Goal: Information Seeking & Learning: Learn about a topic

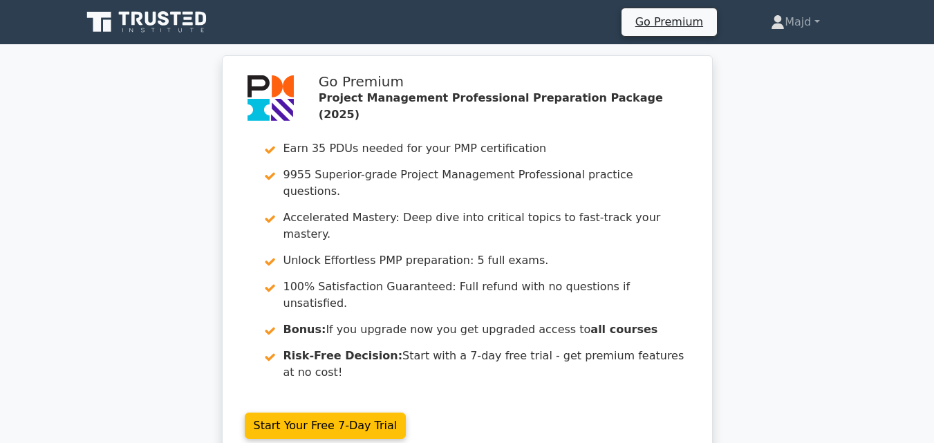
click at [126, 19] on icon at bounding box center [148, 22] width 133 height 26
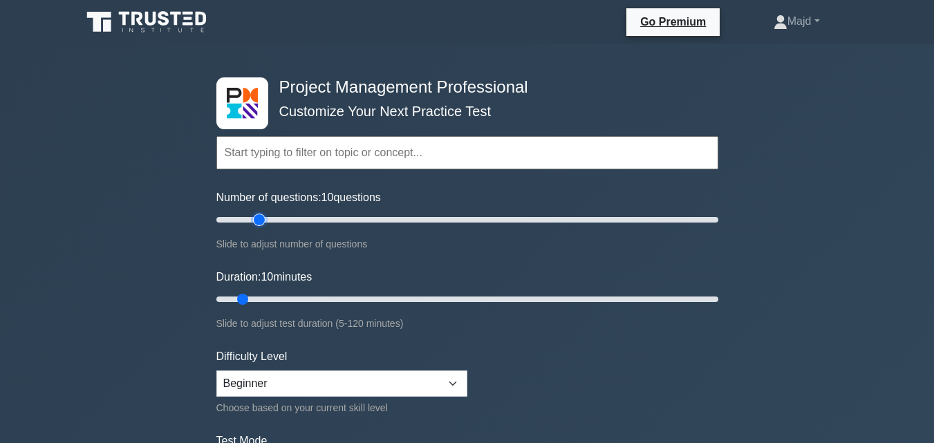
click at [255, 220] on input "Number of questions: 10 questions" at bounding box center [468, 220] width 502 height 17
click at [268, 220] on input "Number of questions: 25 questions" at bounding box center [468, 220] width 502 height 17
type input "30"
click at [285, 220] on input "Number of questions: 30 questions" at bounding box center [468, 220] width 502 height 17
click at [281, 299] on input "Duration: 10 minutes" at bounding box center [468, 299] width 502 height 17
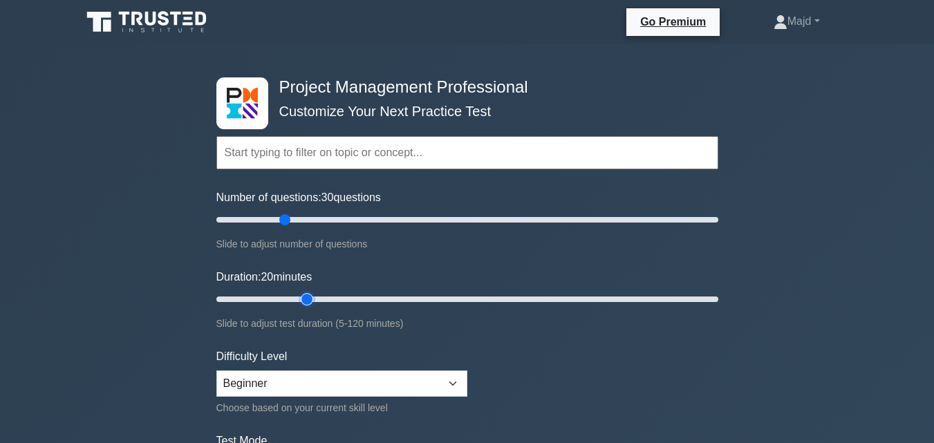
click at [306, 300] on input "Duration: 20 minutes" at bounding box center [468, 299] width 502 height 17
click at [318, 299] on input "Duration: 30 minutes" at bounding box center [468, 299] width 502 height 17
click at [335, 298] on input "Duration: 30 minutes" at bounding box center [468, 299] width 502 height 17
click at [339, 299] on input "Duration: 30 minutes" at bounding box center [468, 299] width 502 height 17
type input "35"
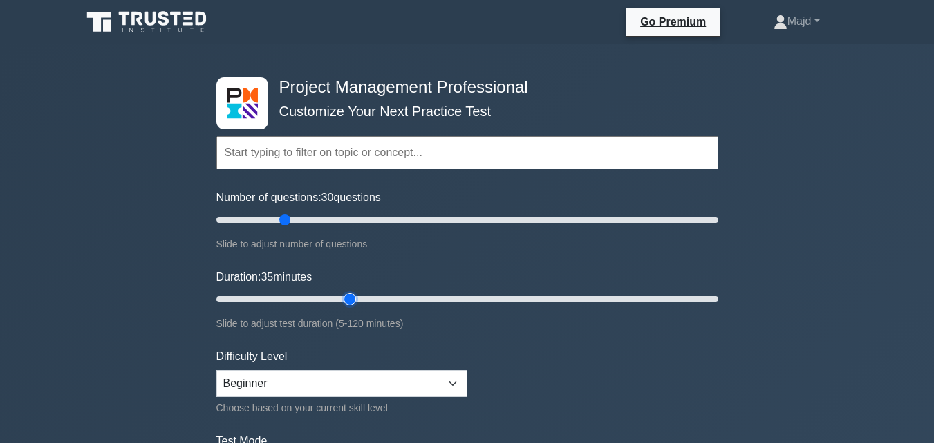
click at [342, 298] on input "Duration: 35 minutes" at bounding box center [468, 299] width 502 height 17
click at [305, 383] on select "Beginner Intermediate Expert" at bounding box center [342, 384] width 251 height 26
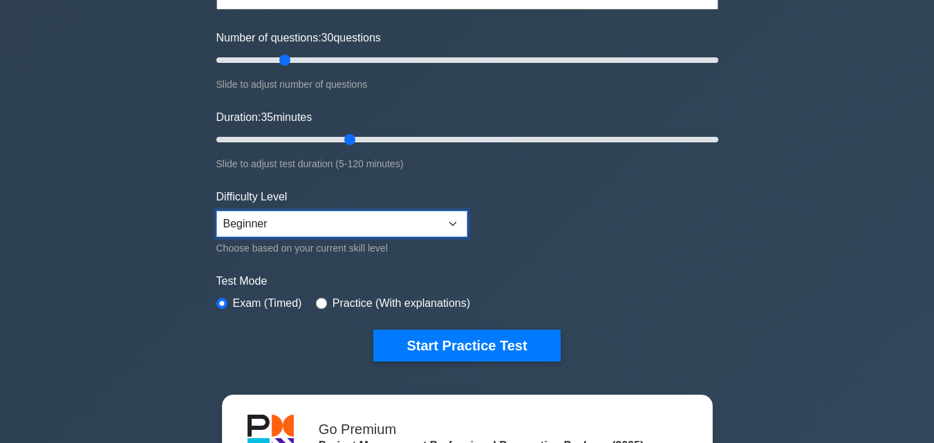
scroll to position [185, 0]
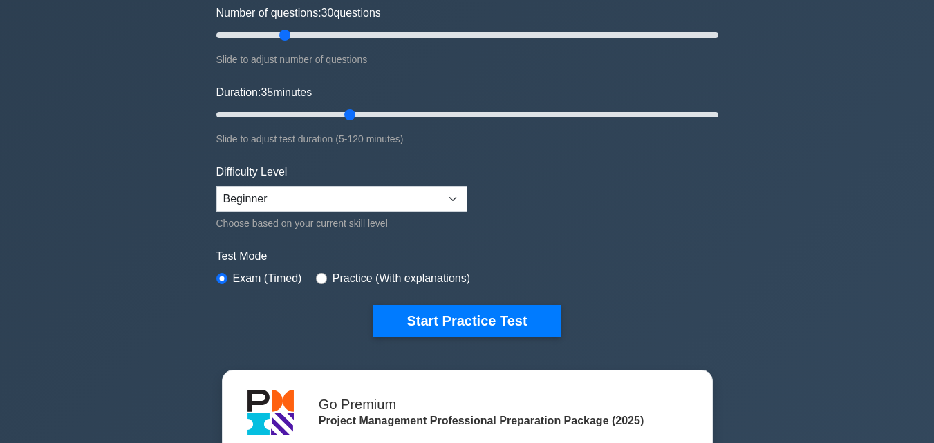
click at [801, 228] on div "Project Management Professional Customize Your Next Practice Test Topics Scope …" at bounding box center [467, 295] width 934 height 870
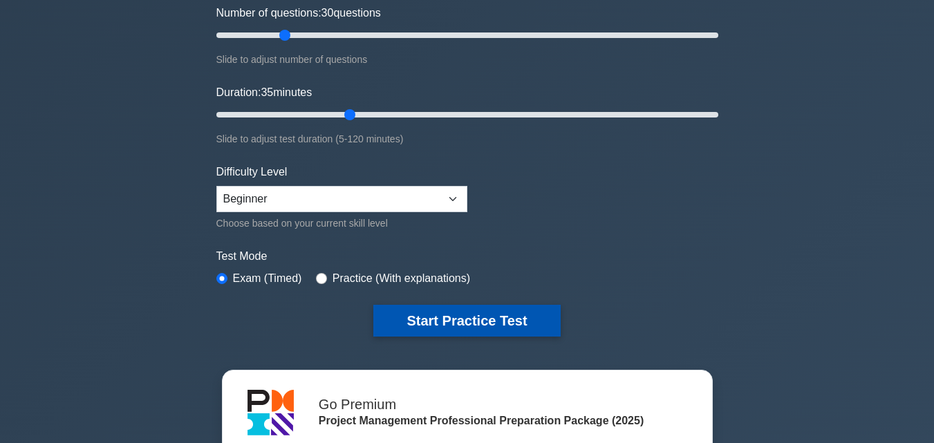
click at [477, 316] on button "Start Practice Test" at bounding box center [467, 321] width 187 height 32
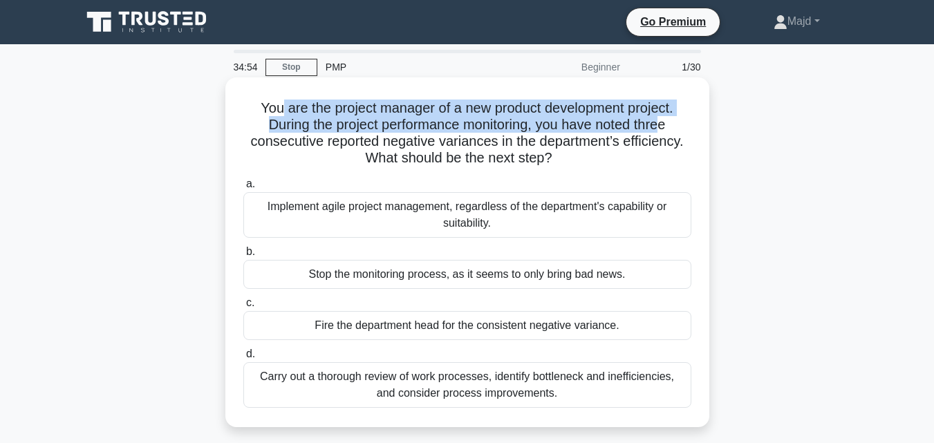
drag, startPoint x: 276, startPoint y: 105, endPoint x: 671, endPoint y: 124, distance: 395.4
click at [671, 124] on h5 "You are the project manager of a new product development project. During the pr…" at bounding box center [467, 134] width 451 height 68
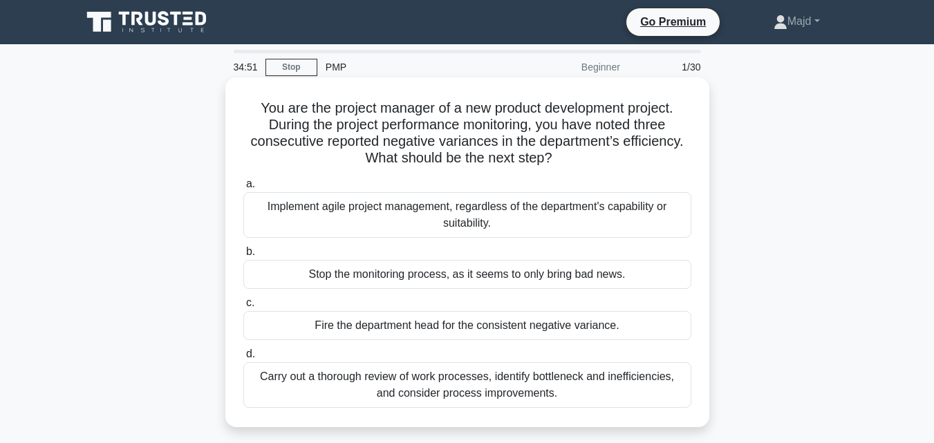
click at [259, 107] on h5 "You are the project manager of a new product development project. During the pr…" at bounding box center [467, 134] width 451 height 68
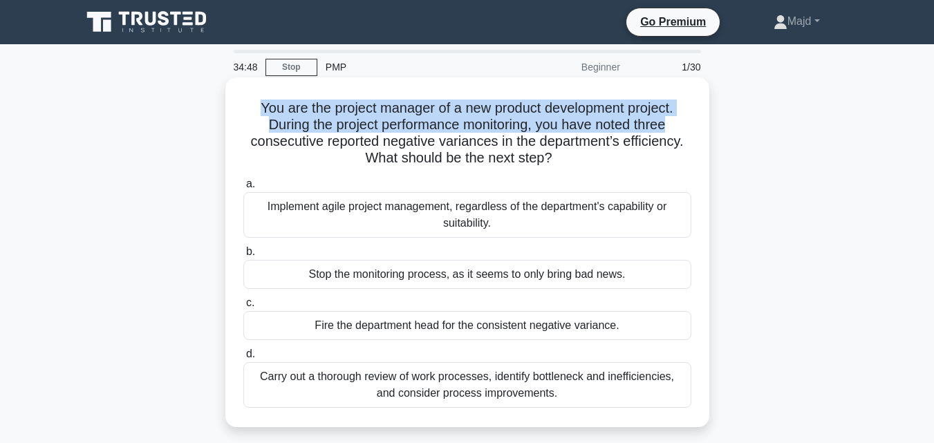
drag, startPoint x: 252, startPoint y: 105, endPoint x: 678, endPoint y: 121, distance: 425.7
click at [676, 120] on h5 "You are the project manager of a new product development project. During the pr…" at bounding box center [467, 134] width 451 height 68
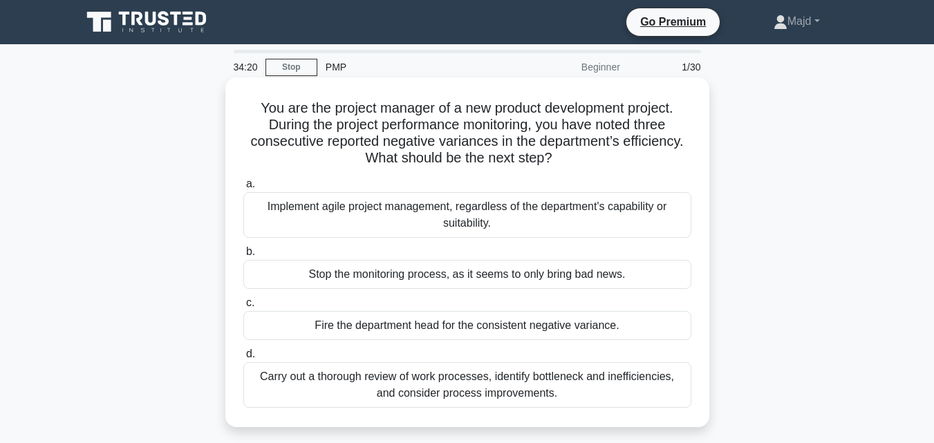
click at [490, 386] on div "Carry out a thorough review of work processes, identify bottleneck and ineffici…" at bounding box center [467, 385] width 448 height 46
click at [243, 359] on input "d. Carry out a thorough review of work processes, identify bottleneck and ineff…" at bounding box center [243, 354] width 0 height 9
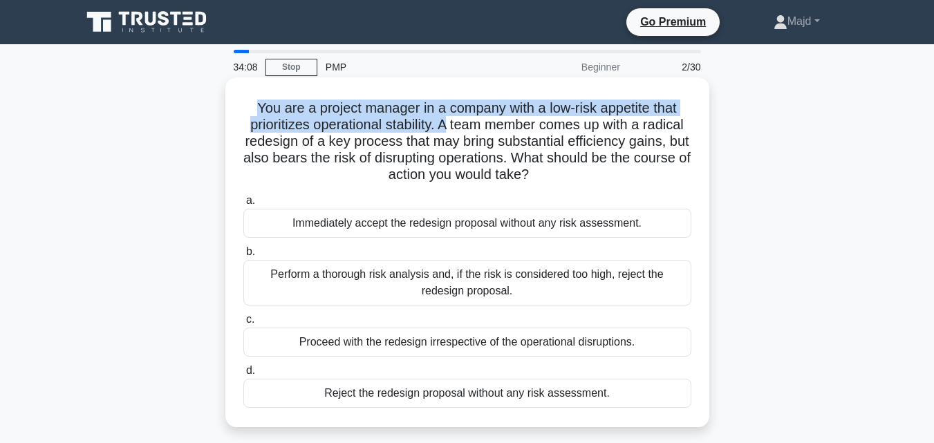
drag, startPoint x: 253, startPoint y: 104, endPoint x: 445, endPoint y: 127, distance: 192.9
click at [445, 127] on h5 "You are a project manager in a company with a low-risk appetite that prioritize…" at bounding box center [467, 142] width 451 height 84
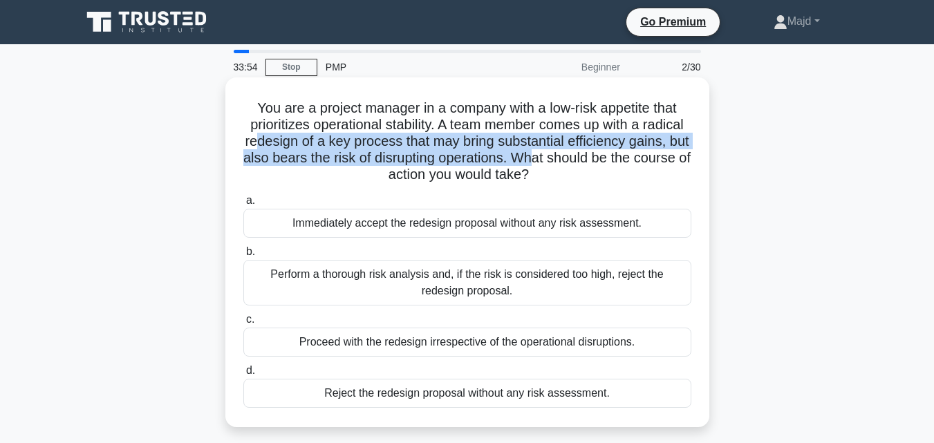
drag, startPoint x: 263, startPoint y: 140, endPoint x: 580, endPoint y: 160, distance: 317.4
click at [580, 160] on h5 "You are a project manager in a company with a low-risk appetite that prioritize…" at bounding box center [467, 142] width 451 height 84
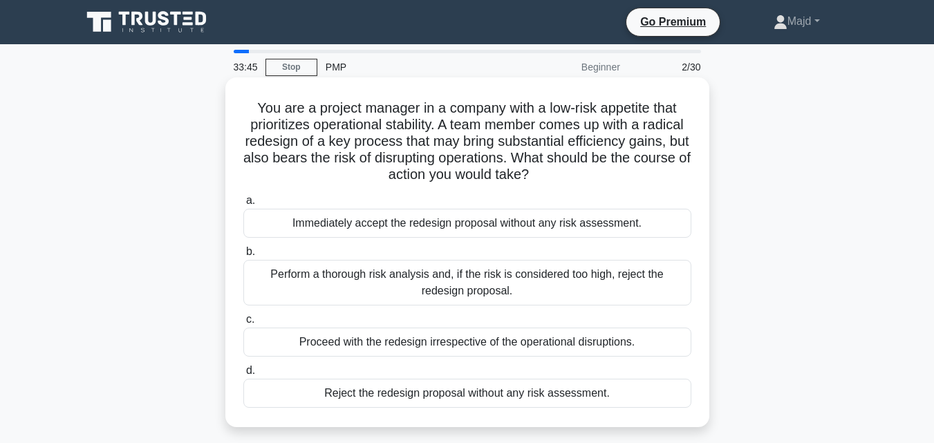
click at [383, 279] on div "Perform a thorough risk analysis and, if the risk is considered too high, rejec…" at bounding box center [467, 283] width 448 height 46
click at [243, 257] on input "b. Perform a thorough risk analysis and, if the risk is considered too high, re…" at bounding box center [243, 252] width 0 height 9
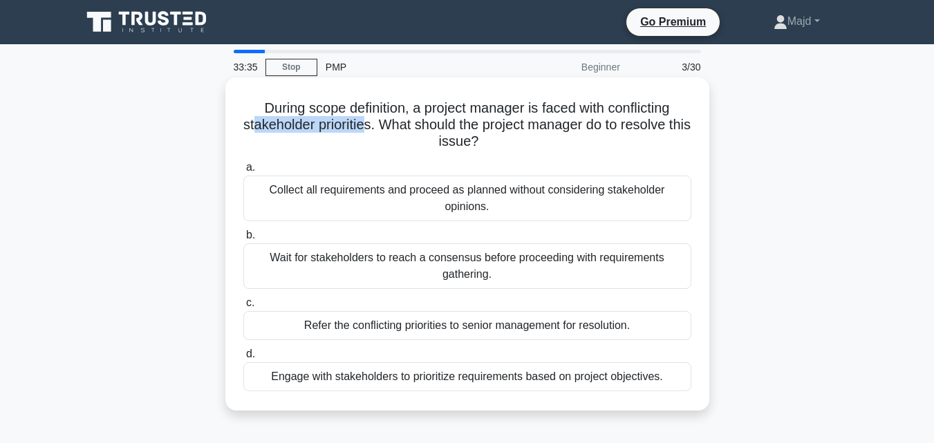
drag, startPoint x: 261, startPoint y: 127, endPoint x: 377, endPoint y: 131, distance: 116.3
click at [377, 131] on h5 "During scope definition, a project manager is faced with conflicting stakeholde…" at bounding box center [467, 125] width 451 height 51
click at [470, 374] on div "Engage with stakeholders to prioritize requirements based on project objectives." at bounding box center [467, 376] width 448 height 29
click at [243, 359] on input "d. Engage with stakeholders to prioritize requirements based on project objecti…" at bounding box center [243, 354] width 0 height 9
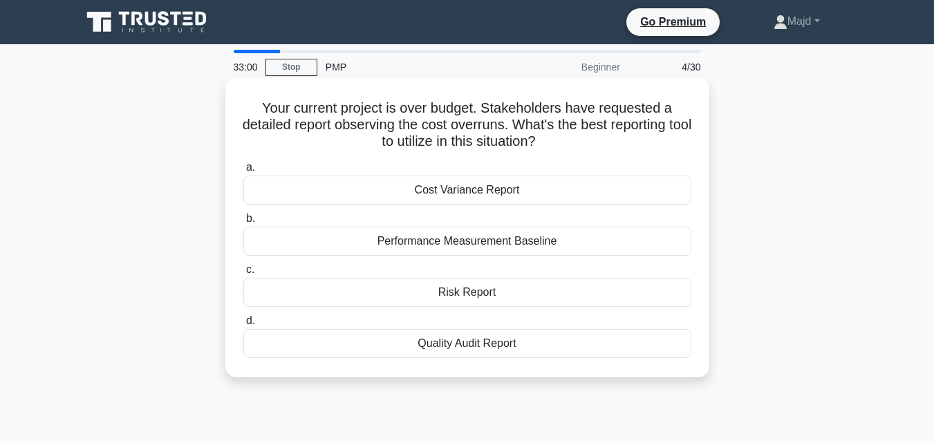
drag, startPoint x: 256, startPoint y: 103, endPoint x: 623, endPoint y: 140, distance: 369.2
click at [623, 140] on h5 "Your current project is over budget. Stakeholders have requested a detailed rep…" at bounding box center [467, 125] width 451 height 51
click at [481, 186] on div "Cost Variance Report" at bounding box center [467, 190] width 448 height 29
click at [243, 172] on input "a. Cost Variance Report" at bounding box center [243, 167] width 0 height 9
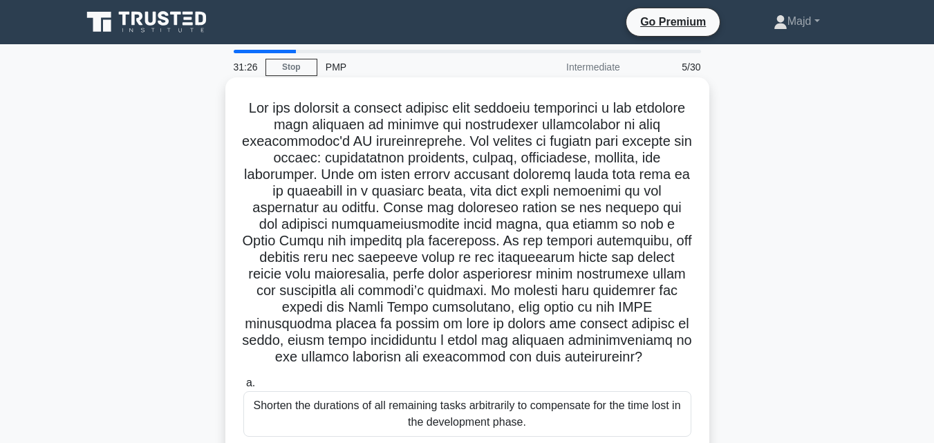
drag, startPoint x: 645, startPoint y: 161, endPoint x: 663, endPoint y: 351, distance: 190.4
click at [663, 351] on h5 ".spinner_0XTQ{transform-origin:center;animation:spinner_y6GP .75s linear infini…" at bounding box center [467, 233] width 451 height 267
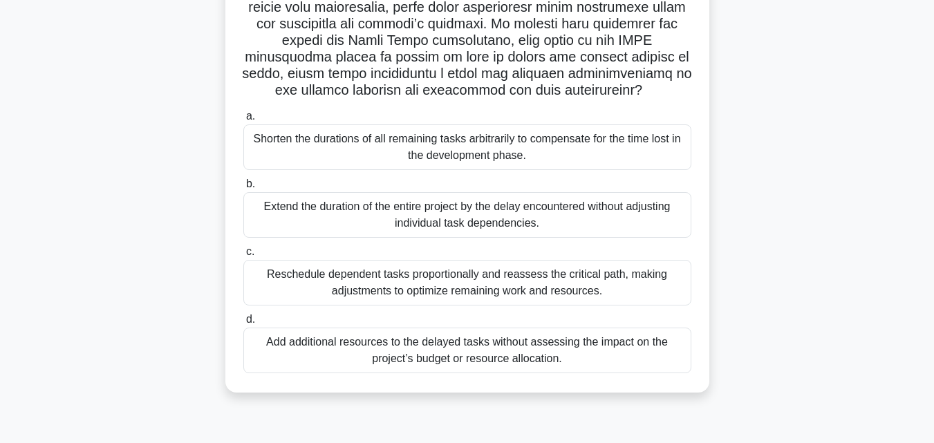
scroll to position [304, 0]
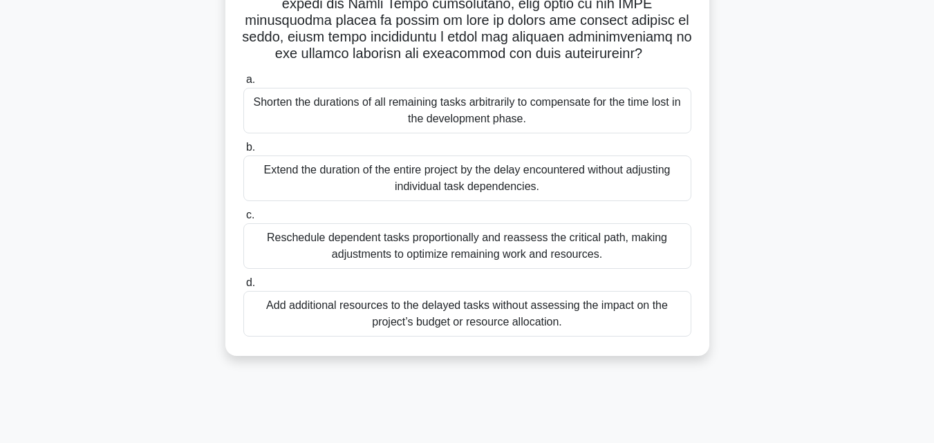
click at [454, 245] on div "Reschedule dependent tasks proportionally and reassess the critical path, makin…" at bounding box center [467, 246] width 448 height 46
click at [243, 220] on input "c. Reschedule dependent tasks proportionally and reassess the critical path, ma…" at bounding box center [243, 215] width 0 height 9
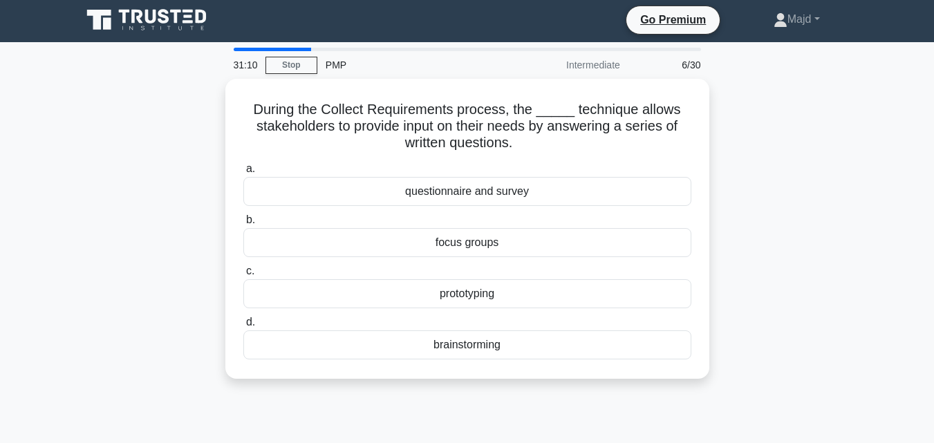
scroll to position [0, 0]
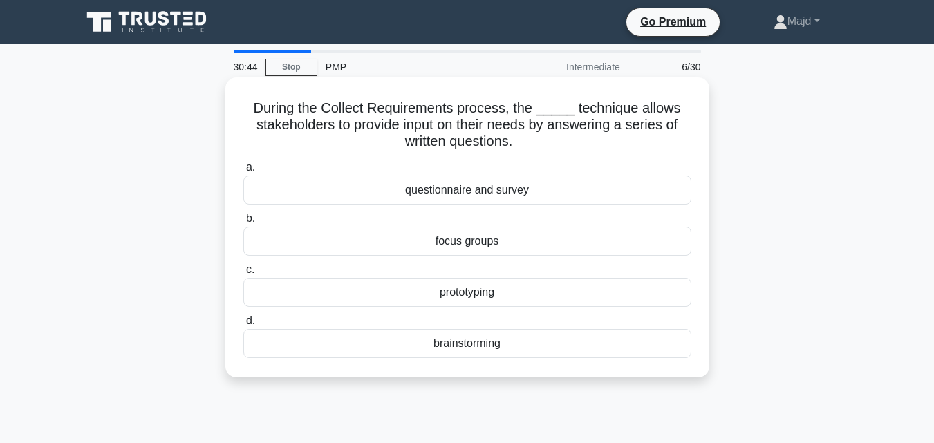
drag, startPoint x: 253, startPoint y: 102, endPoint x: 555, endPoint y: 367, distance: 401.0
click at [555, 367] on div "During the Collect Requirements process, the _____ technique allows stakeholder…" at bounding box center [467, 227] width 473 height 289
copy div "During the Collect Requirements process, the _____ technique allows stakeholder…"
click at [493, 190] on div "questionnaire and survey" at bounding box center [467, 190] width 448 height 29
click at [243, 172] on input "a. questionnaire and survey" at bounding box center [243, 167] width 0 height 9
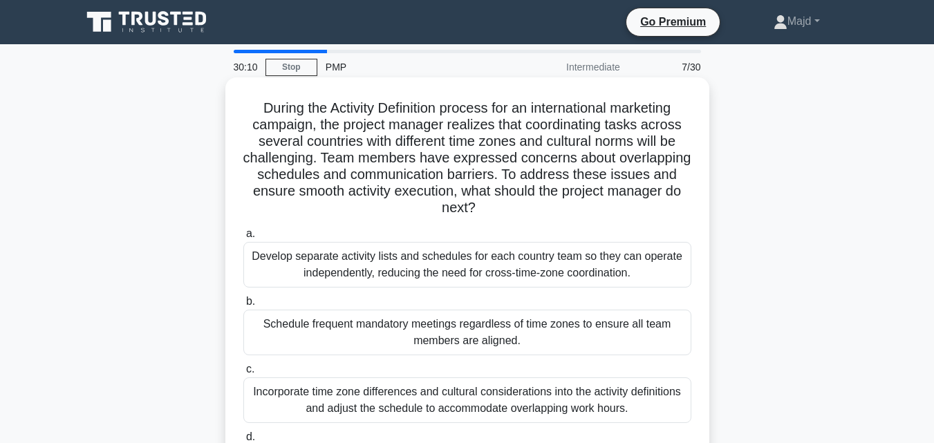
drag, startPoint x: 293, startPoint y: 106, endPoint x: 560, endPoint y: 207, distance: 284.8
click at [560, 207] on h5 "During the Activity Definition process for an international marketing campaign,…" at bounding box center [467, 159] width 451 height 118
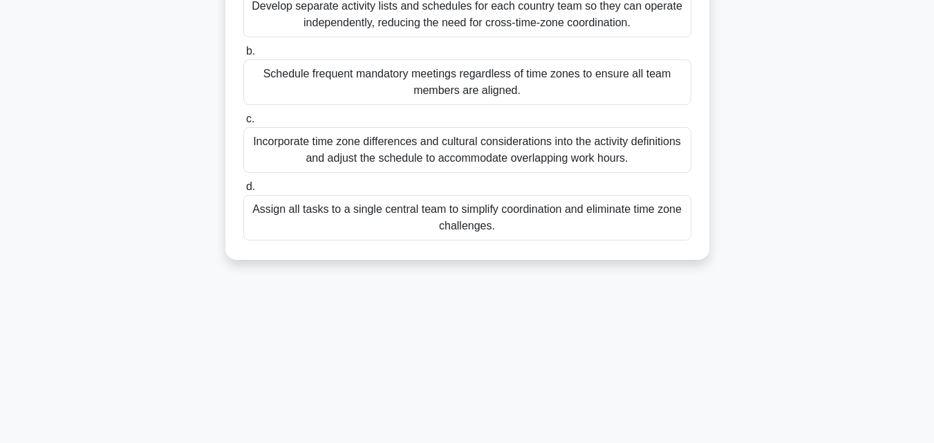
scroll to position [304, 0]
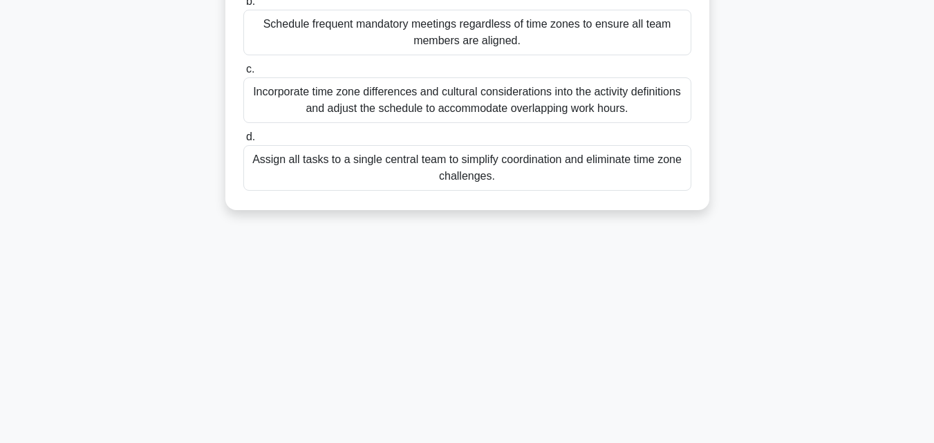
drag, startPoint x: 251, startPoint y: 96, endPoint x: 580, endPoint y: 299, distance: 386.6
click at [580, 299] on div "29:44 Stop PMP Intermediate 7/30 During the Activity Definition process for an …" at bounding box center [467, 92] width 789 height 692
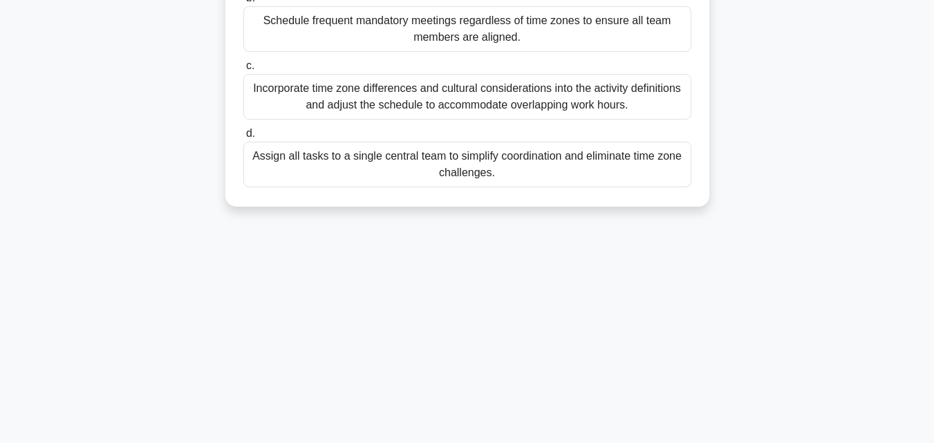
copy div "During the Activity Definition process for an international marketing campaign,…"
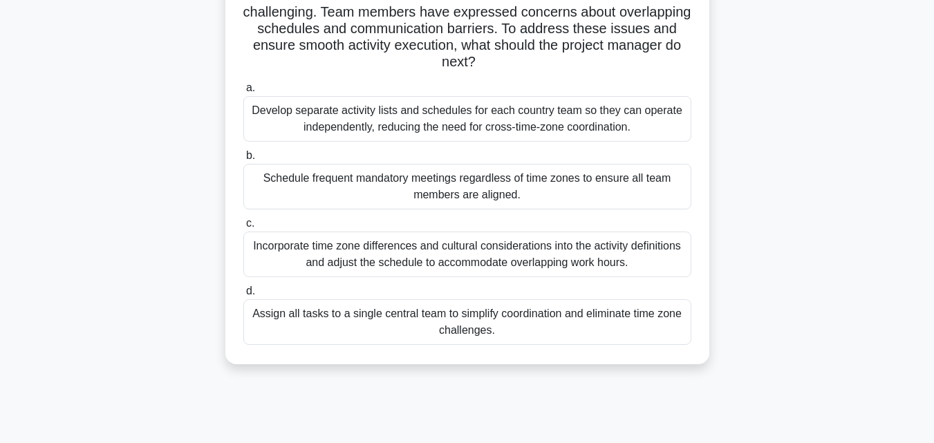
scroll to position [119, 0]
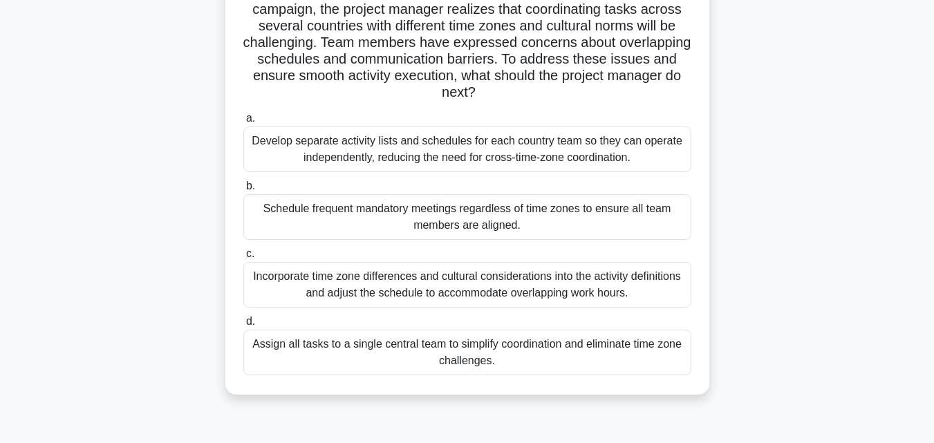
click at [722, 287] on div "During the Activity Definition process for an international marketing campaign,…" at bounding box center [467, 187] width 789 height 450
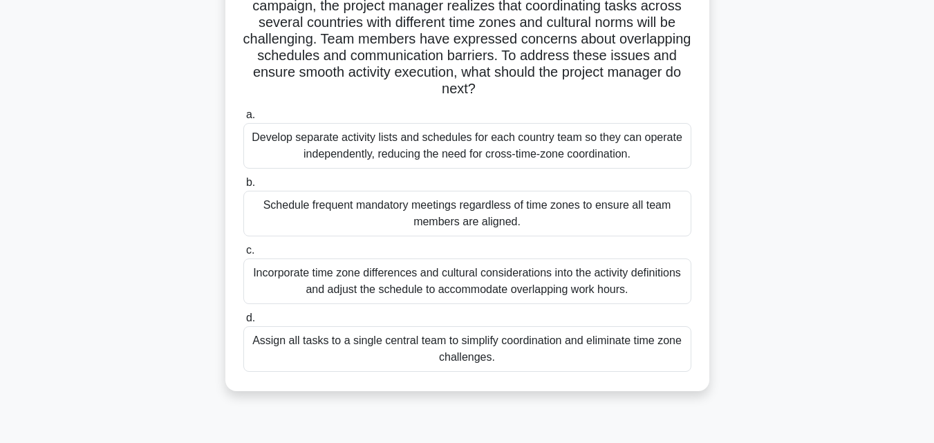
click at [407, 284] on div "Incorporate time zone differences and cultural considerations into the activity…" at bounding box center [467, 282] width 448 height 46
click at [243, 255] on input "c. Incorporate time zone differences and cultural considerations into the activ…" at bounding box center [243, 250] width 0 height 9
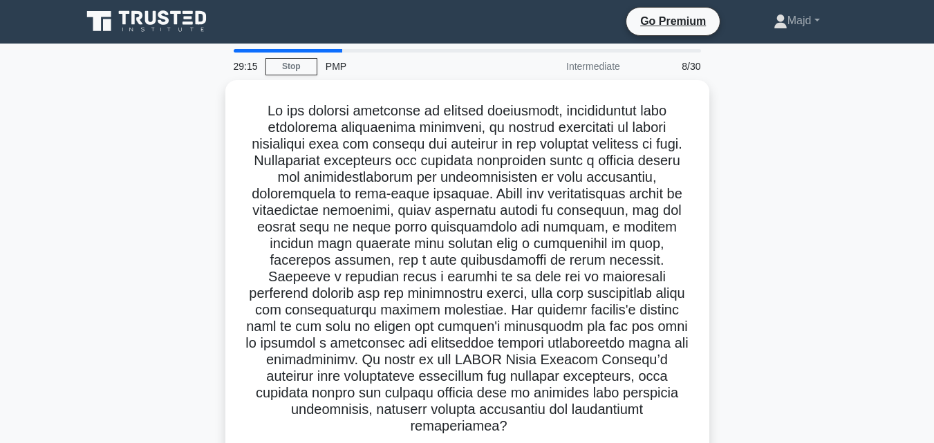
scroll to position [0, 0]
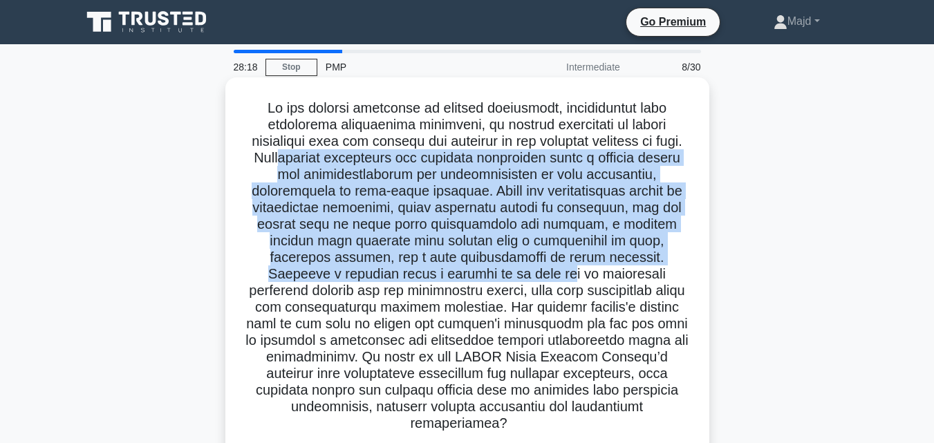
drag, startPoint x: 317, startPoint y: 156, endPoint x: 401, endPoint y: 282, distance: 152.1
click at [401, 282] on h5 ".spinner_0XTQ{transform-origin:center;animation:spinner_y6GP .75s linear infini…" at bounding box center [467, 266] width 451 height 333
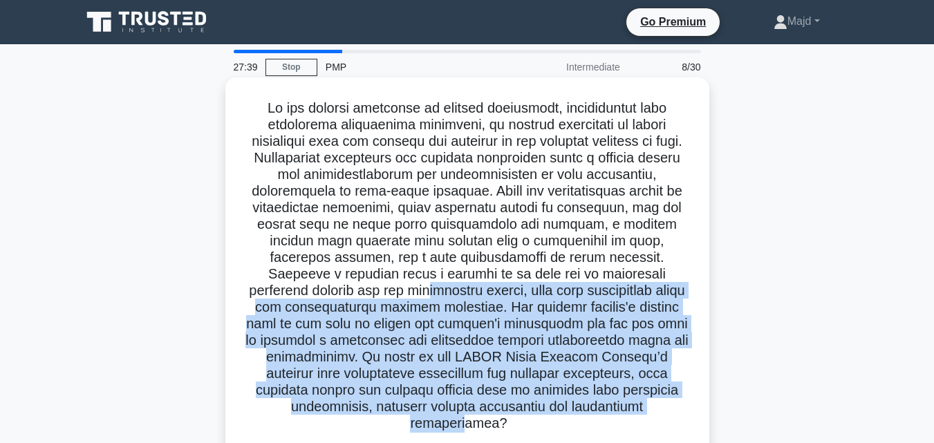
drag, startPoint x: 282, startPoint y: 292, endPoint x: 602, endPoint y: 400, distance: 338.8
click at [602, 400] on h5 ".spinner_0XTQ{transform-origin:center;animation:spinner_y6GP .75s linear infini…" at bounding box center [467, 266] width 451 height 333
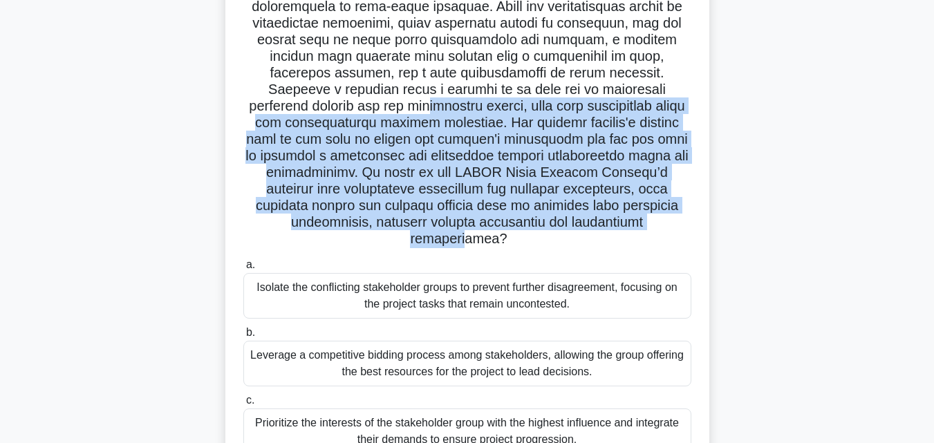
scroll to position [304, 0]
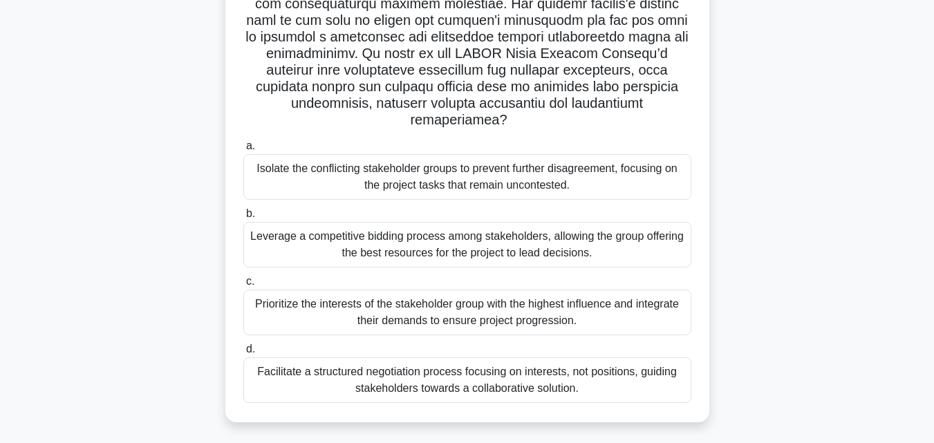
click at [381, 364] on div "Facilitate a structured negotiation process focusing on interests, not position…" at bounding box center [467, 381] width 448 height 46
click at [243, 354] on input "d. Facilitate a structured negotiation process focusing on interests, not posit…" at bounding box center [243, 349] width 0 height 9
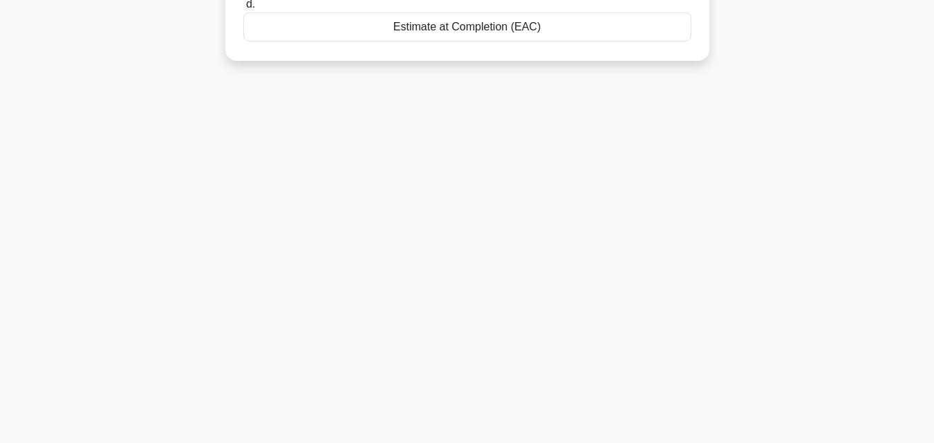
scroll to position [0, 0]
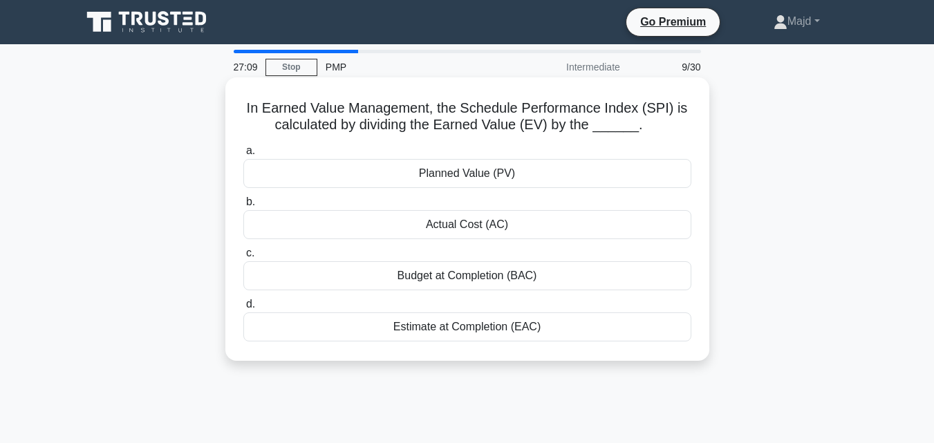
click at [475, 174] on div "Planned Value (PV)" at bounding box center [467, 173] width 448 height 29
click at [243, 156] on input "a. Planned Value (PV)" at bounding box center [243, 151] width 0 height 9
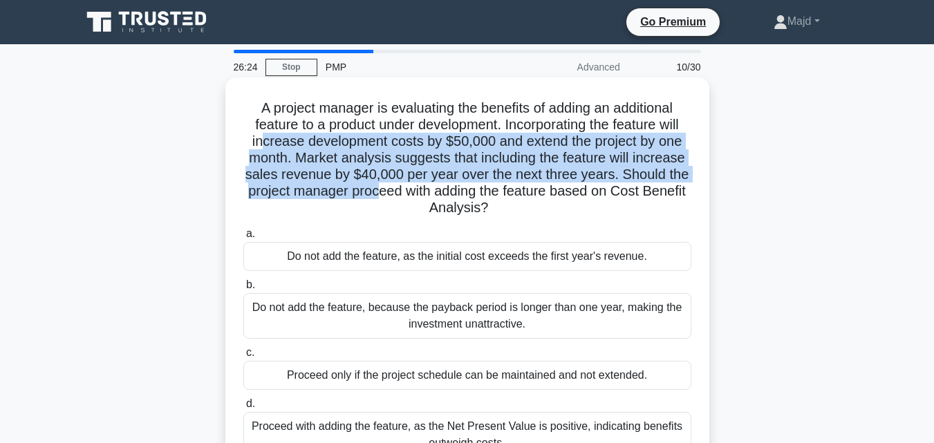
drag, startPoint x: 257, startPoint y: 148, endPoint x: 380, endPoint y: 186, distance: 128.2
click at [377, 186] on h5 "A project manager is evaluating the benefits of adding an additional feature to…" at bounding box center [467, 159] width 451 height 118
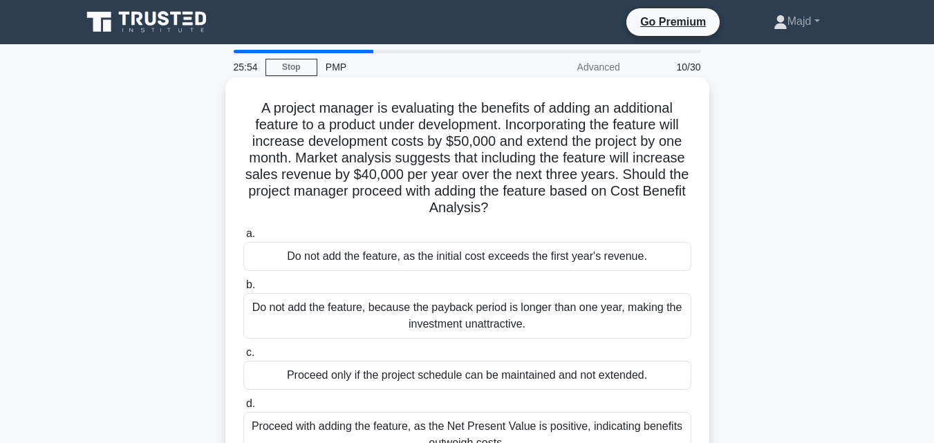
click at [248, 98] on div "A project manager is evaluating the benefits of adding an additional feature to…" at bounding box center [467, 277] width 473 height 389
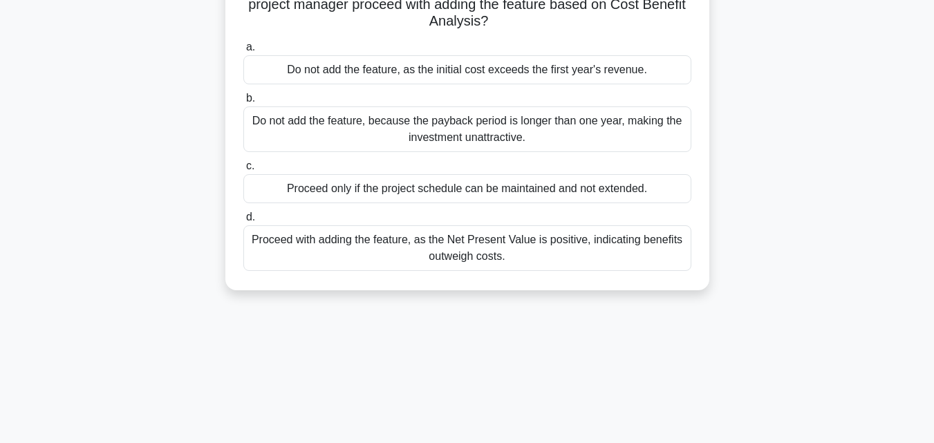
scroll to position [304, 0]
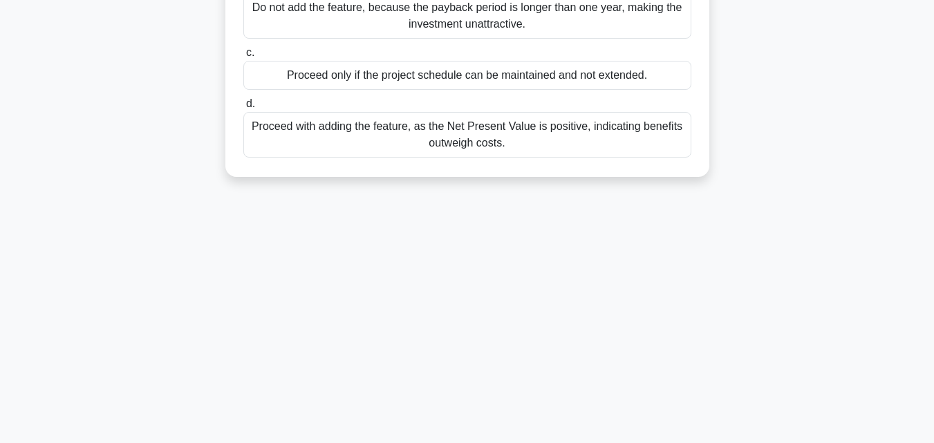
drag, startPoint x: 249, startPoint y: 100, endPoint x: 650, endPoint y: 227, distance: 420.9
click at [650, 227] on div "25:52 Stop PMP Advanced 10/30 A project manager is evaluating the benefits of a…" at bounding box center [467, 92] width 789 height 692
copy div "A project manager is evaluating the benefits of adding an additional feature to…"
click at [656, 223] on div "25:45 Stop PMP Advanced 10/30 A project manager is evaluating the benefits of a…" at bounding box center [467, 92] width 789 height 692
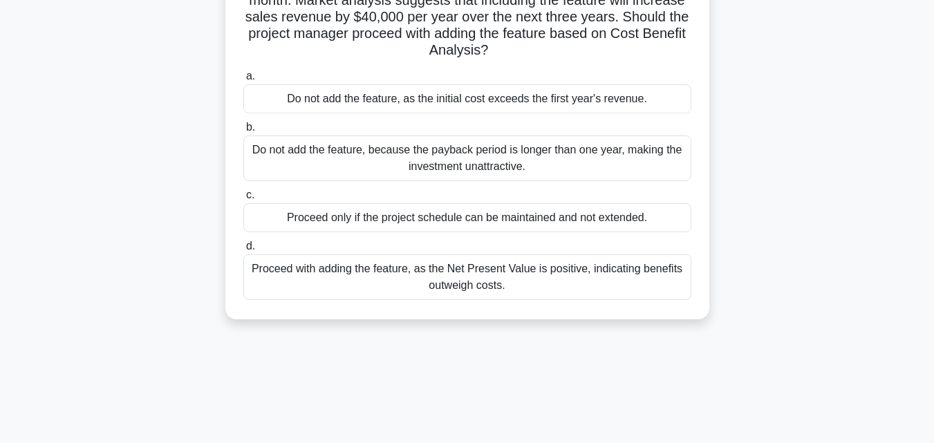
scroll to position [185, 0]
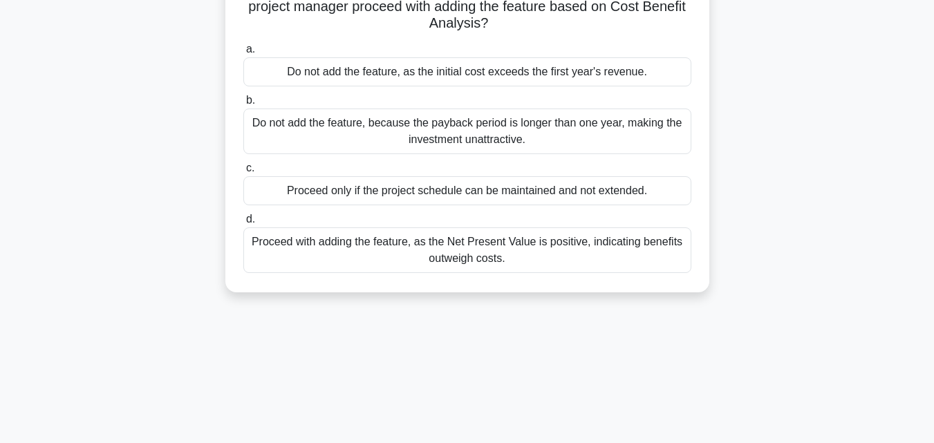
click at [432, 257] on div "Proceed with adding the feature, as the Net Present Value is positive, indicati…" at bounding box center [467, 251] width 448 height 46
click at [243, 224] on input "d. Proceed with adding the feature, as the Net Present Value is positive, indic…" at bounding box center [243, 219] width 0 height 9
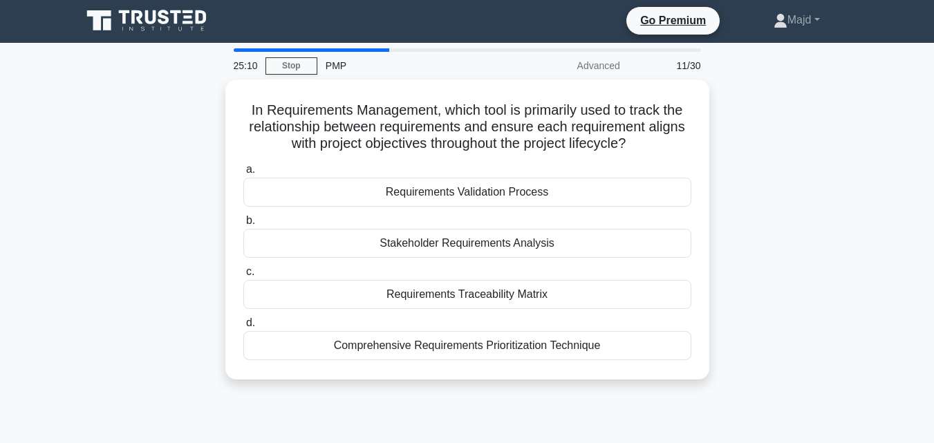
scroll to position [0, 0]
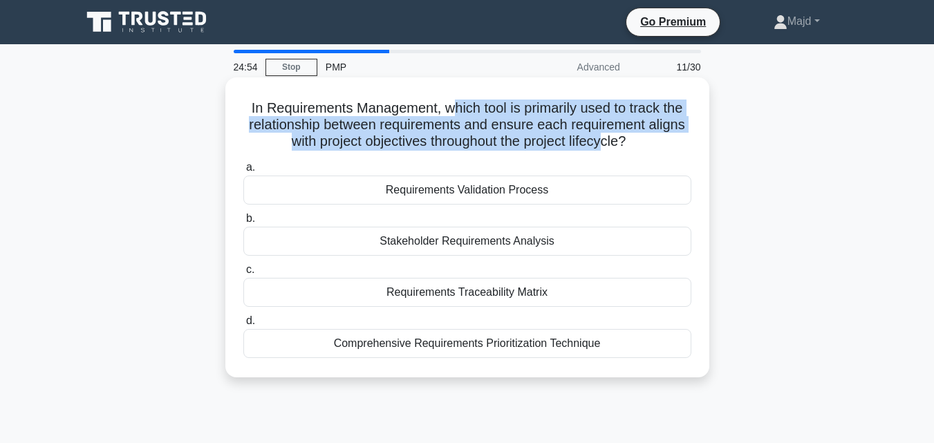
drag, startPoint x: 450, startPoint y: 106, endPoint x: 610, endPoint y: 140, distance: 164.2
click at [610, 140] on h5 "In Requirements Management, which tool is primarily used to track the relations…" at bounding box center [467, 125] width 451 height 51
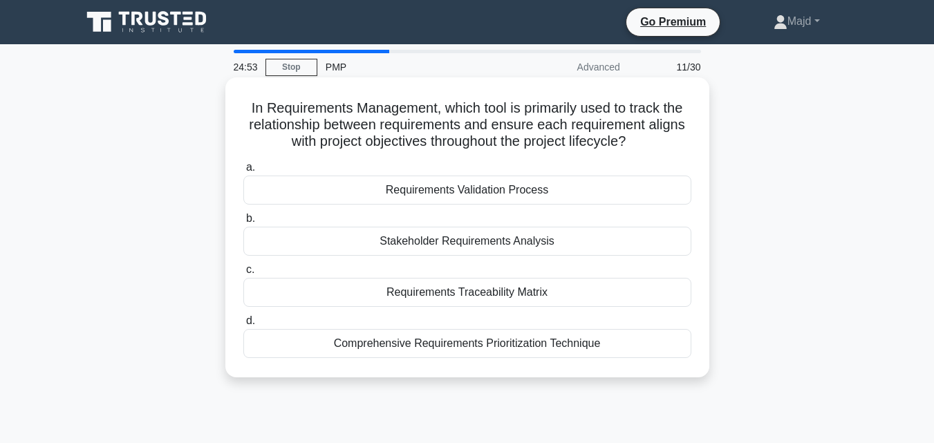
click at [478, 296] on div "Requirements Traceability Matrix" at bounding box center [467, 292] width 448 height 29
click at [243, 275] on input "c. Requirements Traceability Matrix" at bounding box center [243, 270] width 0 height 9
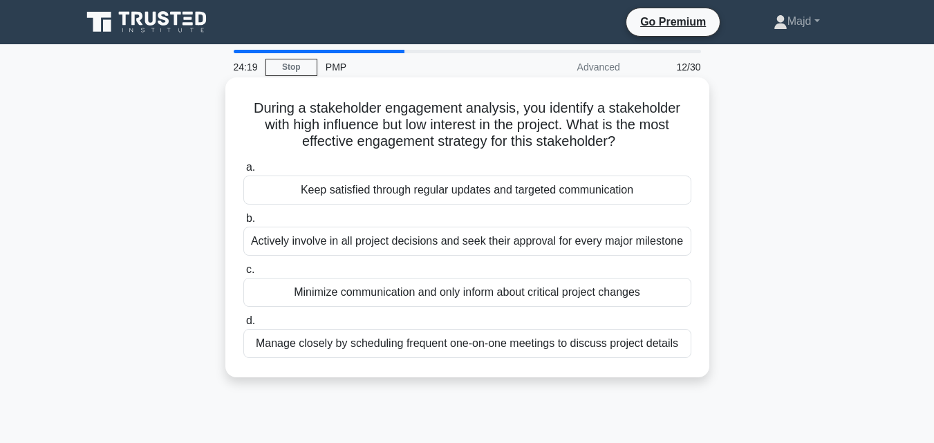
drag, startPoint x: 238, startPoint y: 98, endPoint x: 689, endPoint y: 351, distance: 517.2
click at [687, 351] on div "During a stakeholder engagement analysis, you identify a stakeholder with high …" at bounding box center [467, 227] width 473 height 289
copy div "During a stakeholder engagement analysis, you identify a stakeholder with high …"
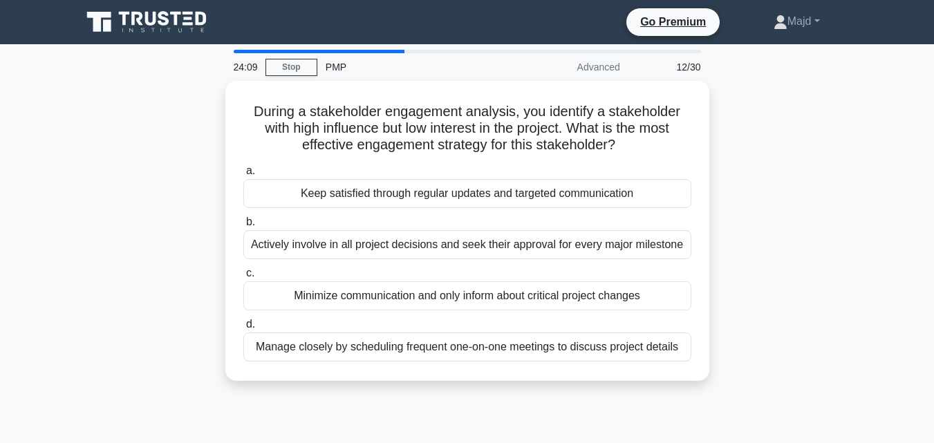
click at [724, 193] on div "During a stakeholder engagement analysis, you identify a stakeholder with high …" at bounding box center [467, 239] width 789 height 317
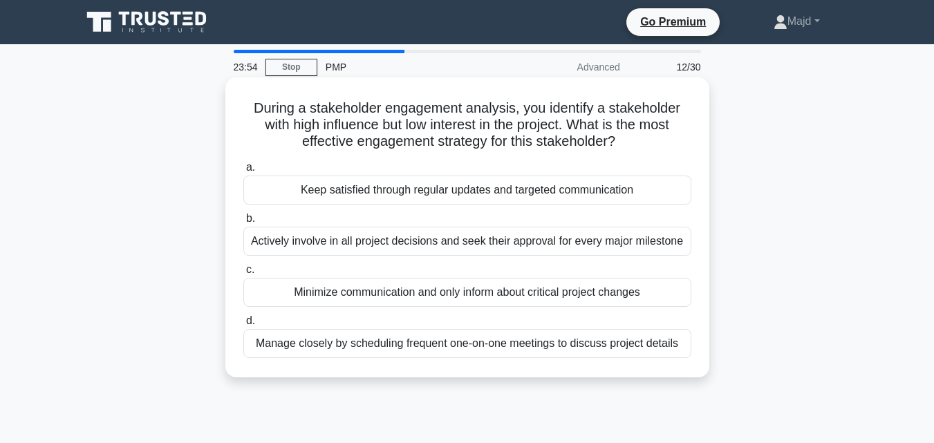
click at [441, 191] on div "Keep satisfied through regular updates and targeted communication" at bounding box center [467, 190] width 448 height 29
click at [243, 172] on input "a. Keep satisfied through regular updates and targeted communication" at bounding box center [243, 167] width 0 height 9
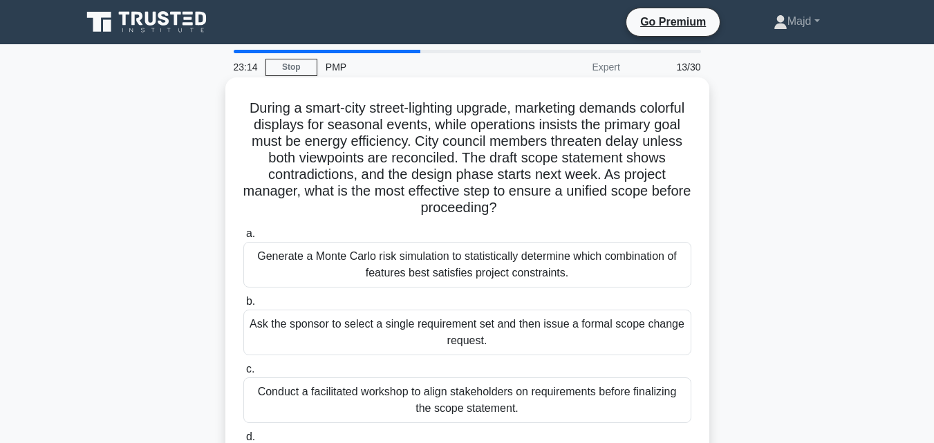
drag, startPoint x: 395, startPoint y: 109, endPoint x: 672, endPoint y: 203, distance: 292.2
click at [672, 203] on h5 "During a smart-city street-lighting upgrade, marketing demands colorful display…" at bounding box center [467, 159] width 451 height 118
click at [487, 391] on div "Conduct a facilitated workshop to align stakeholders on requirements before fin…" at bounding box center [467, 401] width 448 height 46
click at [243, 374] on input "c. Conduct a facilitated workshop to align stakeholders on requirements before …" at bounding box center [243, 369] width 0 height 9
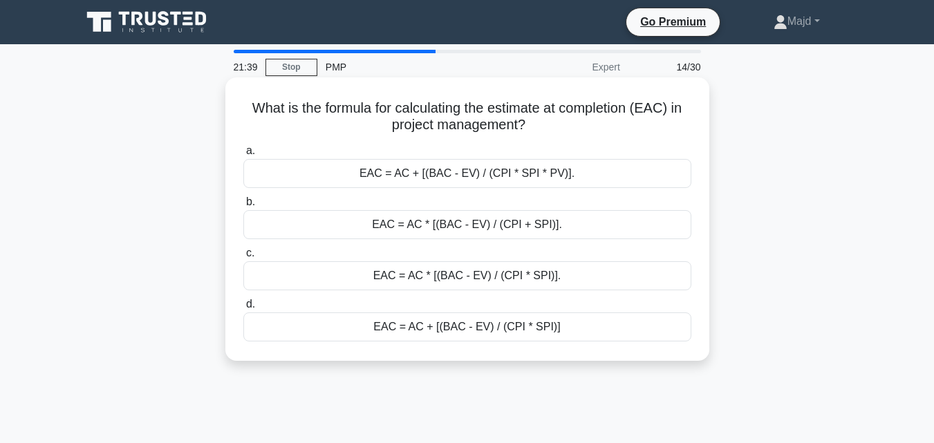
click at [468, 232] on div "EAC = AC * [(BAC - EV) / (CPI + SPI)]." at bounding box center [467, 224] width 448 height 29
click at [243, 207] on input "b. EAC = AC * [(BAC - EV) / (CPI + SPI)]." at bounding box center [243, 202] width 0 height 9
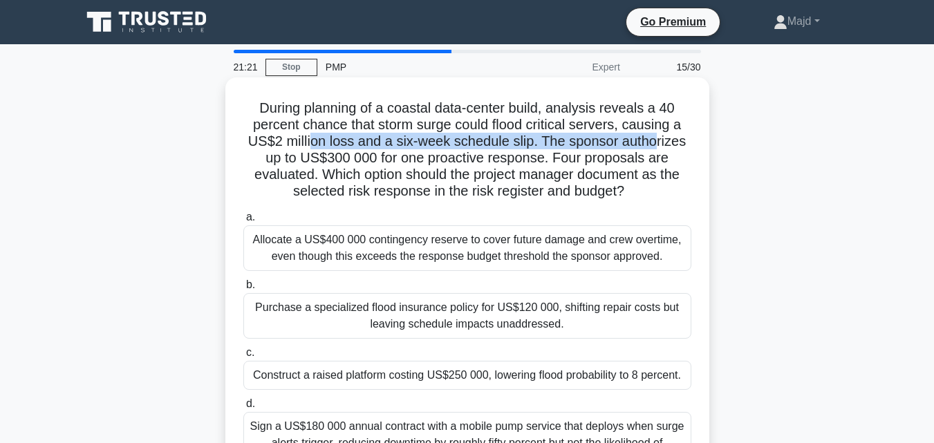
drag, startPoint x: 315, startPoint y: 140, endPoint x: 656, endPoint y: 140, distance: 341.0
click at [656, 140] on h5 "During planning of a coastal data-center build, analysis reveals a 40 percent c…" at bounding box center [467, 150] width 451 height 101
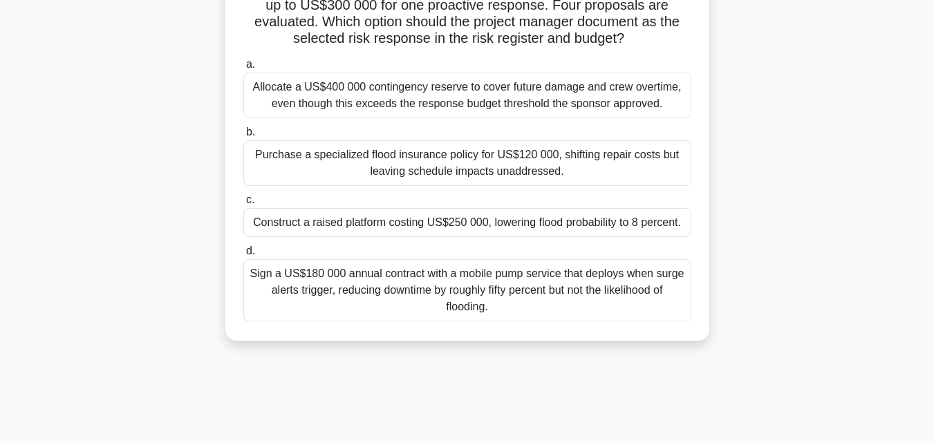
scroll to position [304, 0]
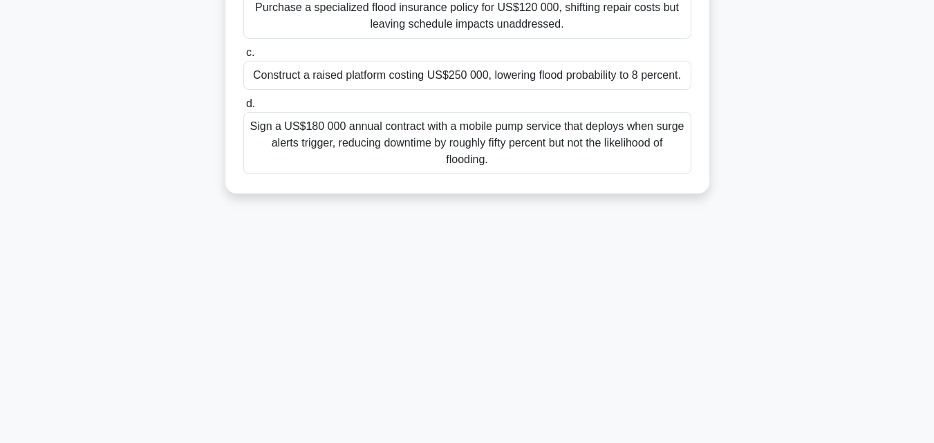
drag, startPoint x: 252, startPoint y: 98, endPoint x: 580, endPoint y: 357, distance: 418.1
click at [591, 413] on div "19:55 Stop PMP Expert 15/30 During planning of a coastal data-center build, ana…" at bounding box center [467, 92] width 789 height 692
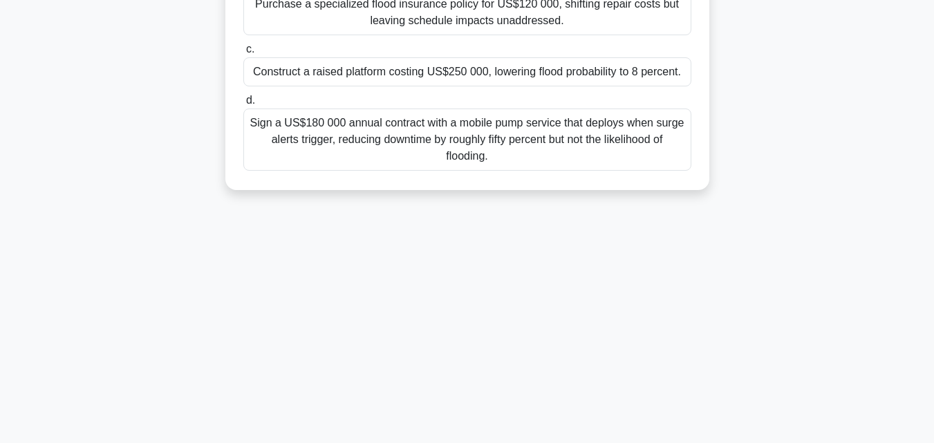
copy div "During planning of a coastal data-center build, analysis reveals a 40 percent c…"
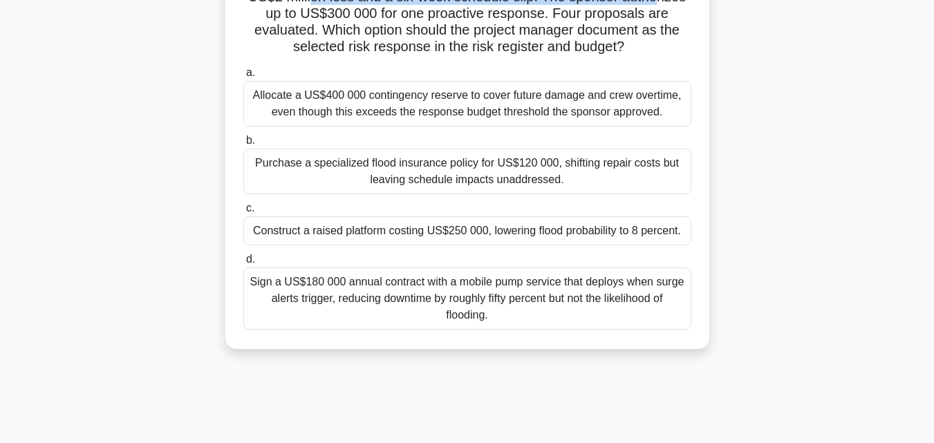
scroll to position [119, 0]
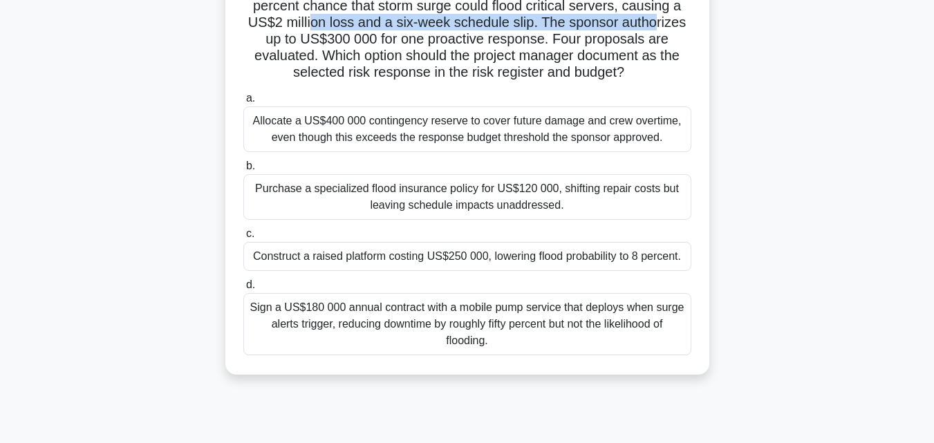
click at [458, 286] on label "d. Sign a US$180 000 annual contract with a mobile pump service that deploys wh…" at bounding box center [467, 316] width 448 height 79
click at [243, 286] on input "d. Sign a US$180 000 annual contract with a mobile pump service that deploys wh…" at bounding box center [243, 285] width 0 height 9
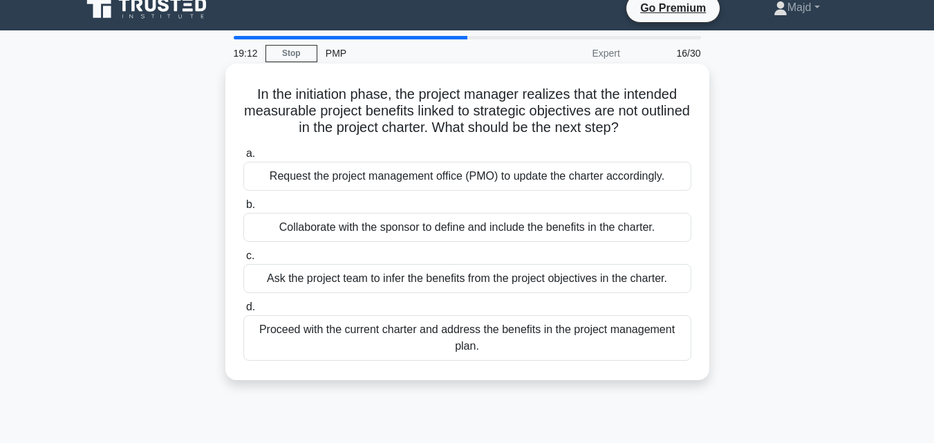
scroll to position [0, 0]
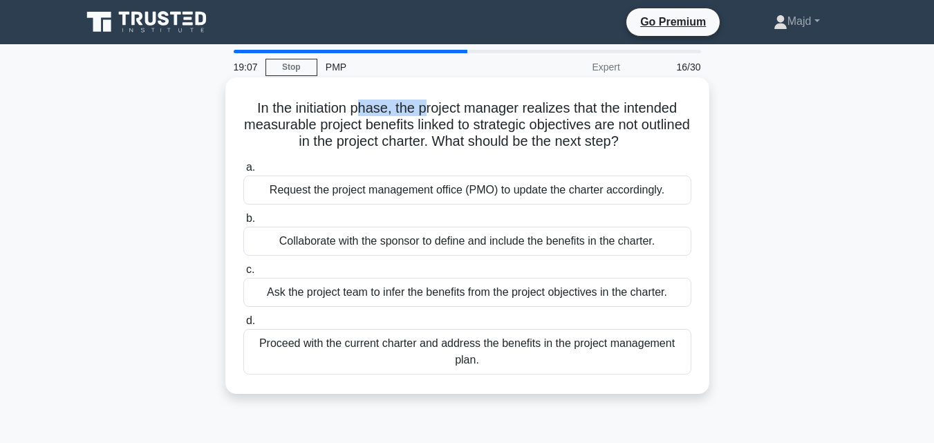
drag, startPoint x: 360, startPoint y: 106, endPoint x: 425, endPoint y: 105, distance: 65.0
click at [425, 105] on h5 "In the initiation phase, the project manager realizes that the intended measura…" at bounding box center [467, 125] width 451 height 51
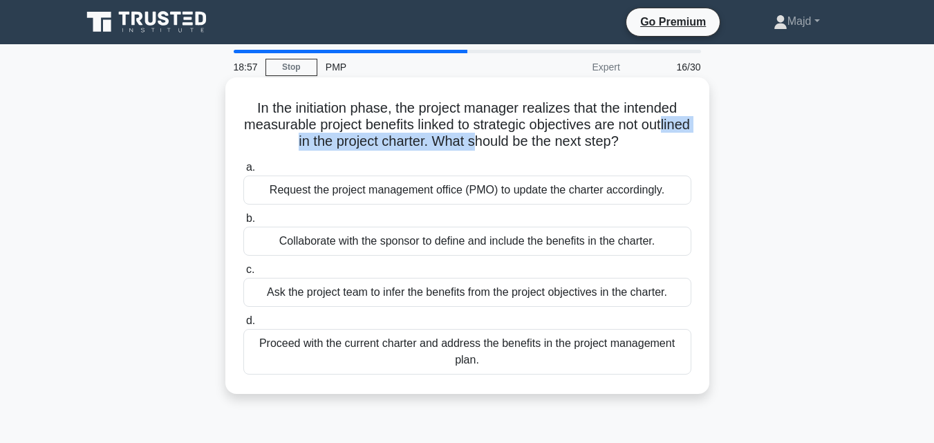
drag, startPoint x: 284, startPoint y: 142, endPoint x: 501, endPoint y: 139, distance: 217.2
click at [501, 139] on h5 "In the initiation phase, the project manager realizes that the intended measura…" at bounding box center [467, 125] width 451 height 51
click at [433, 240] on div "Collaborate with the sponsor to define and include the benefits in the charter." at bounding box center [467, 241] width 448 height 29
click at [243, 223] on input "b. Collaborate with the sponsor to define and include the benefits in the chart…" at bounding box center [243, 218] width 0 height 9
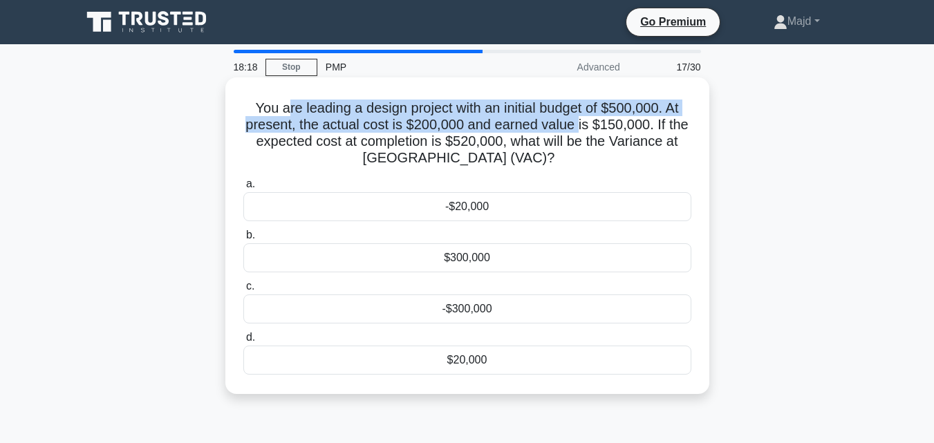
drag, startPoint x: 282, startPoint y: 104, endPoint x: 580, endPoint y: 129, distance: 299.2
click at [580, 129] on h5 "You are leading a design project with an initial budget of $500,000. At present…" at bounding box center [467, 134] width 451 height 68
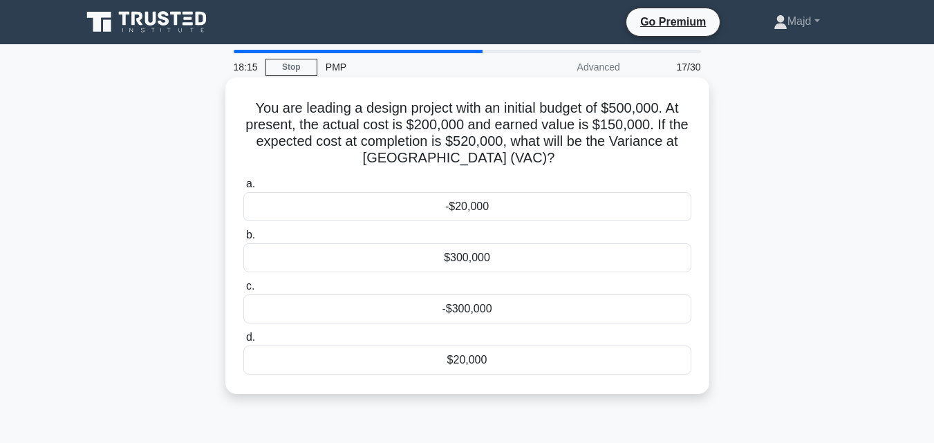
click at [241, 100] on div "You are leading a design project with an initial budget of $500,000. At present…" at bounding box center [467, 236] width 473 height 306
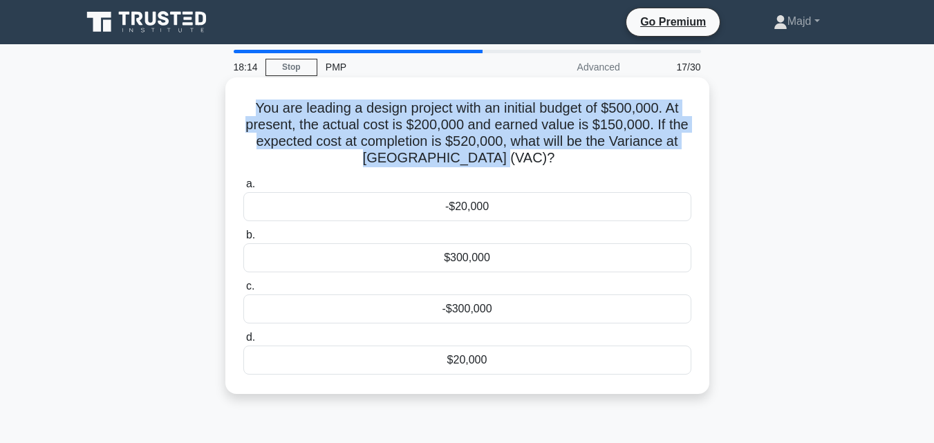
drag, startPoint x: 246, startPoint y: 99, endPoint x: 564, endPoint y: 167, distance: 324.6
click at [564, 167] on div "You are leading a design project with an initial budget of $500,000. At present…" at bounding box center [467, 236] width 473 height 306
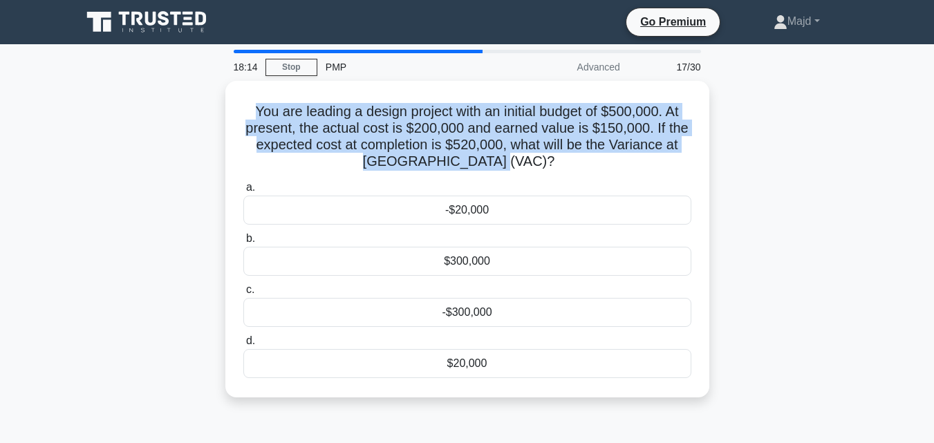
copy h5 "You are leading a design project with an initial budget of $500,000. At present…"
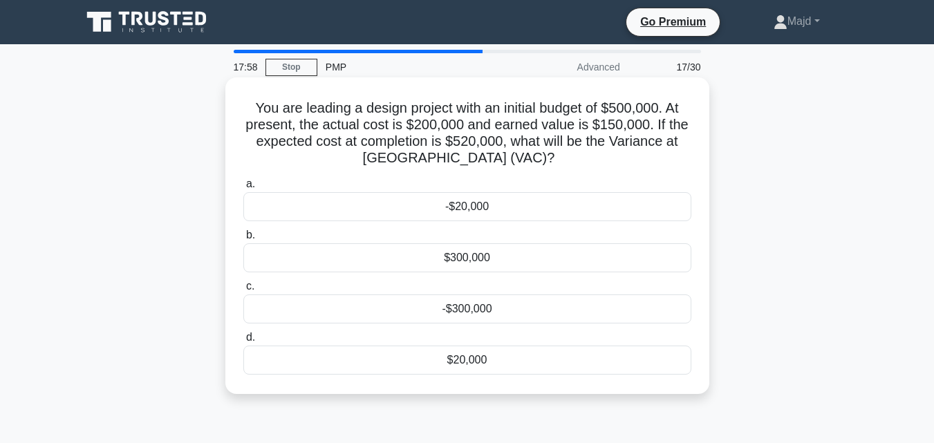
click at [455, 212] on div "-$20,000" at bounding box center [467, 206] width 448 height 29
click at [243, 189] on input "a. -$20,000" at bounding box center [243, 184] width 0 height 9
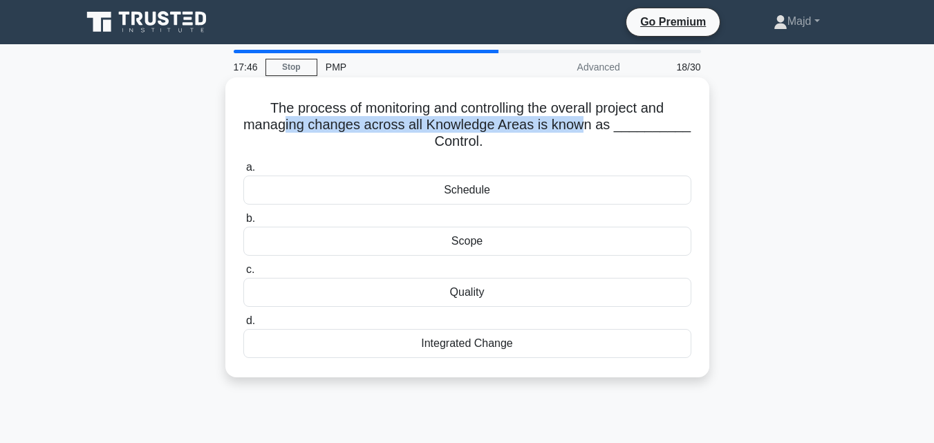
drag, startPoint x: 293, startPoint y: 127, endPoint x: 594, endPoint y: 125, distance: 301.6
click at [594, 125] on h5 "The process of monitoring and controlling the overall project and managing chan…" at bounding box center [467, 125] width 451 height 51
click at [475, 334] on div "Integrated Change" at bounding box center [467, 343] width 448 height 29
click at [243, 326] on input "d. Integrated Change" at bounding box center [243, 321] width 0 height 9
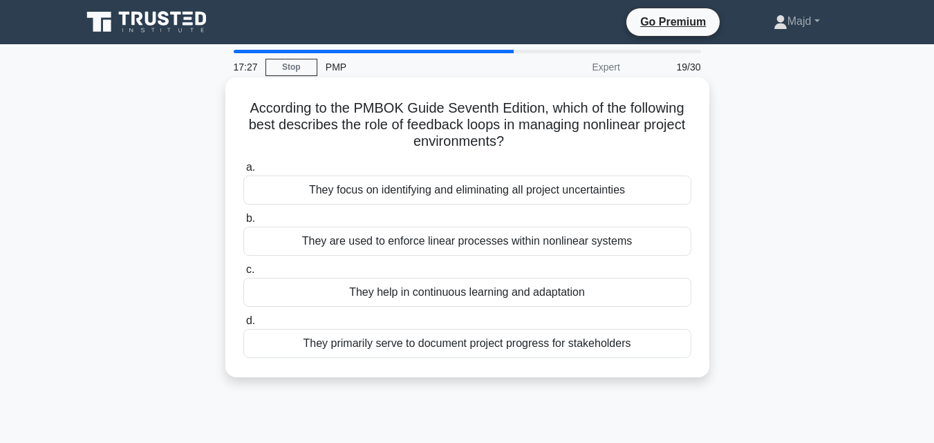
drag, startPoint x: 586, startPoint y: 124, endPoint x: 662, endPoint y: 151, distance: 80.7
click at [662, 151] on h5 "According to the PMBOK Guide Seventh Edition, which of the following best descr…" at bounding box center [467, 125] width 451 height 51
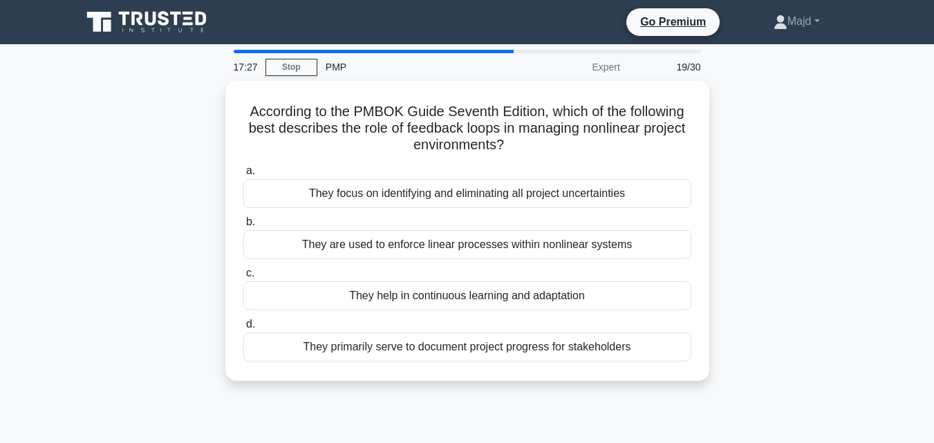
copy h5 "nonlinear project environments?"
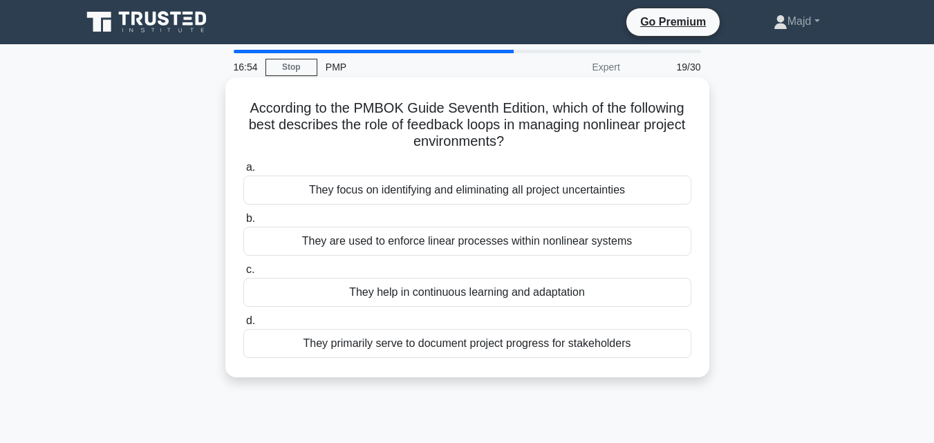
click at [409, 192] on div "They focus on identifying and eliminating all project uncertainties" at bounding box center [467, 190] width 448 height 29
click at [243, 172] on input "a. They focus on identifying and eliminating all project uncertainties" at bounding box center [243, 167] width 0 height 9
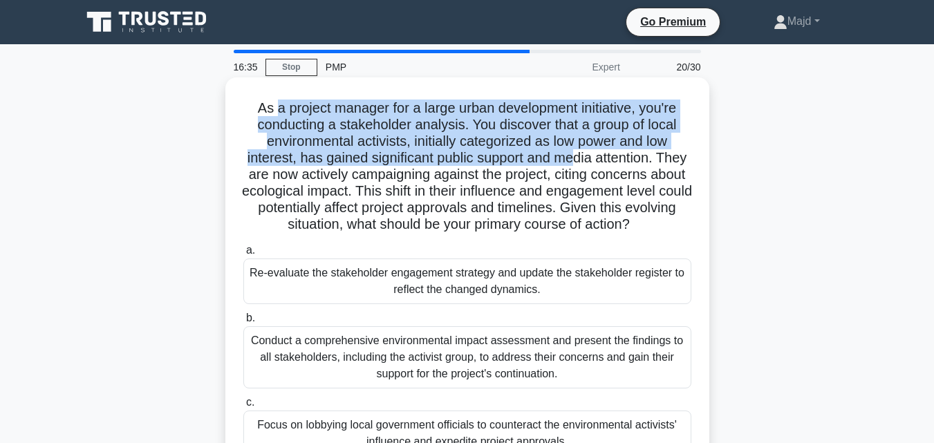
drag, startPoint x: 270, startPoint y: 104, endPoint x: 596, endPoint y: 160, distance: 330.7
click at [596, 160] on h5 "As a project manager for a large urban development initiative, you're conductin…" at bounding box center [467, 167] width 451 height 134
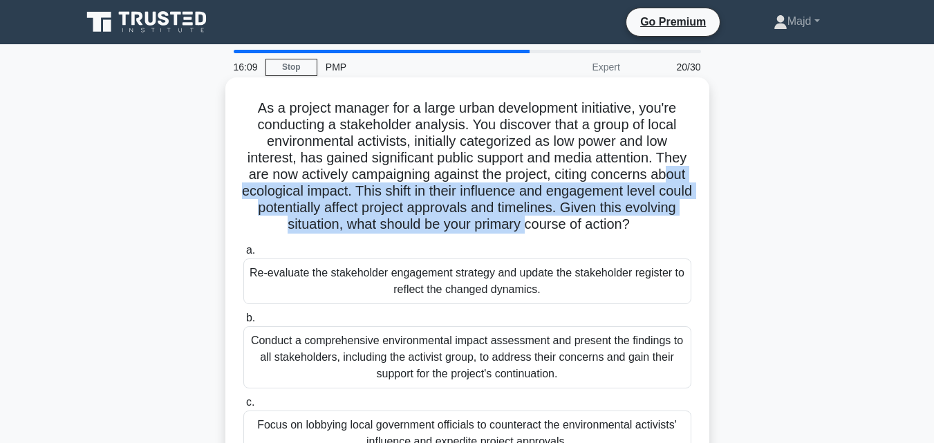
drag, startPoint x: 265, startPoint y: 191, endPoint x: 557, endPoint y: 221, distance: 293.5
click at [557, 221] on h5 "As a project manager for a large urban development initiative, you're conductin…" at bounding box center [467, 167] width 451 height 134
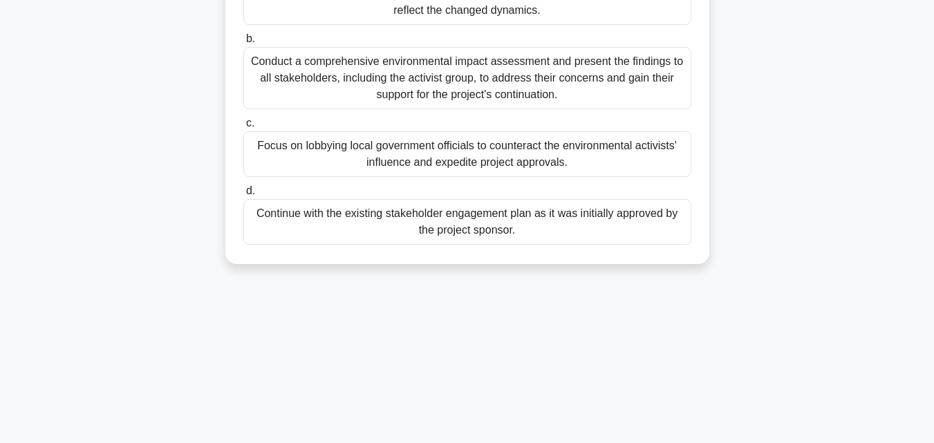
scroll to position [304, 0]
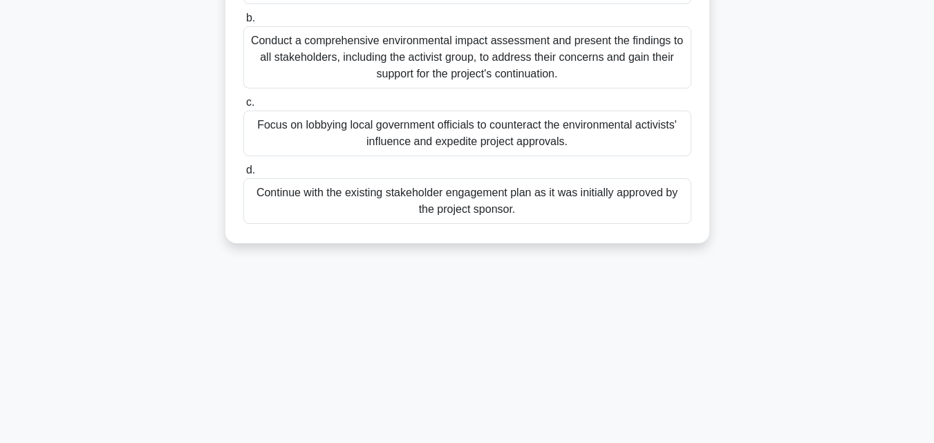
drag, startPoint x: 250, startPoint y: 102, endPoint x: 644, endPoint y: 383, distance: 483.1
click at [644, 384] on div "15:47 Stop PMP Expert 20/30 As a project manager for a large urban development …" at bounding box center [467, 92] width 789 height 692
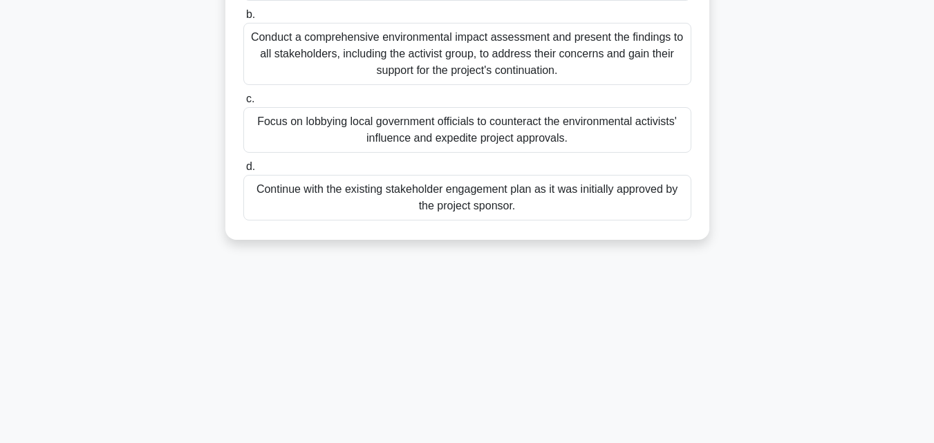
copy div "As a project manager for a large urban development initiative, you're conductin…"
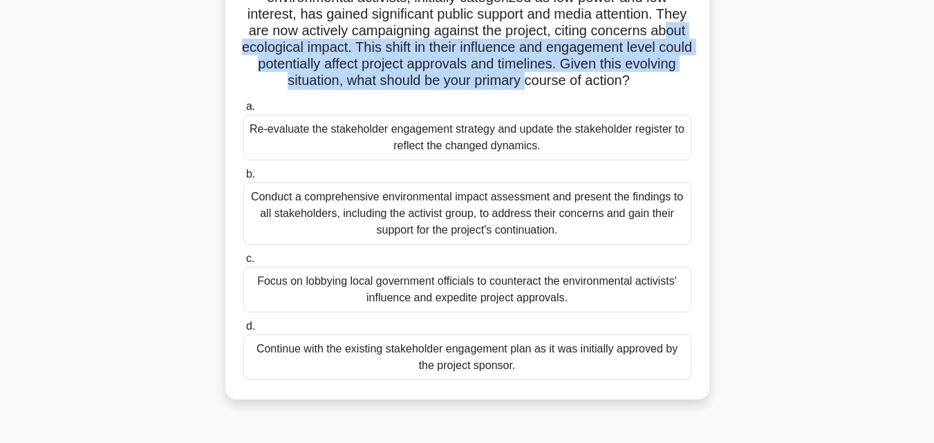
scroll to position [119, 0]
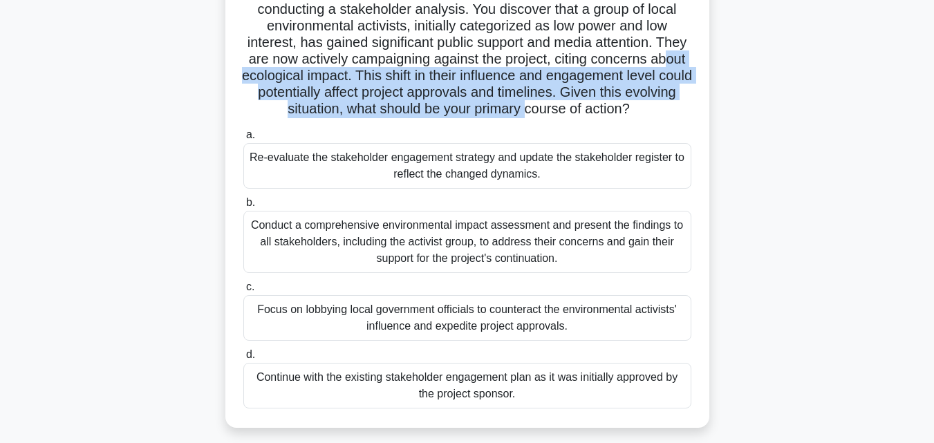
click at [786, 178] on div "As a project manager for a large urban development initiative, you're conductin…" at bounding box center [467, 203] width 789 height 483
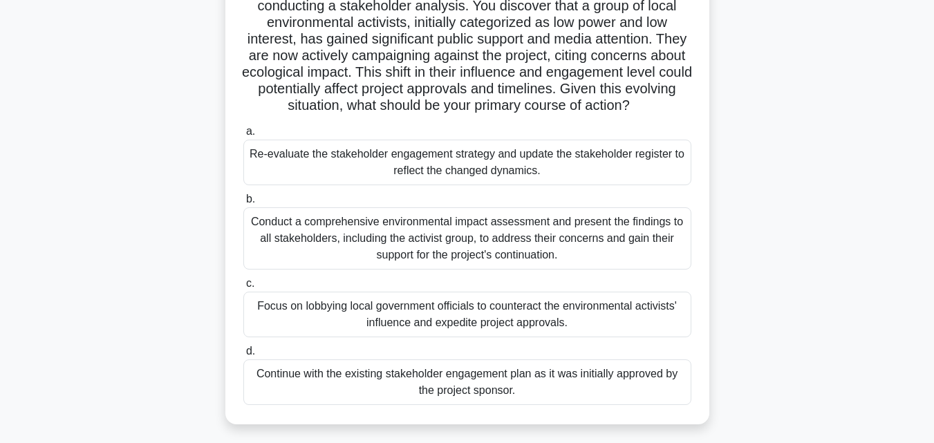
click at [584, 177] on div "Re-evaluate the stakeholder engagement strategy and update the stakeholder regi…" at bounding box center [467, 163] width 448 height 46
click at [243, 136] on input "a. Re-evaluate the stakeholder engagement strategy and update the stakeholder r…" at bounding box center [243, 131] width 0 height 9
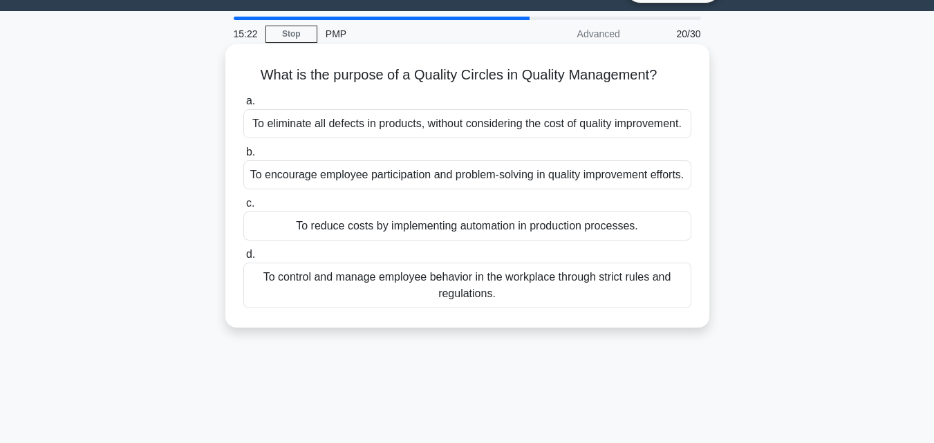
scroll to position [0, 0]
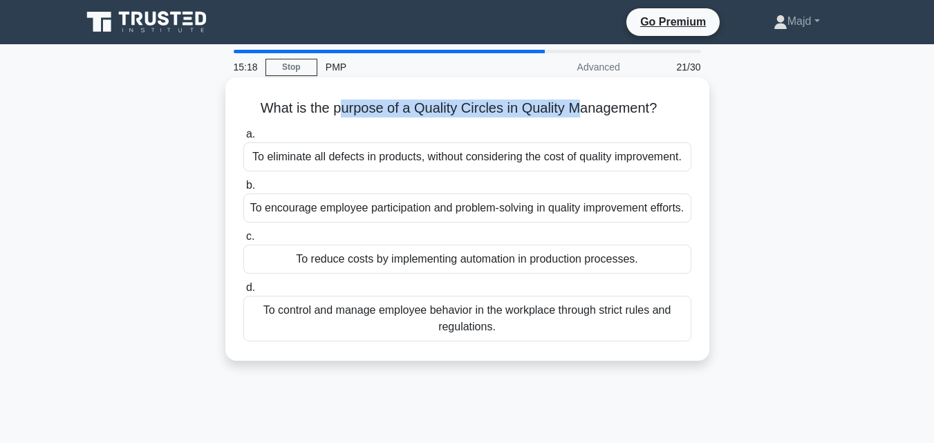
drag, startPoint x: 334, startPoint y: 108, endPoint x: 582, endPoint y: 107, distance: 248.3
click at [582, 107] on h5 "What is the purpose of a Quality Circles in Quality Management? .spinner_0XTQ{t…" at bounding box center [467, 109] width 451 height 18
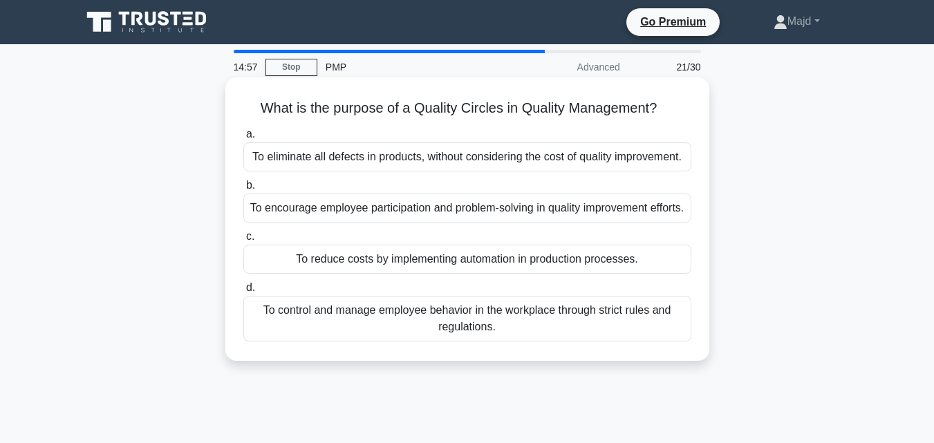
click at [522, 220] on div "To encourage employee participation and problem-solving in quality improvement …" at bounding box center [467, 208] width 448 height 29
click at [243, 190] on input "b. To encourage employee participation and problem-solving in quality improveme…" at bounding box center [243, 185] width 0 height 9
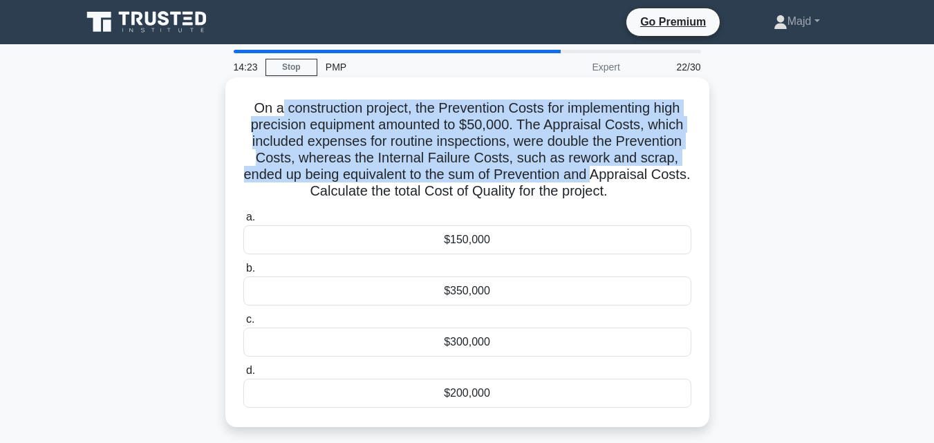
drag, startPoint x: 276, startPoint y: 108, endPoint x: 616, endPoint y: 181, distance: 347.3
click at [616, 181] on h5 "On a construction project, the Prevention Costs for implementing high precision…" at bounding box center [467, 150] width 451 height 101
click at [276, 100] on h5 "On a construction project, the Prevention Costs for implementing high precision…" at bounding box center [467, 150] width 451 height 101
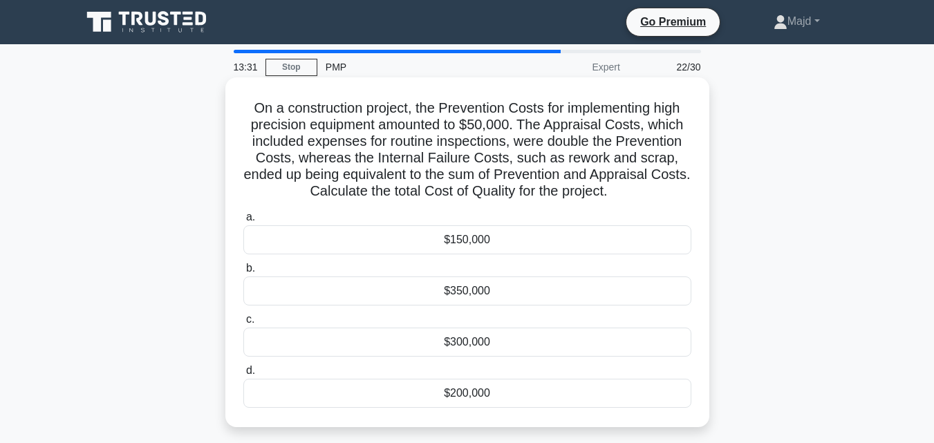
drag, startPoint x: 246, startPoint y: 101, endPoint x: 600, endPoint y: 392, distance: 458.5
click at [600, 392] on div "On a construction project, the Prevention Costs for implementing high precision…" at bounding box center [467, 252] width 473 height 339
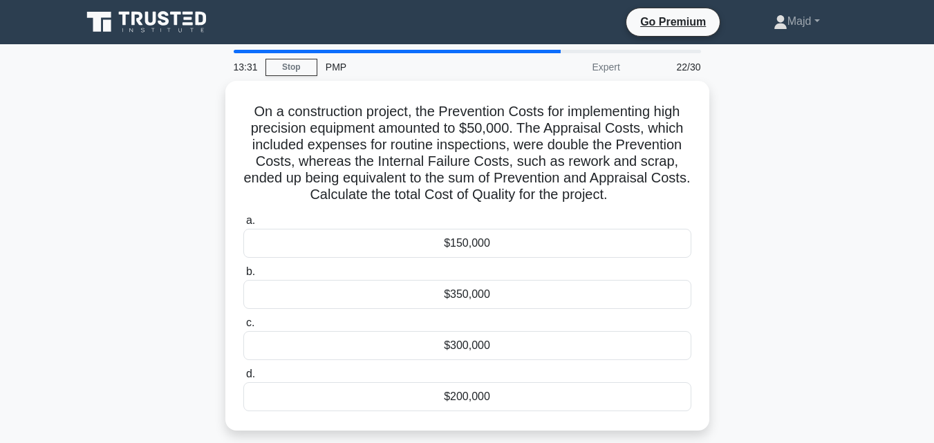
copy div "On a construction project, the Prevention Costs for implementing high precision…"
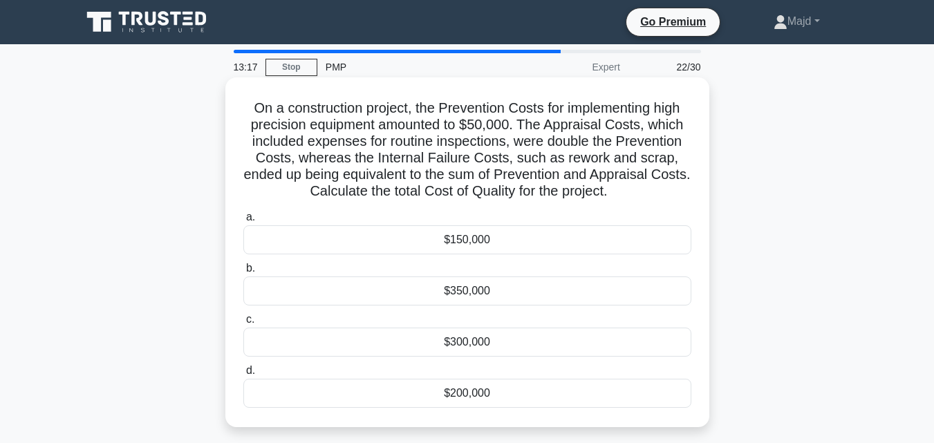
click at [610, 104] on h5 "On a construction project, the Prevention Costs for implementing high precision…" at bounding box center [467, 150] width 451 height 101
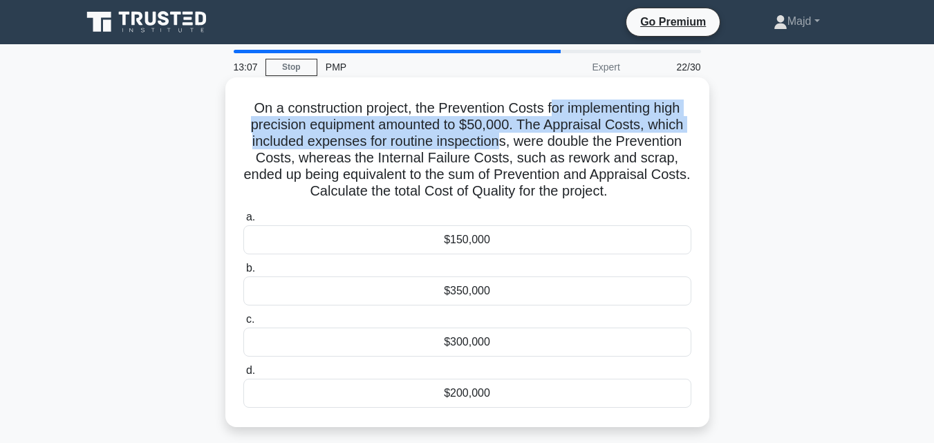
drag, startPoint x: 580, startPoint y: 106, endPoint x: 503, endPoint y: 145, distance: 86.9
click at [503, 145] on h5 "On a construction project, the Prevention Costs for implementing high precision…" at bounding box center [467, 150] width 451 height 101
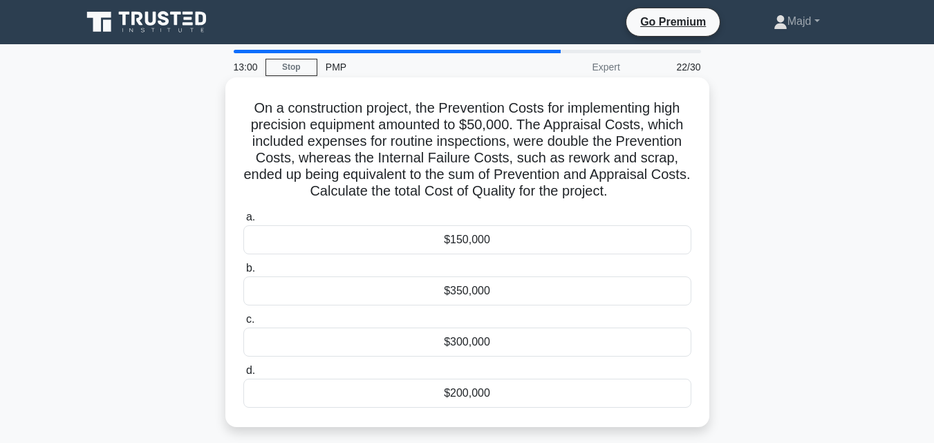
click at [483, 248] on div "$150,000" at bounding box center [467, 239] width 448 height 29
click at [243, 222] on input "a. $150,000" at bounding box center [243, 217] width 0 height 9
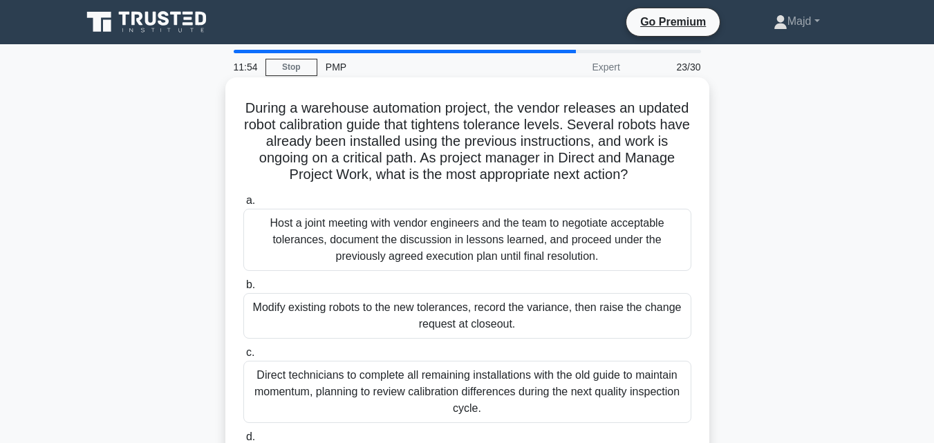
click at [452, 255] on div "Host a joint meeting with vendor engineers and the team to negotiate acceptable…" at bounding box center [467, 240] width 448 height 62
click at [243, 205] on input "a. Host a joint meeting with vendor engineers and the team to negotiate accepta…" at bounding box center [243, 200] width 0 height 9
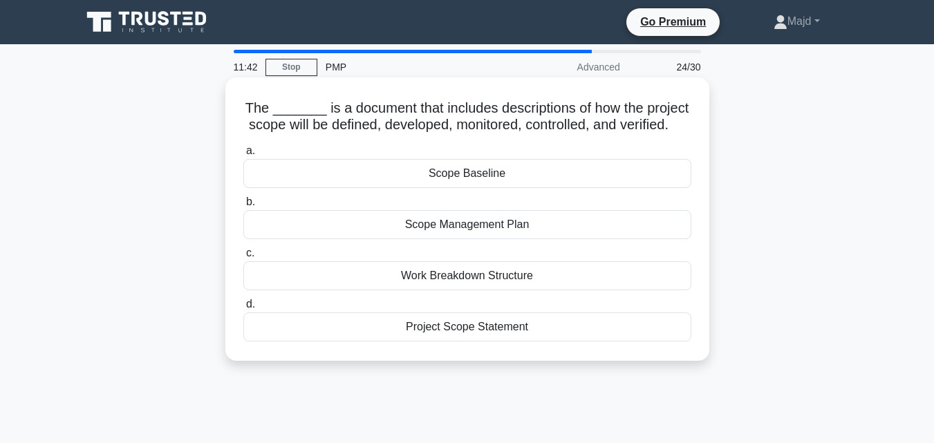
click at [501, 339] on div "Project Scope Statement" at bounding box center [467, 327] width 448 height 29
click at [243, 309] on input "d. Project Scope Statement" at bounding box center [243, 304] width 0 height 9
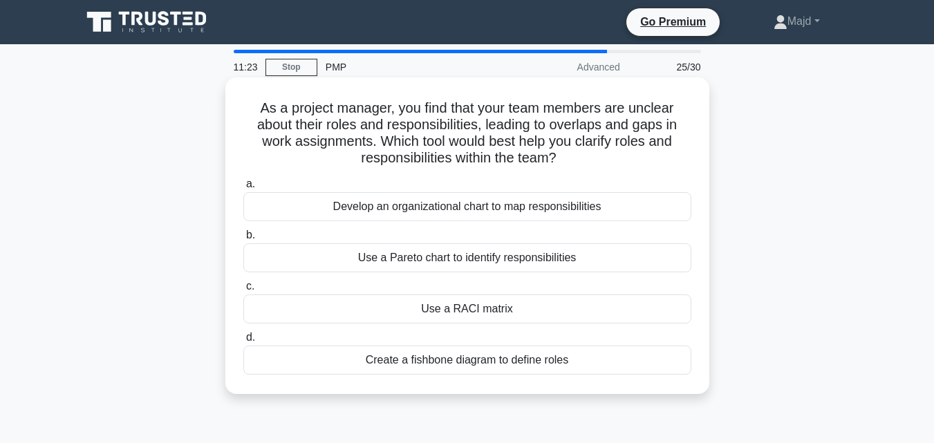
drag, startPoint x: 255, startPoint y: 104, endPoint x: 587, endPoint y: 156, distance: 336.2
click at [587, 156] on h5 "As a project manager, you find that your team members are unclear about their r…" at bounding box center [467, 134] width 451 height 68
click at [557, 208] on div "Develop an organizational chart to map responsibilities" at bounding box center [467, 206] width 448 height 29
click at [243, 189] on input "a. Develop an organizational chart to map responsibilities" at bounding box center [243, 184] width 0 height 9
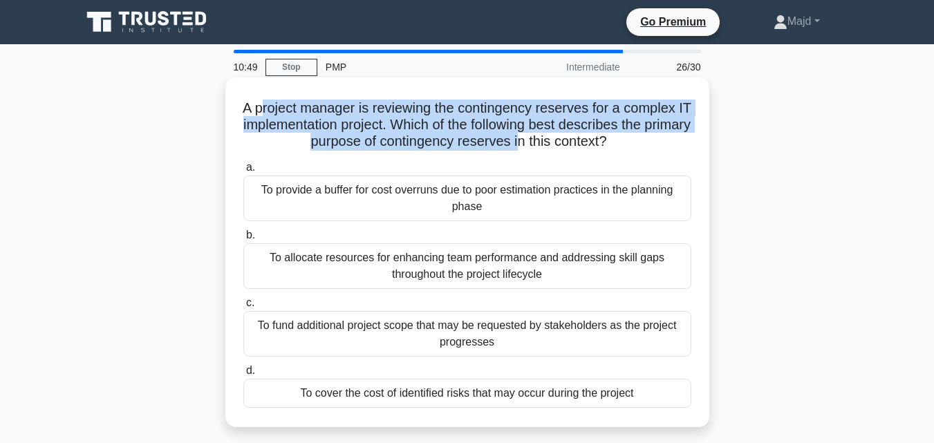
drag, startPoint x: 264, startPoint y: 108, endPoint x: 547, endPoint y: 149, distance: 285.9
click at [547, 149] on h5 "A project manager is reviewing the contingency reserves for a complex IT implem…" at bounding box center [467, 125] width 451 height 51
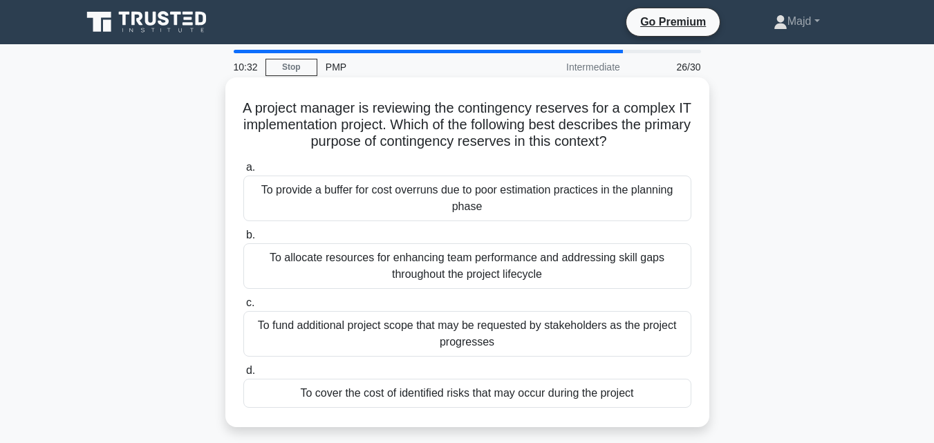
click at [427, 394] on div "To cover the cost of identified risks that may occur during the project" at bounding box center [467, 393] width 448 height 29
click at [243, 376] on input "d. To cover the cost of identified risks that may occur during the project" at bounding box center [243, 371] width 0 height 9
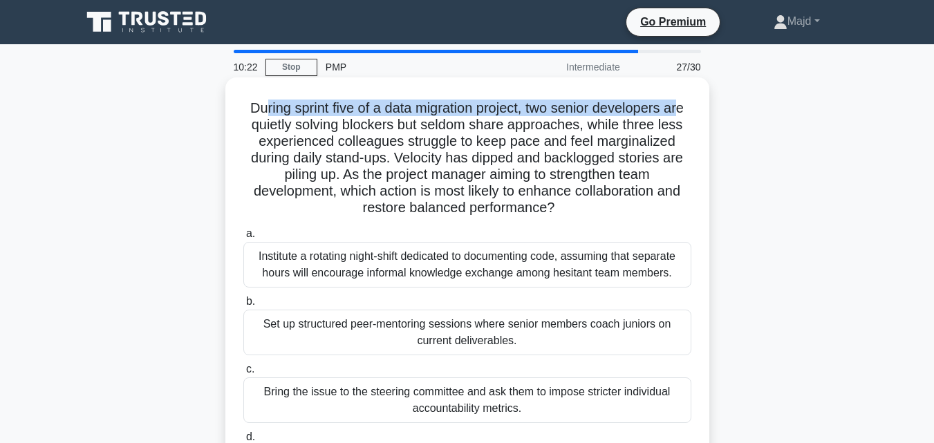
drag, startPoint x: 256, startPoint y: 107, endPoint x: 686, endPoint y: 114, distance: 430.3
click at [686, 114] on h5 "During sprint five of a data migration project, two senior developers are quiet…" at bounding box center [467, 159] width 451 height 118
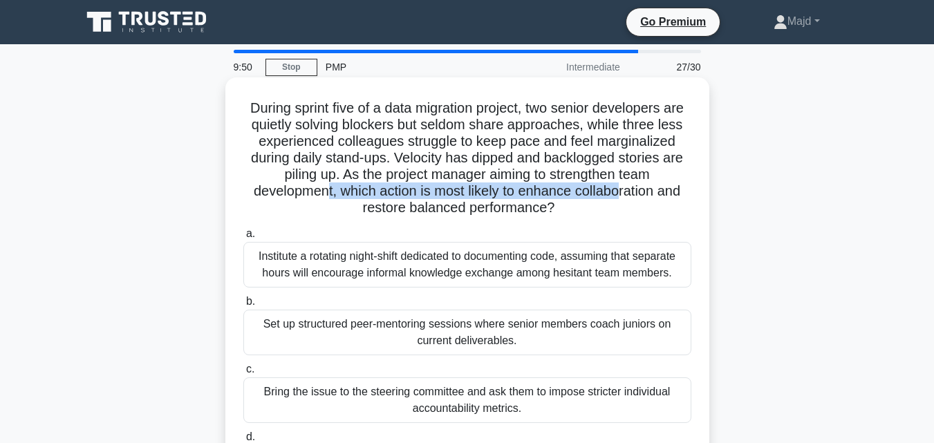
drag, startPoint x: 321, startPoint y: 192, endPoint x: 620, endPoint y: 188, distance: 298.8
click at [620, 188] on h5 "During sprint five of a data migration project, two senior developers are quiet…" at bounding box center [467, 159] width 451 height 118
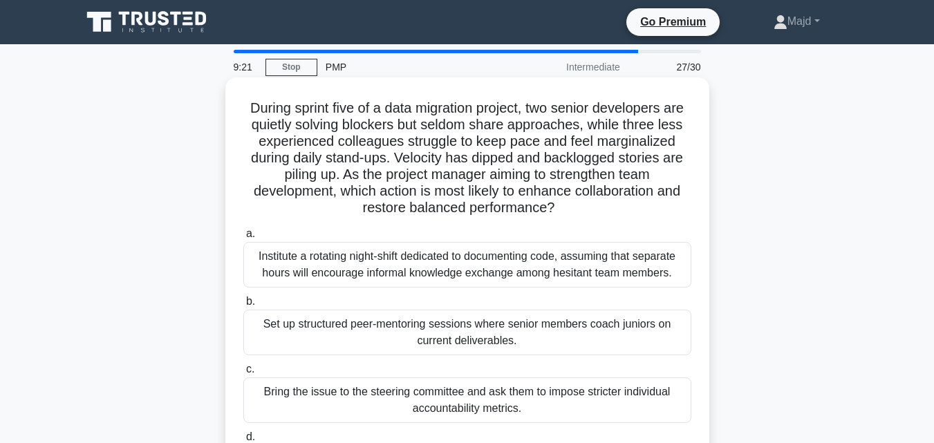
click at [427, 332] on div "Set up structured peer-mentoring sessions where senior members coach juniors on…" at bounding box center [467, 333] width 448 height 46
click at [243, 306] on input "b. Set up structured peer-mentoring sessions where senior members coach juniors…" at bounding box center [243, 301] width 0 height 9
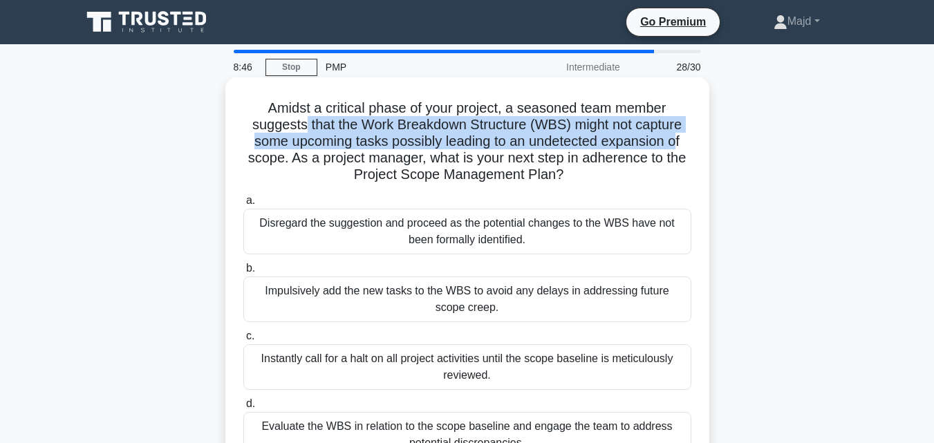
drag, startPoint x: 300, startPoint y: 128, endPoint x: 304, endPoint y: 252, distance: 123.9
click at [675, 140] on h5 "Amidst a critical phase of your project, a seasoned team member suggests that t…" at bounding box center [467, 142] width 451 height 84
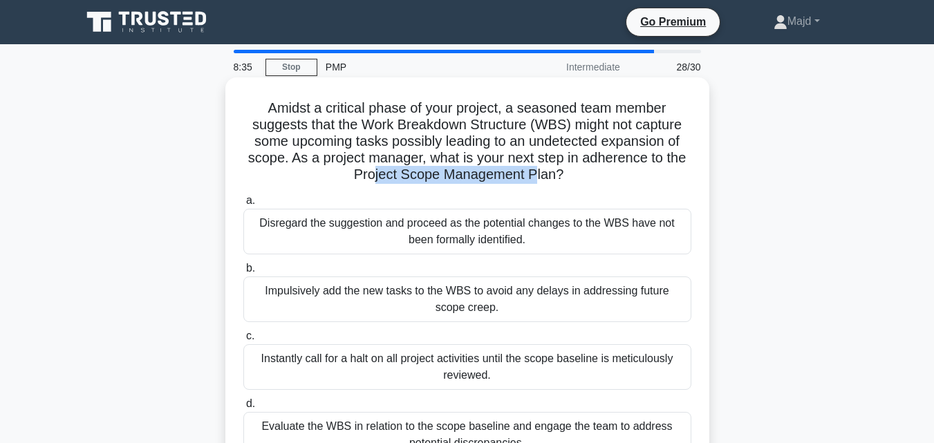
drag, startPoint x: 374, startPoint y: 172, endPoint x: 535, endPoint y: 180, distance: 161.3
click at [535, 180] on h5 "Amidst a critical phase of your project, a seasoned team member suggests that t…" at bounding box center [467, 142] width 451 height 84
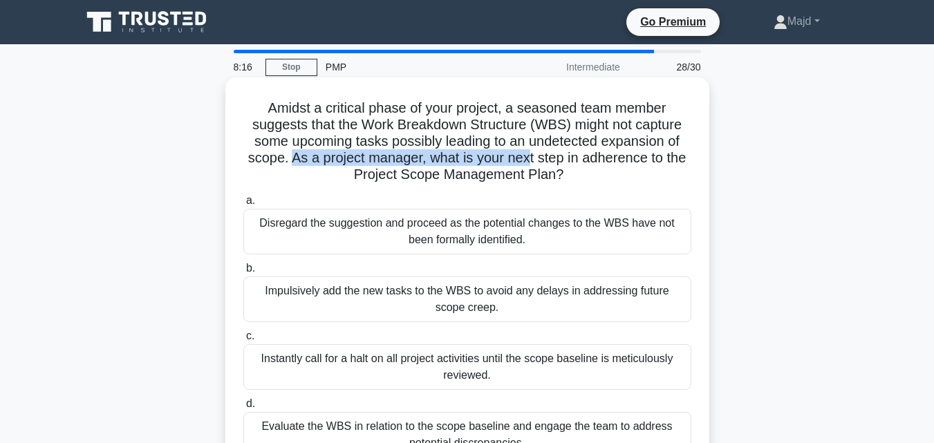
drag, startPoint x: 289, startPoint y: 158, endPoint x: 527, endPoint y: 162, distance: 238.0
click at [527, 162] on h5 "Amidst a critical phase of your project, a seasoned team member suggests that t…" at bounding box center [467, 142] width 451 height 84
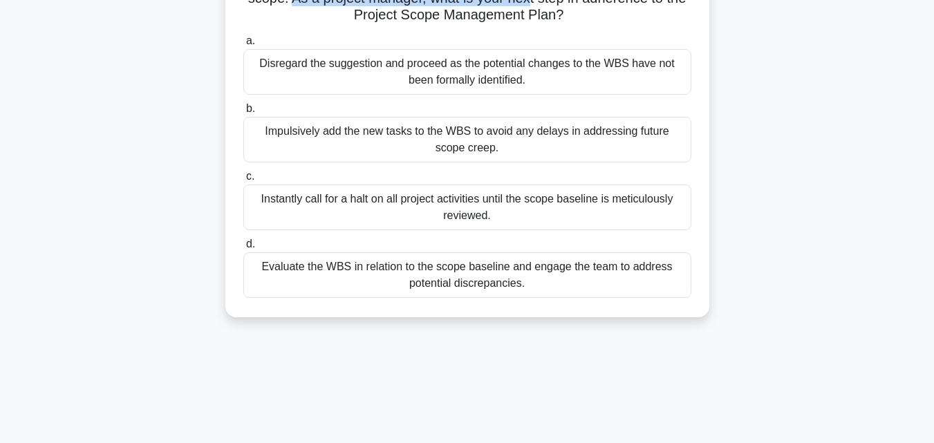
scroll to position [185, 0]
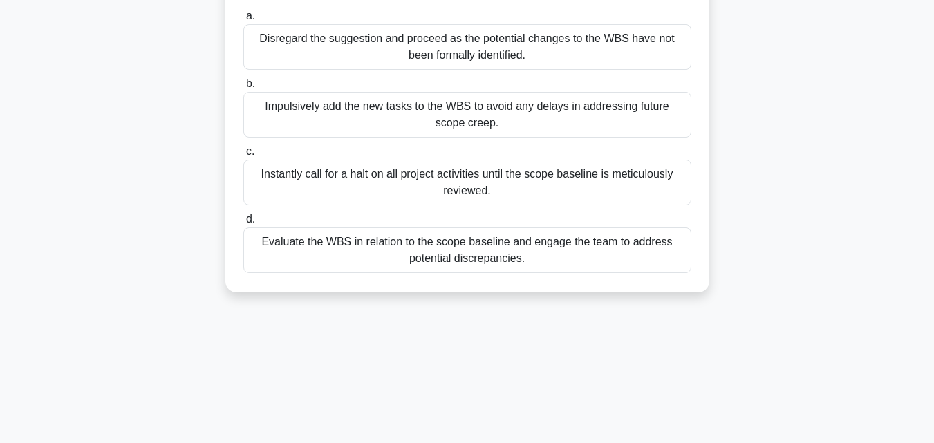
click at [422, 257] on div "Evaluate the WBS in relation to the scope baseline and engage the team to addre…" at bounding box center [467, 251] width 448 height 46
click at [243, 224] on input "d. Evaluate the WBS in relation to the scope baseline and engage the team to ad…" at bounding box center [243, 219] width 0 height 9
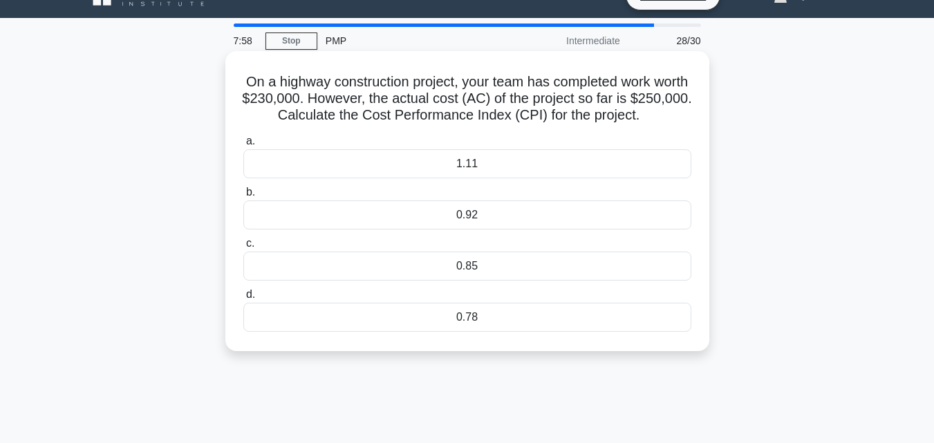
scroll to position [0, 0]
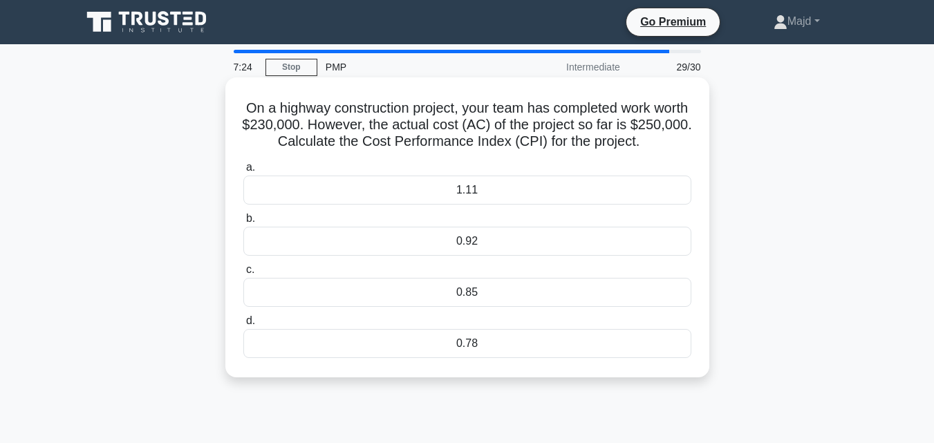
click at [452, 234] on div "0.92" at bounding box center [467, 241] width 448 height 29
click at [243, 223] on input "b. 0.92" at bounding box center [243, 218] width 0 height 9
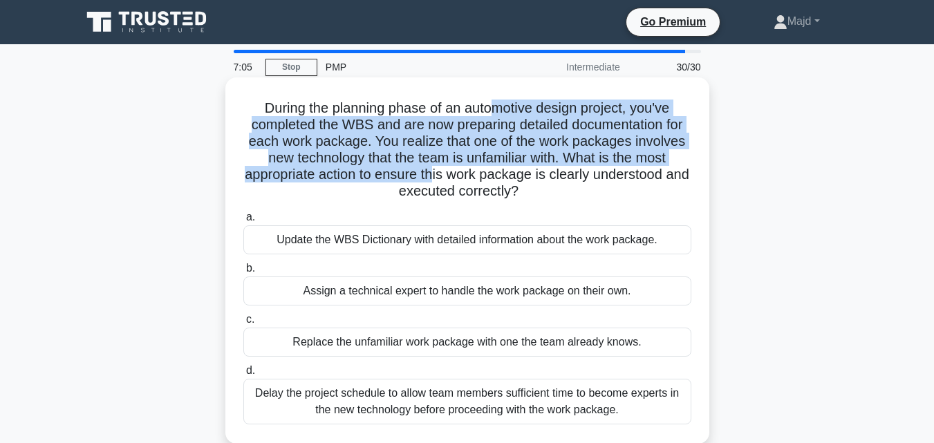
drag, startPoint x: 491, startPoint y: 107, endPoint x: 445, endPoint y: 180, distance: 86.7
click at [445, 180] on h5 "During the planning phase of an automotive design project, you've completed the…" at bounding box center [467, 150] width 451 height 101
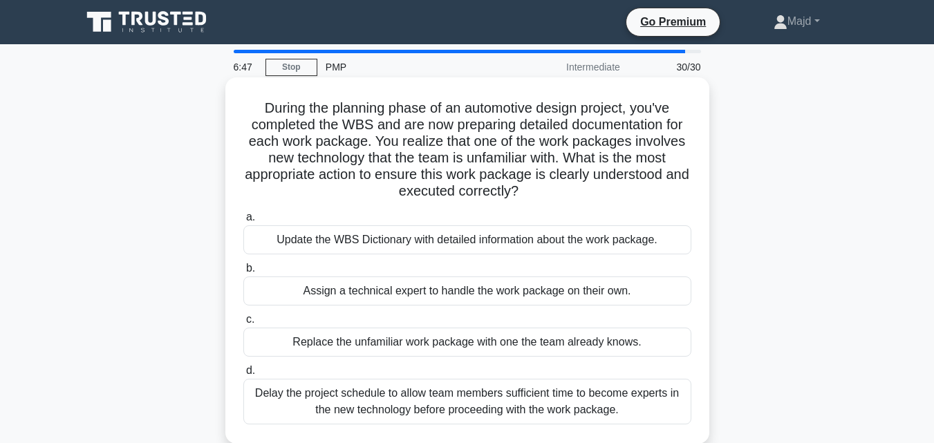
click at [387, 239] on div "Update the WBS Dictionary with detailed information about the work package." at bounding box center [467, 239] width 448 height 29
click at [243, 222] on input "a. Update the WBS Dictionary with detailed information about the work package." at bounding box center [243, 217] width 0 height 9
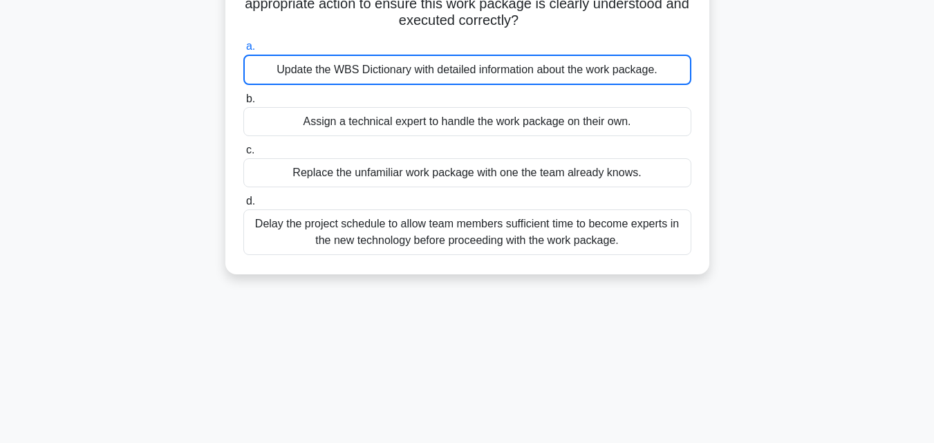
scroll to position [304, 0]
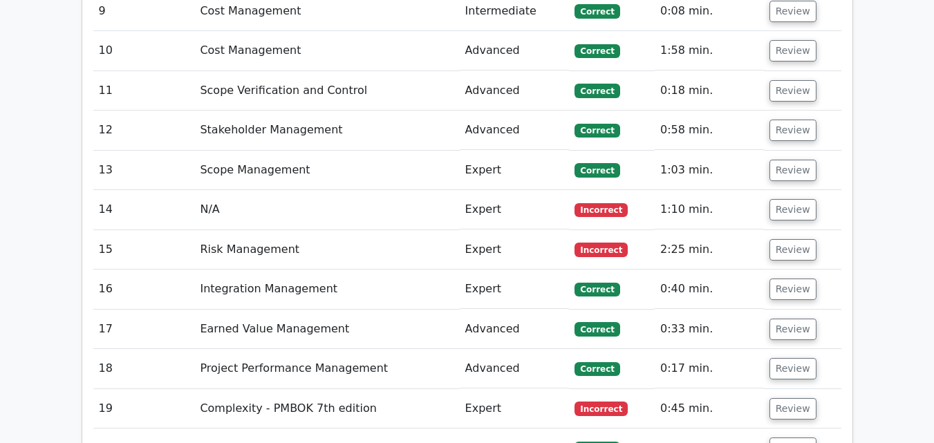
scroll to position [2767, 0]
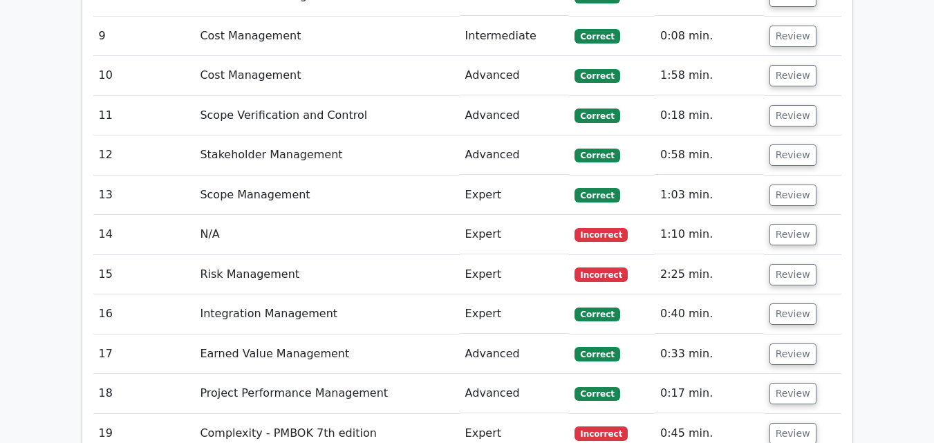
click at [527, 215] on td "Expert" at bounding box center [515, 234] width 110 height 39
click at [784, 224] on button "Review" at bounding box center [793, 234] width 47 height 21
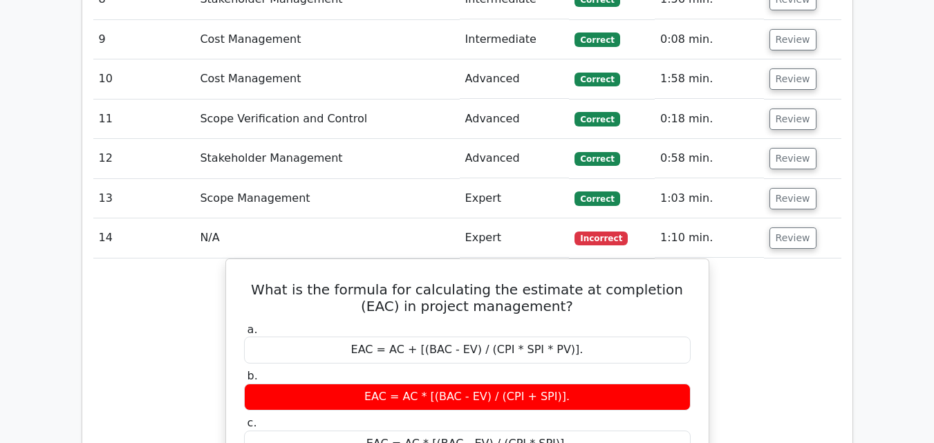
click at [855, 205] on div "Question Analysis Question # Topic Difficulty Result Time Spent Action 1 Human …" at bounding box center [467, 69] width 789 height 2626
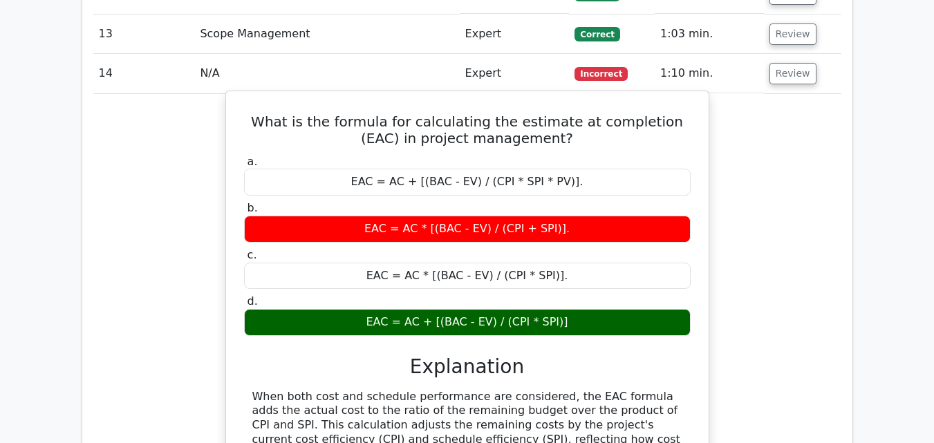
scroll to position [2951, 0]
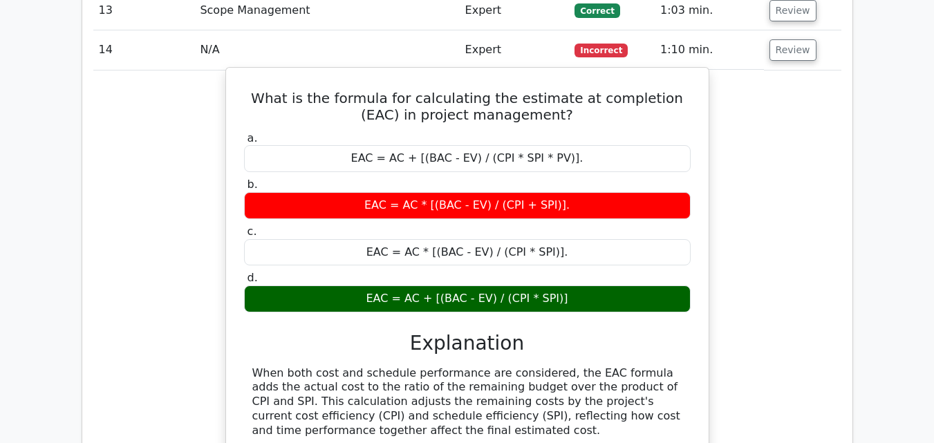
drag, startPoint x: 256, startPoint y: 291, endPoint x: 453, endPoint y: 344, distance: 204.2
click at [453, 367] on div "When both cost and schedule performance are considered, the EAC formula adds th…" at bounding box center [467, 403] width 430 height 72
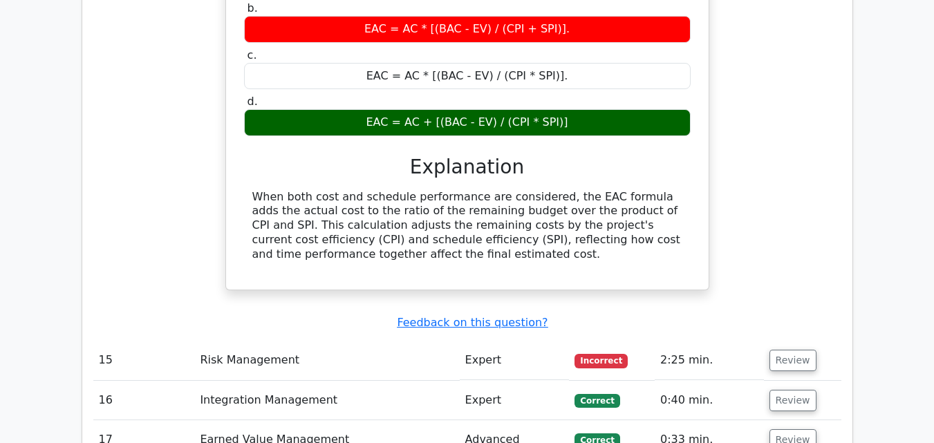
scroll to position [3135, 0]
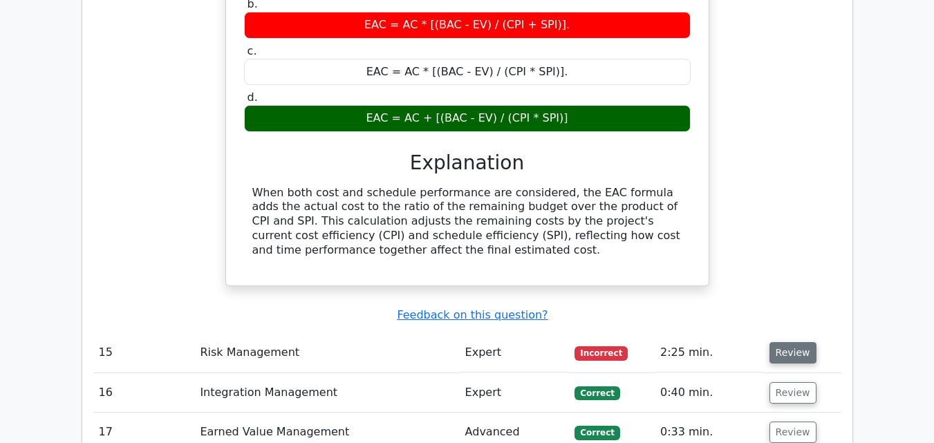
click at [782, 342] on button "Review" at bounding box center [793, 352] width 47 height 21
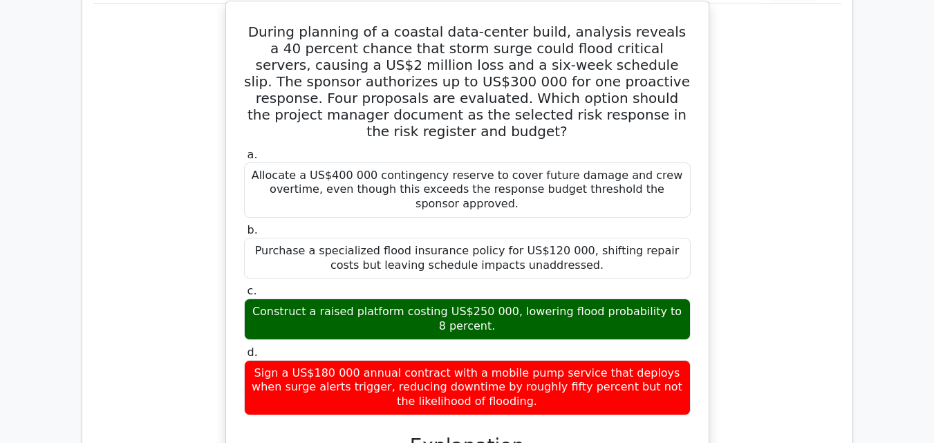
scroll to position [3689, 0]
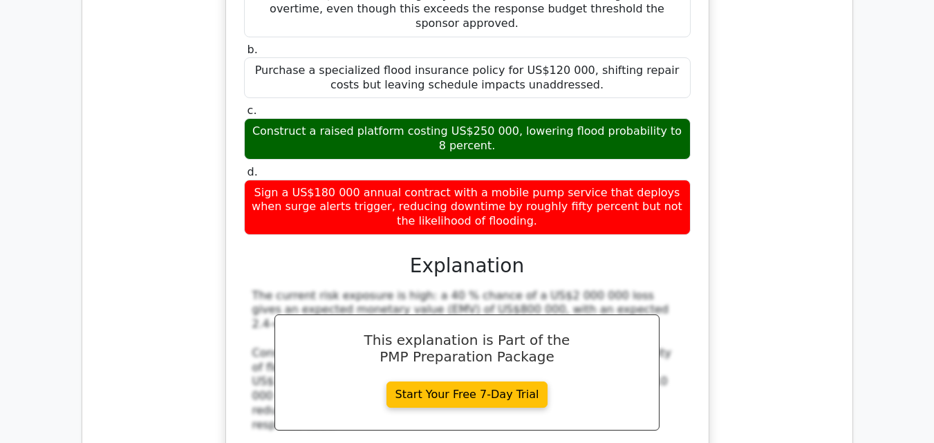
click at [726, 327] on div "During planning of a coastal data-center build, analysis reveals a 40 percent c…" at bounding box center [467, 271] width 748 height 902
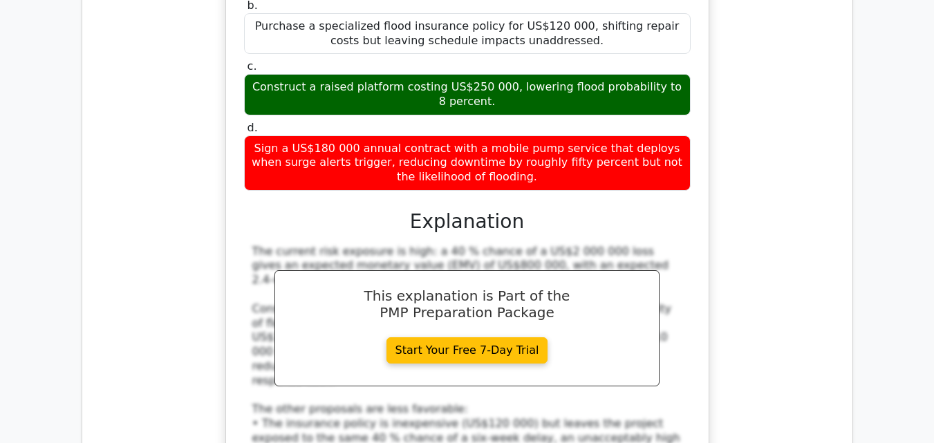
scroll to position [4058, 0]
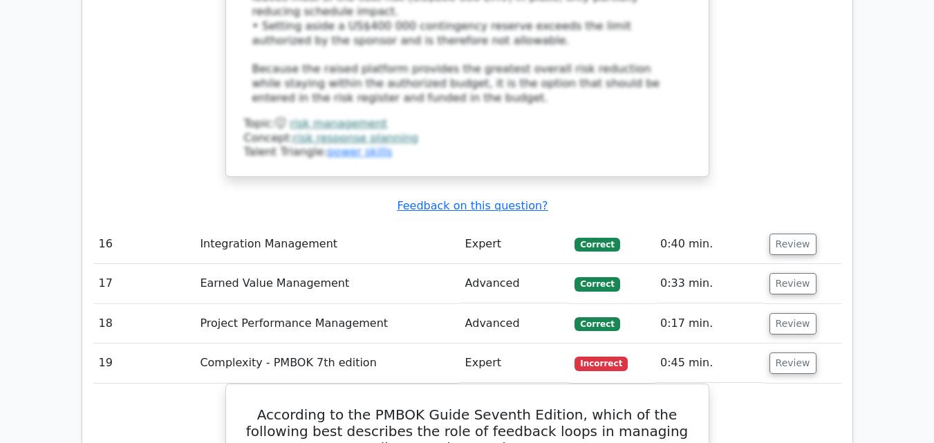
scroll to position [4242, 0]
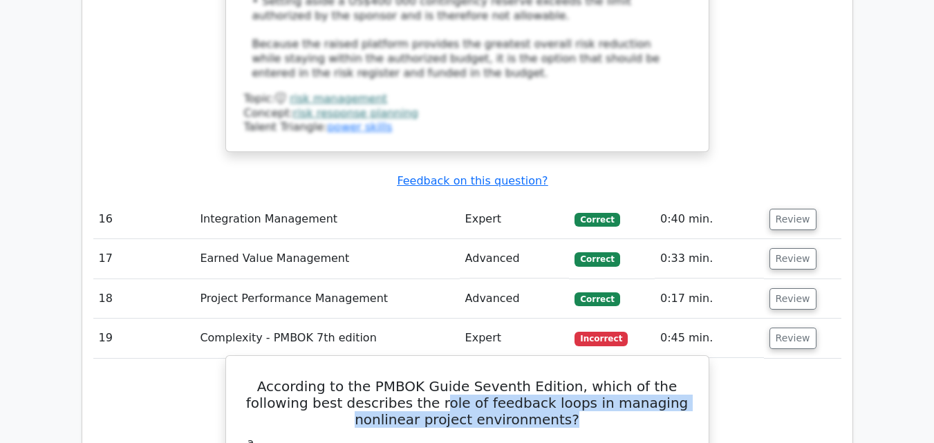
drag, startPoint x: 387, startPoint y: 251, endPoint x: 562, endPoint y: 258, distance: 175.1
click at [562, 378] on h5 "According to the PMBOK Guide Seventh Edition, which of the following best descr…" at bounding box center [468, 403] width 450 height 50
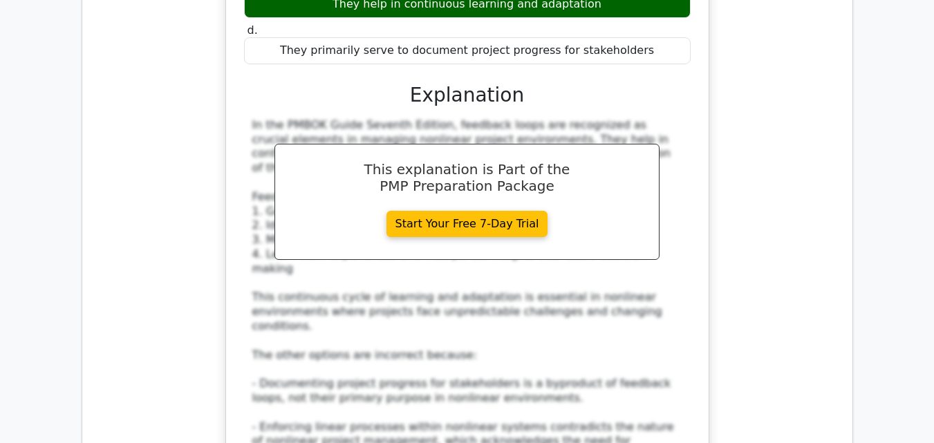
scroll to position [5165, 0]
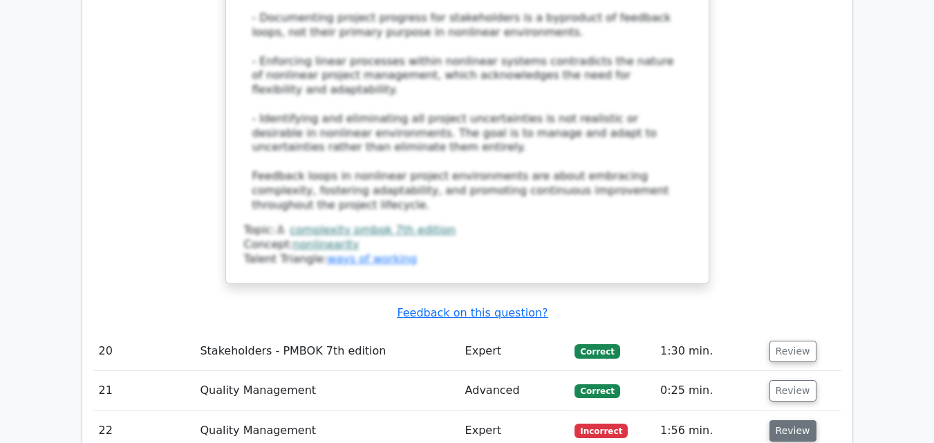
click at [784, 421] on button "Review" at bounding box center [793, 431] width 47 height 21
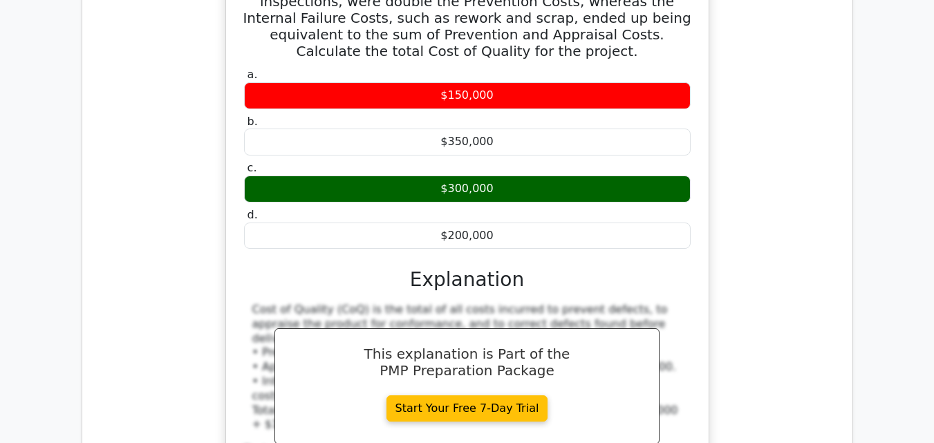
scroll to position [5718, 0]
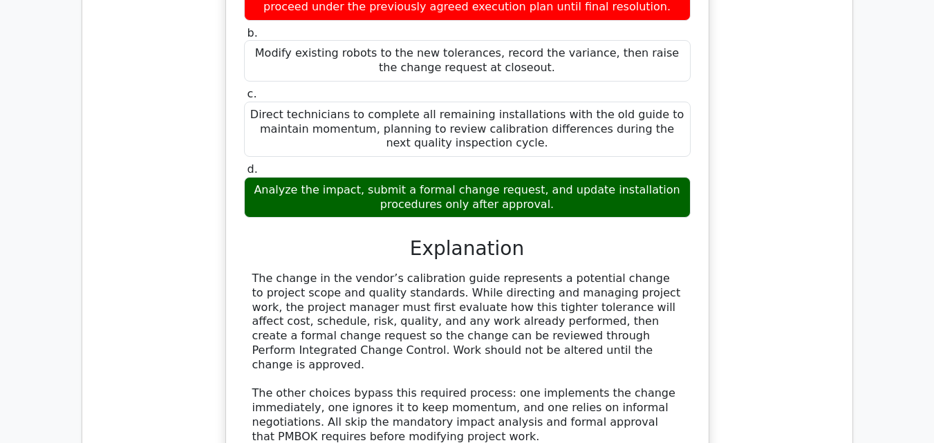
scroll to position [6640, 0]
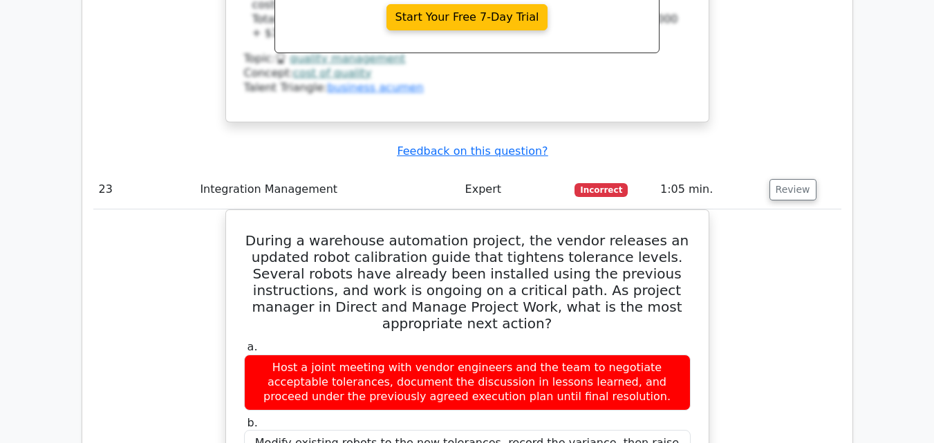
scroll to position [5718, 0]
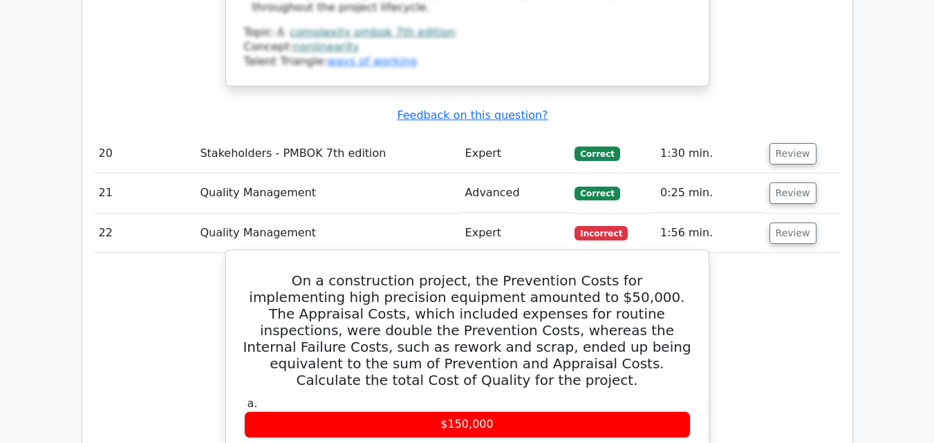
scroll to position [5349, 0]
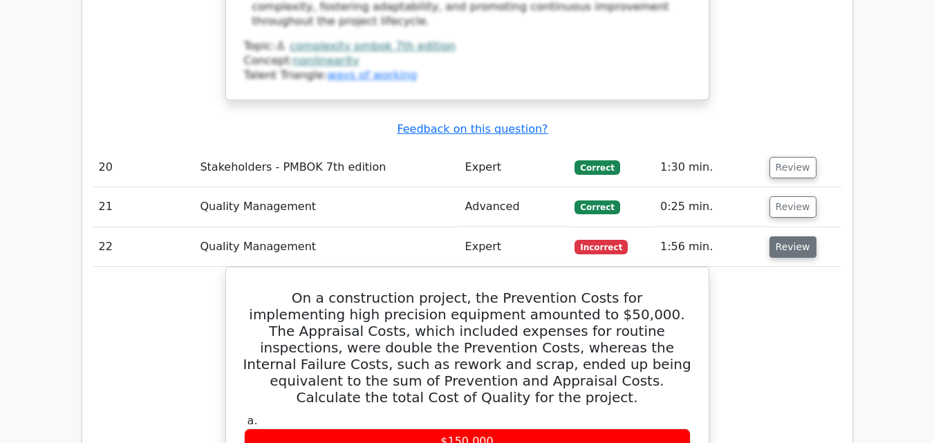
click at [786, 237] on button "Review" at bounding box center [793, 247] width 47 height 21
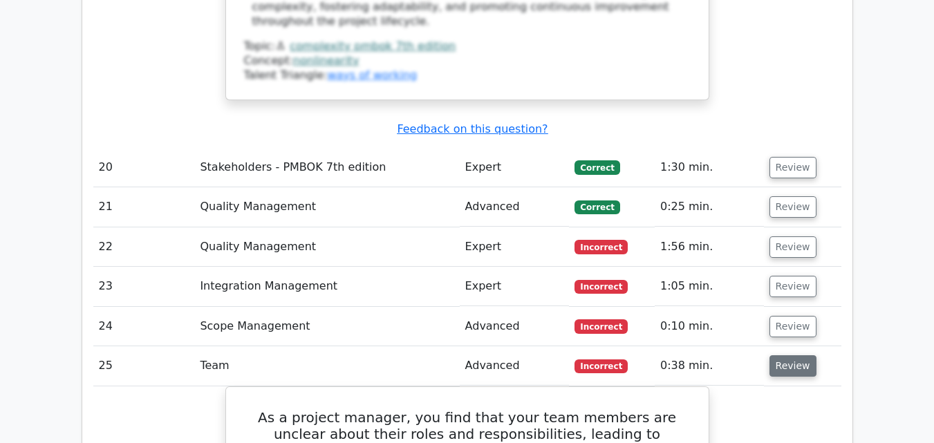
click at [786, 356] on button "Review" at bounding box center [793, 366] width 47 height 21
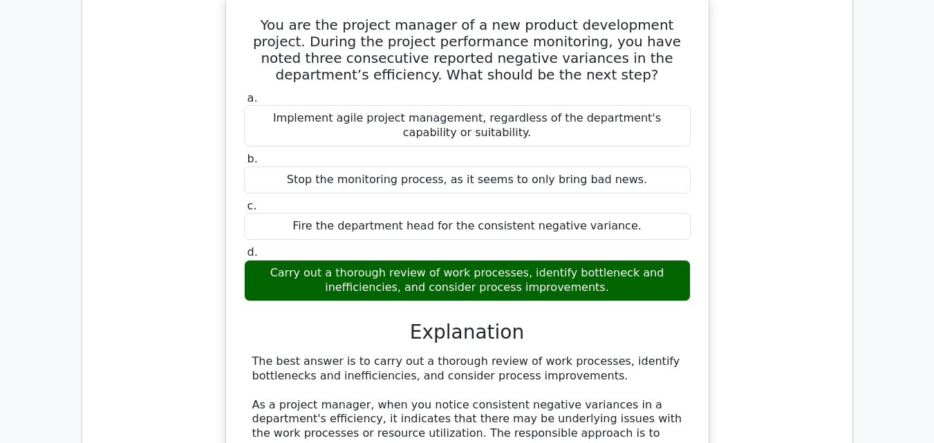
scroll to position [1475, 0]
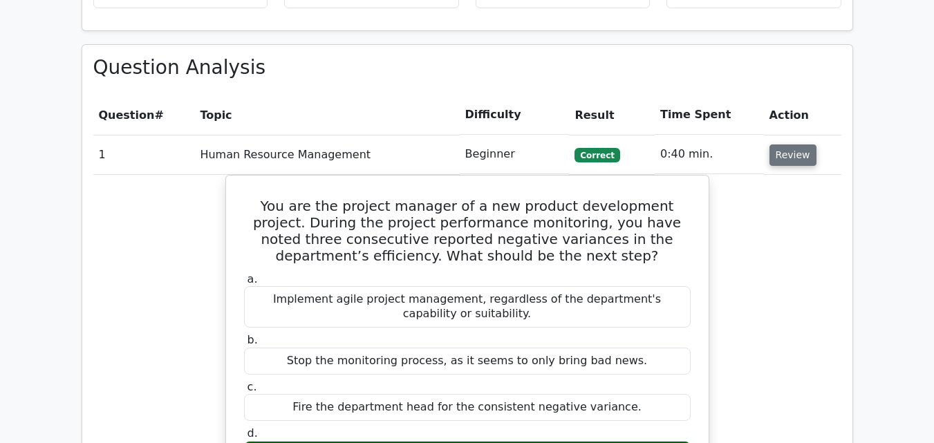
click at [780, 145] on button "Review" at bounding box center [793, 155] width 47 height 21
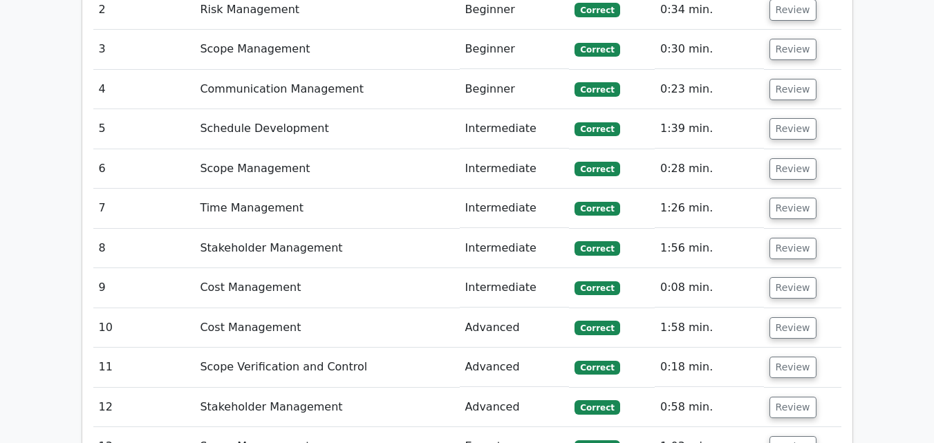
scroll to position [1845, 0]
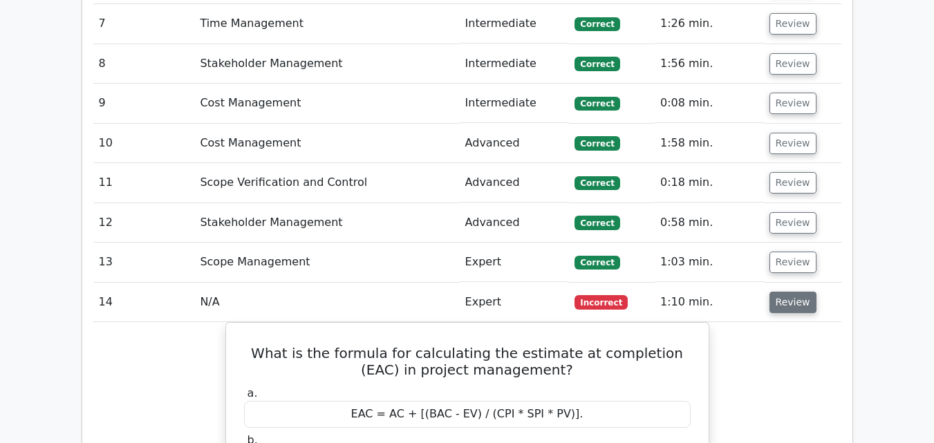
click at [775, 292] on button "Review" at bounding box center [793, 302] width 47 height 21
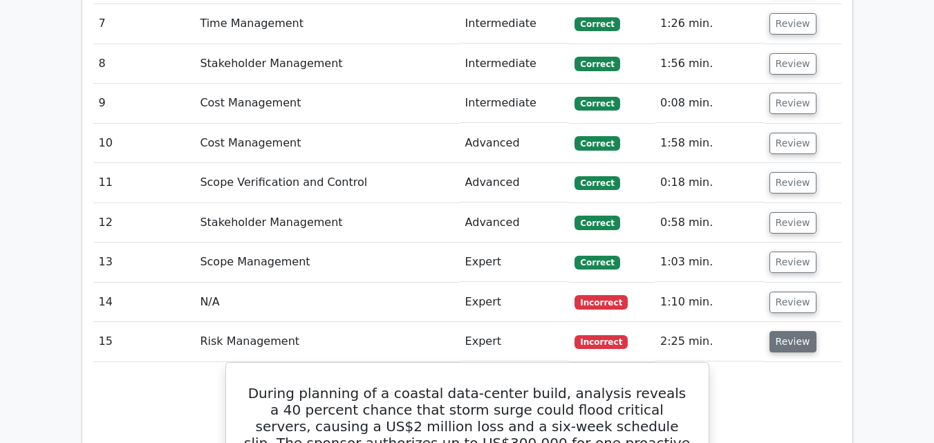
click at [777, 331] on button "Review" at bounding box center [793, 341] width 47 height 21
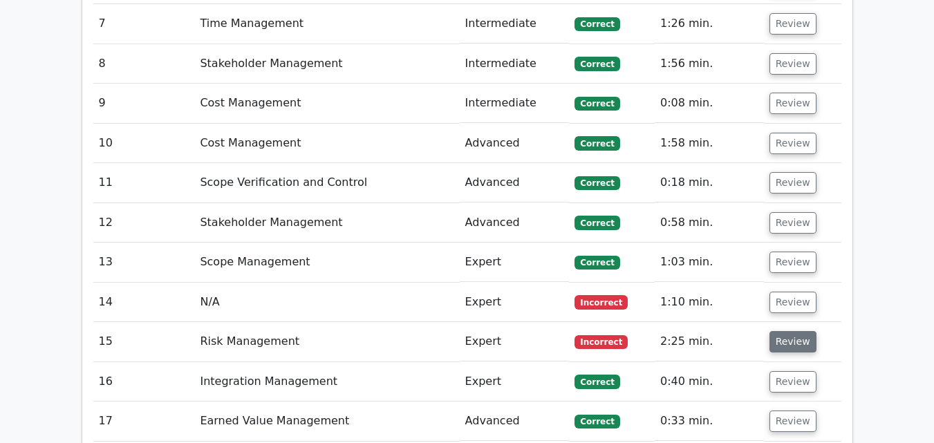
click at [770, 331] on button "Review" at bounding box center [793, 341] width 47 height 21
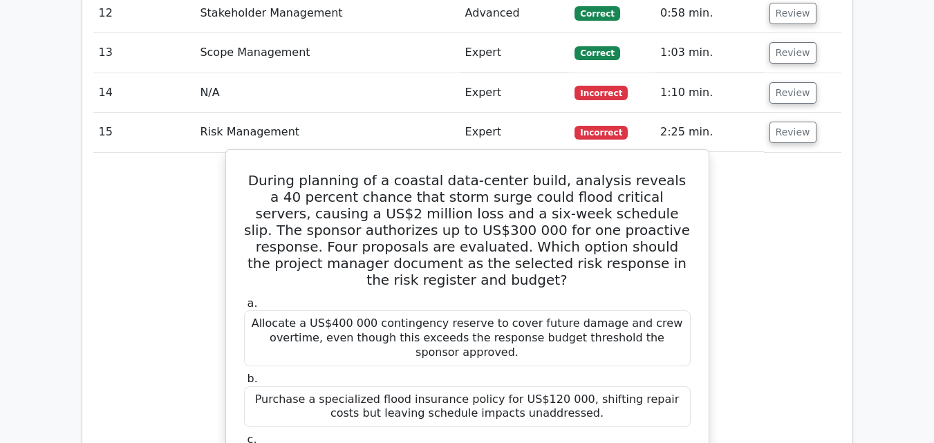
scroll to position [2029, 0]
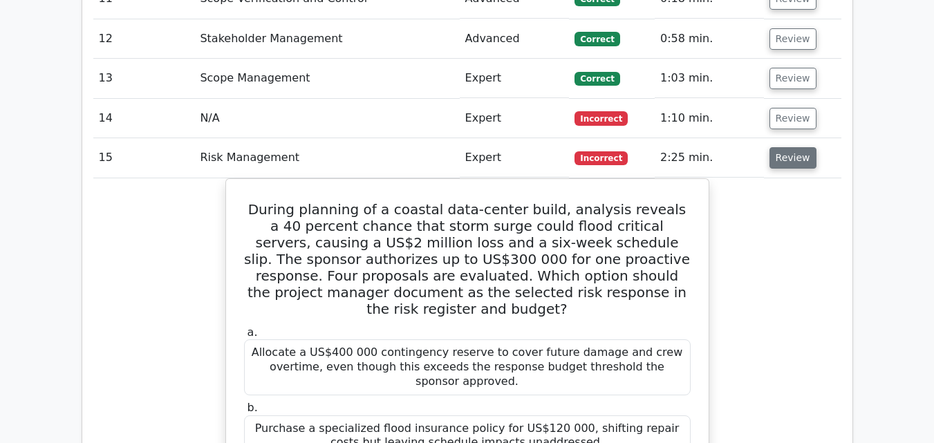
click at [786, 147] on button "Review" at bounding box center [793, 157] width 47 height 21
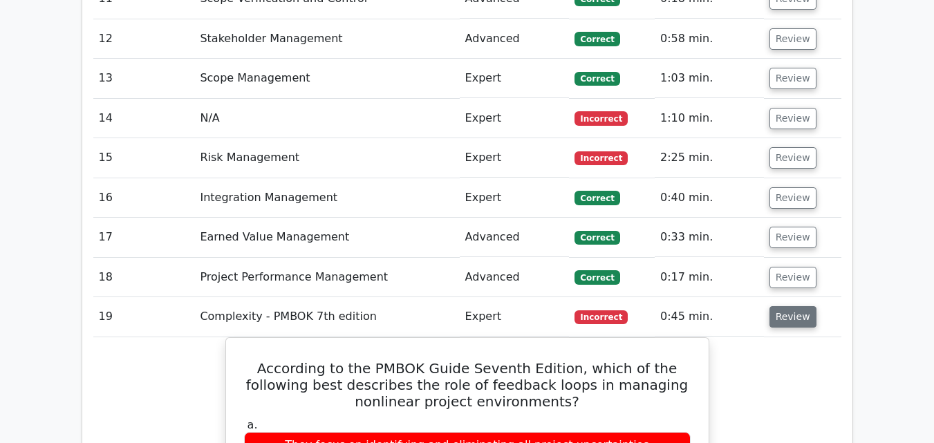
click at [771, 306] on button "Review" at bounding box center [793, 316] width 47 height 21
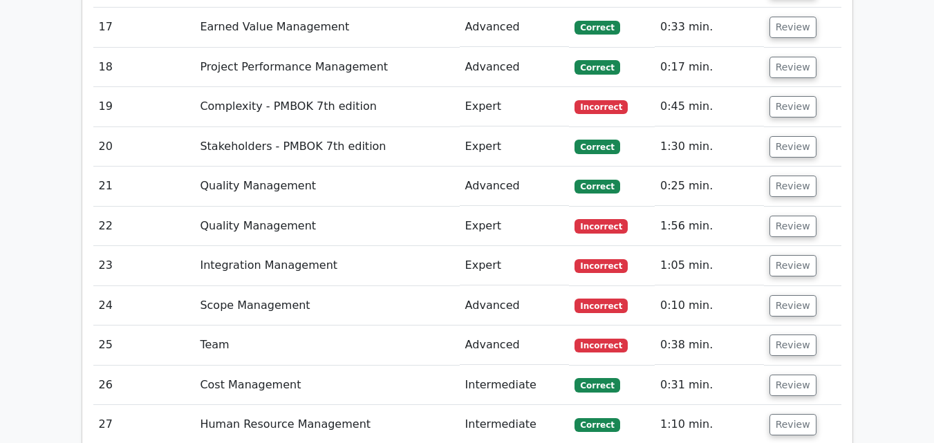
scroll to position [2213, 0]
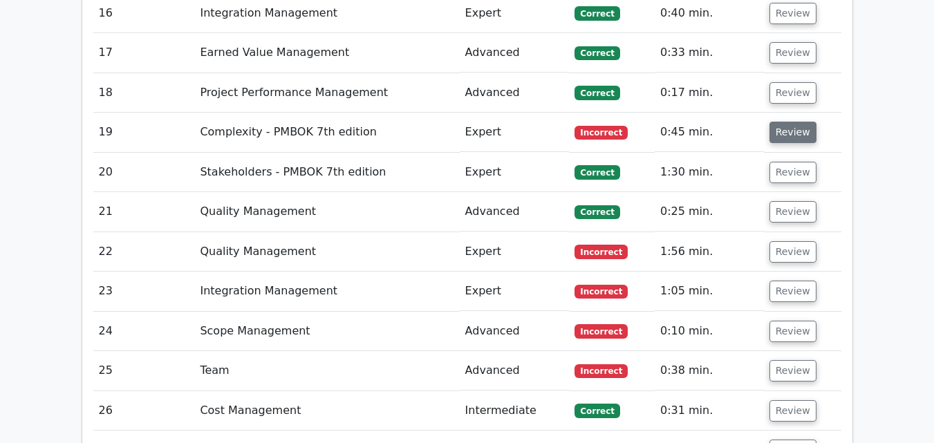
click at [786, 122] on button "Review" at bounding box center [793, 132] width 47 height 21
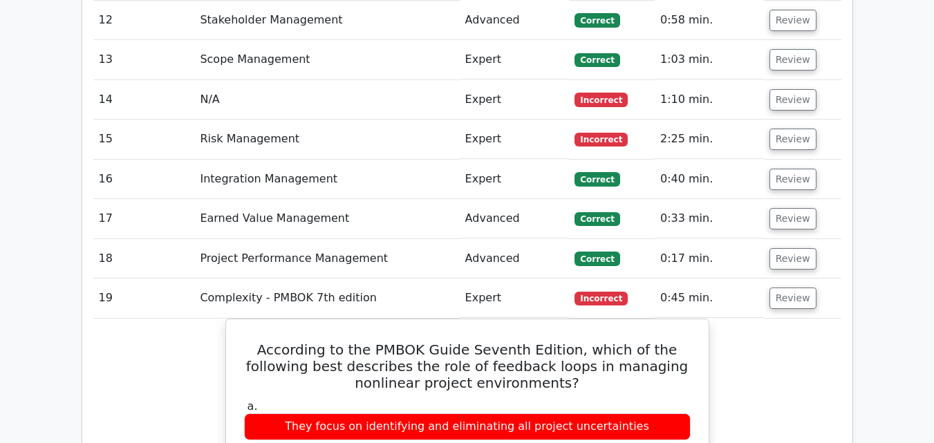
scroll to position [2029, 0]
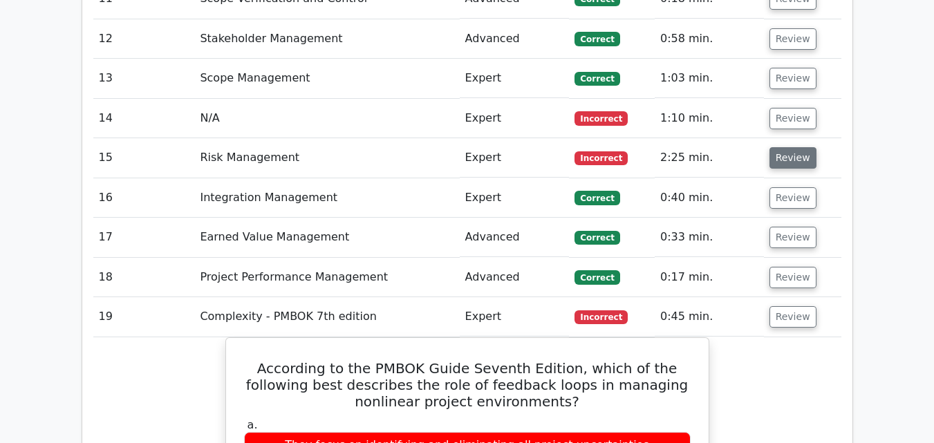
click at [771, 147] on button "Review" at bounding box center [793, 157] width 47 height 21
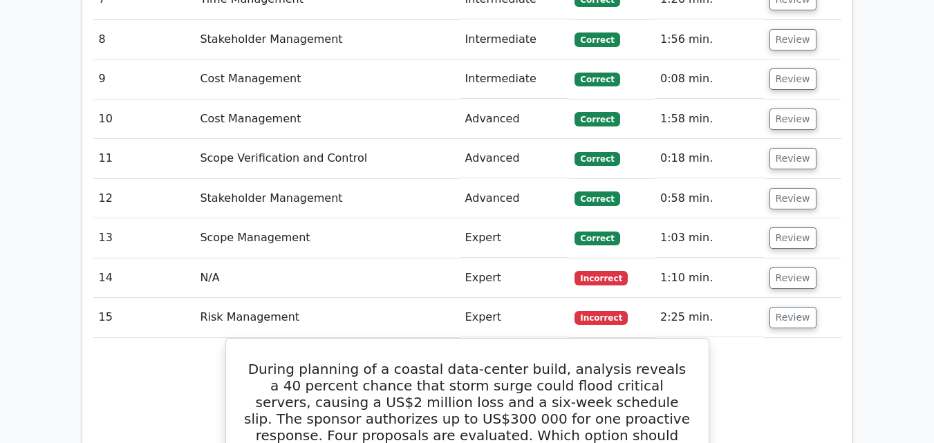
scroll to position [1845, 0]
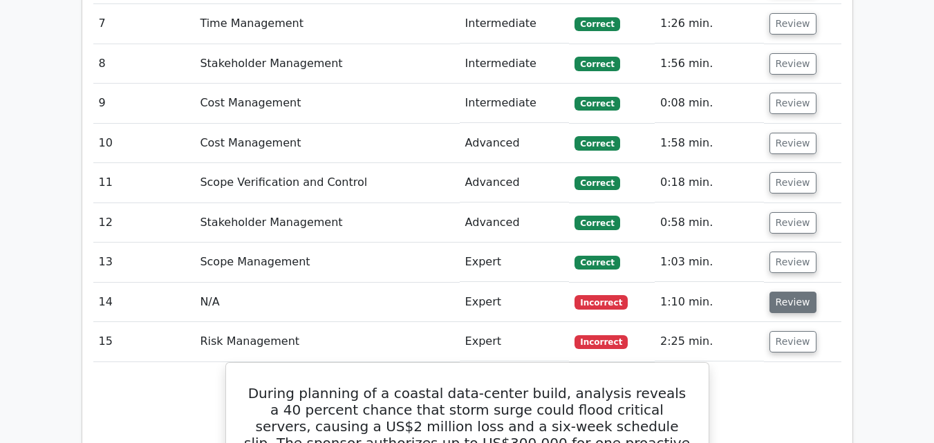
click at [804, 292] on button "Review" at bounding box center [793, 302] width 47 height 21
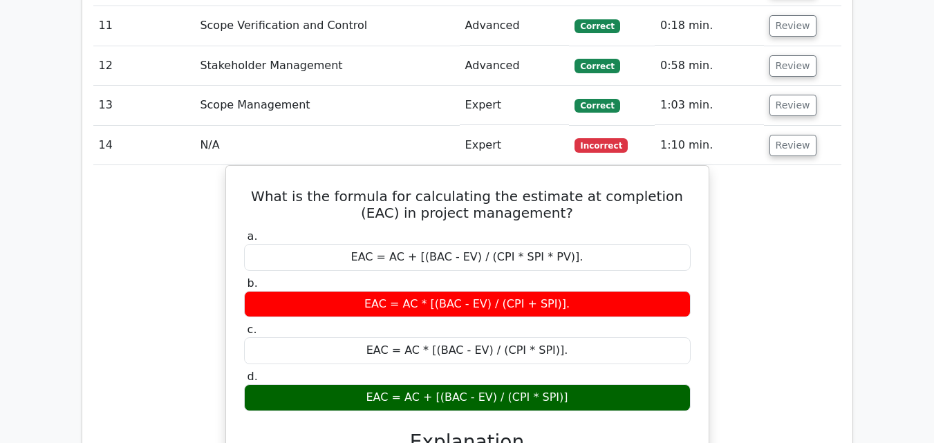
scroll to position [2029, 0]
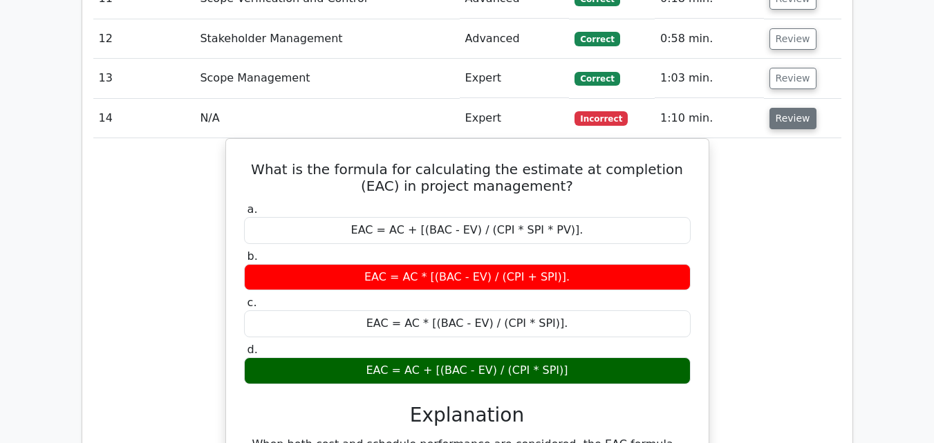
click at [784, 108] on button "Review" at bounding box center [793, 118] width 47 height 21
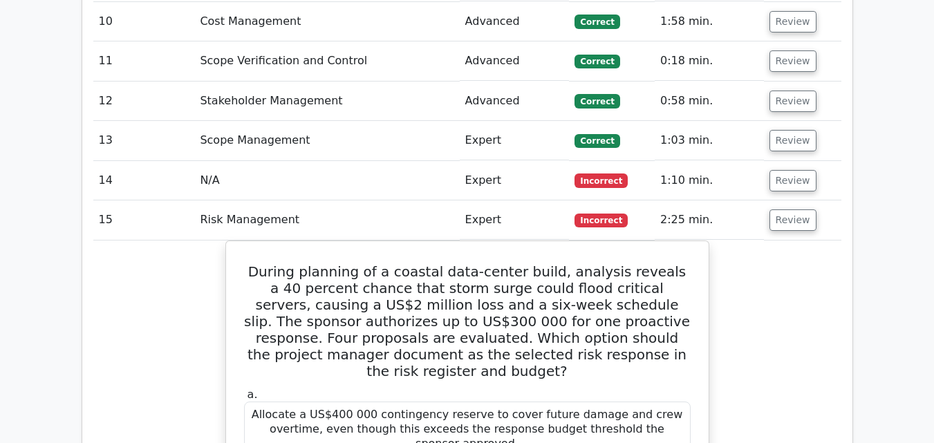
scroll to position [1845, 0]
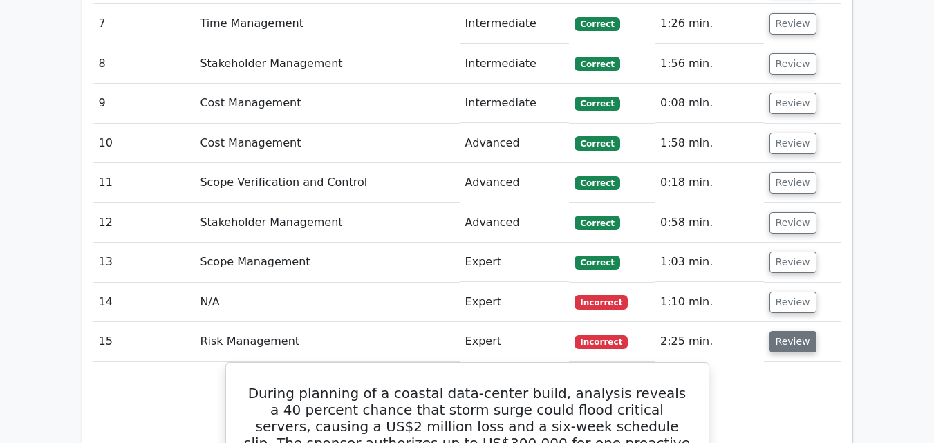
click at [782, 331] on button "Review" at bounding box center [793, 341] width 47 height 21
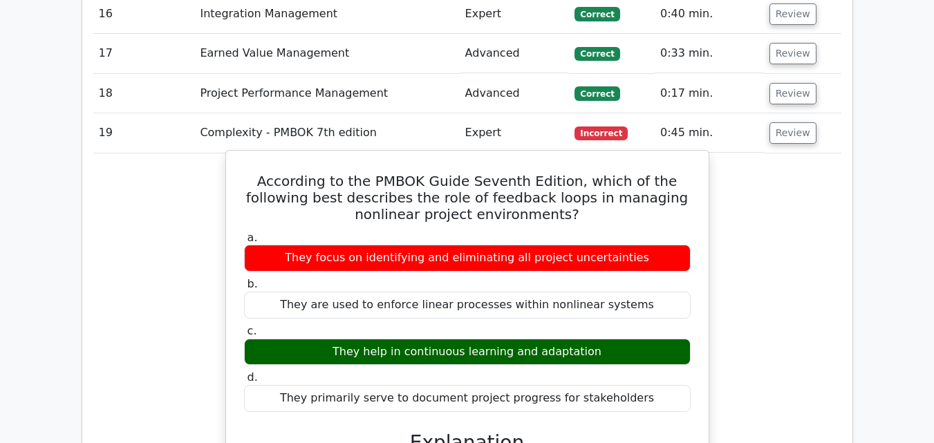
scroll to position [2213, 0]
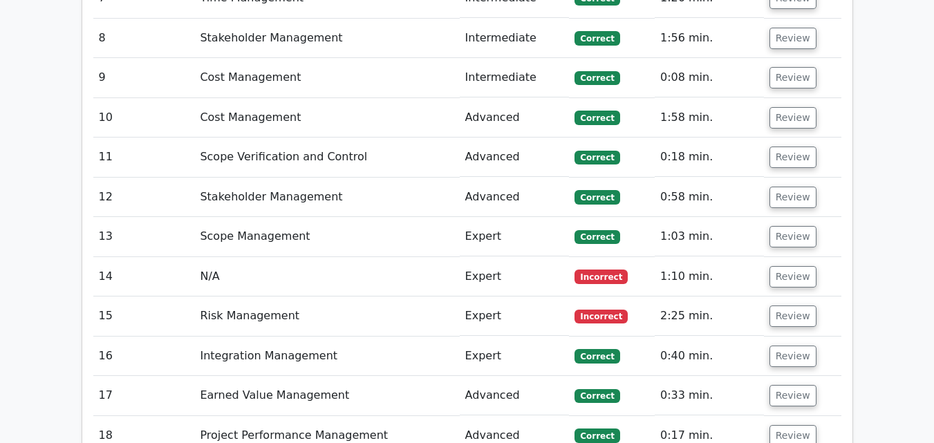
scroll to position [1845, 0]
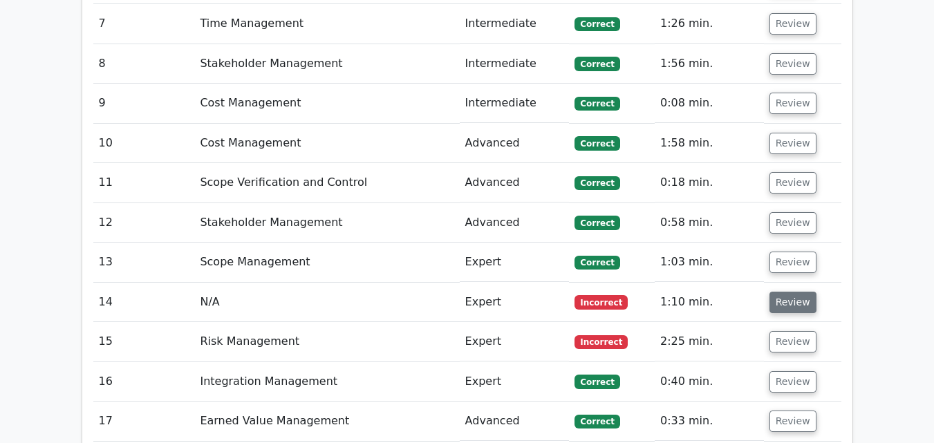
click at [781, 292] on button "Review" at bounding box center [793, 302] width 47 height 21
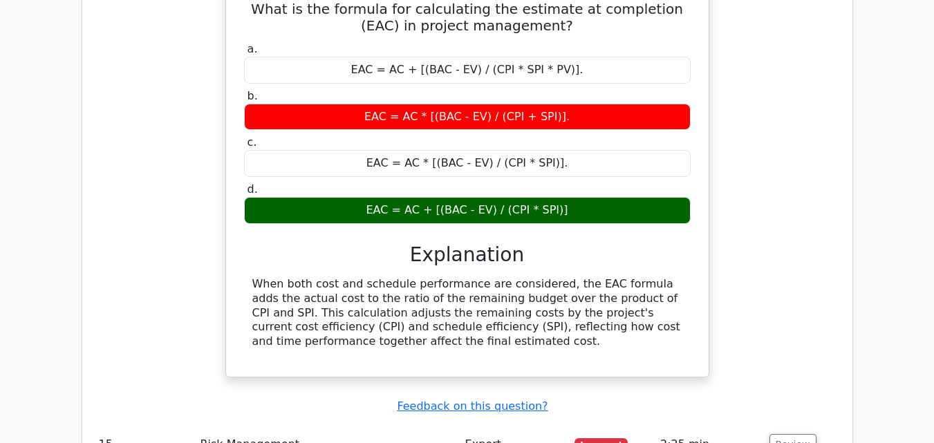
scroll to position [2213, 0]
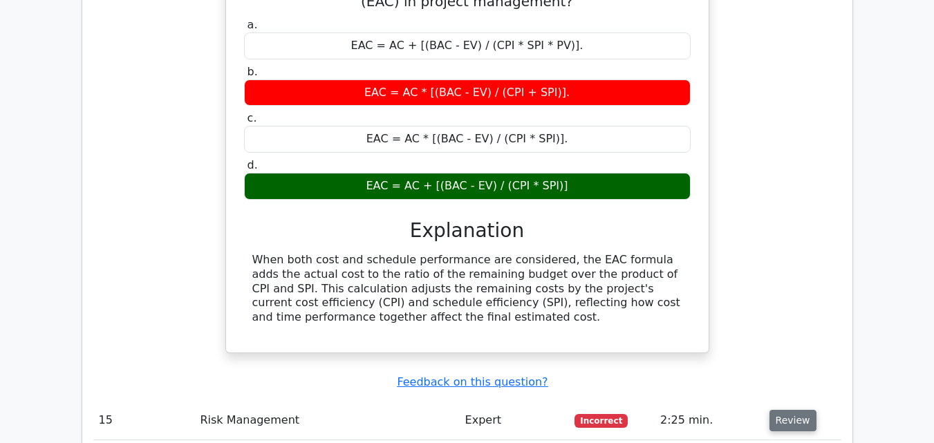
click at [789, 410] on button "Review" at bounding box center [793, 420] width 47 height 21
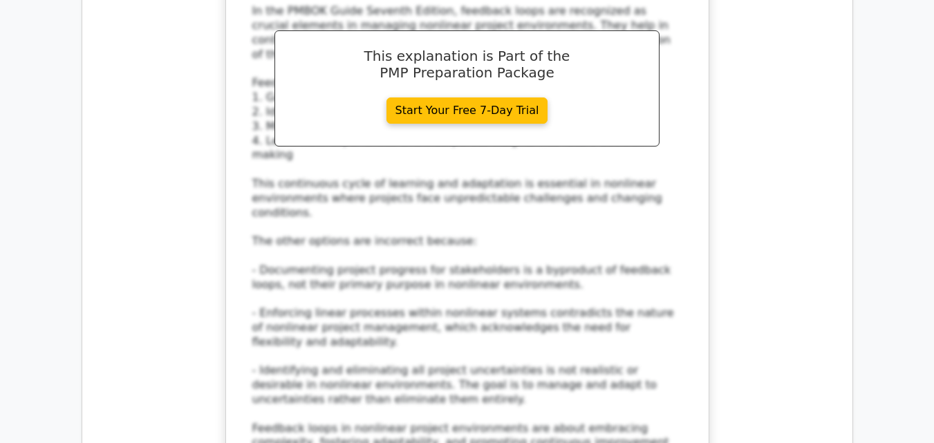
scroll to position [4242, 0]
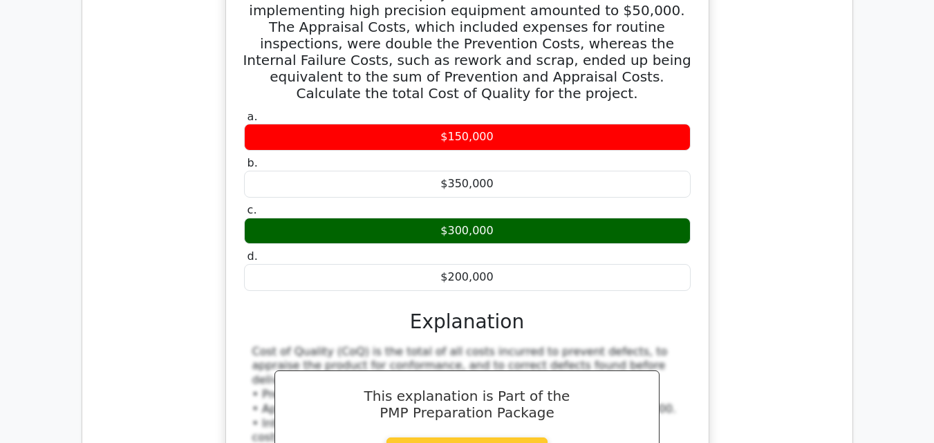
scroll to position [4980, 0]
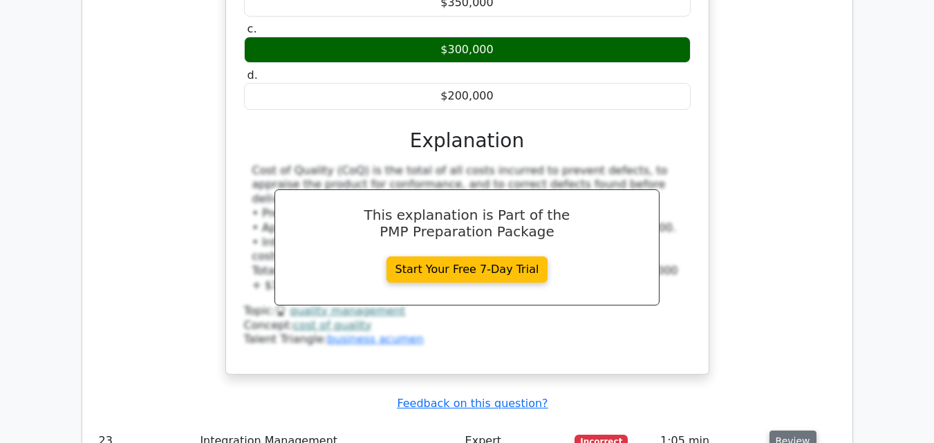
click at [780, 431] on button "Review" at bounding box center [793, 441] width 47 height 21
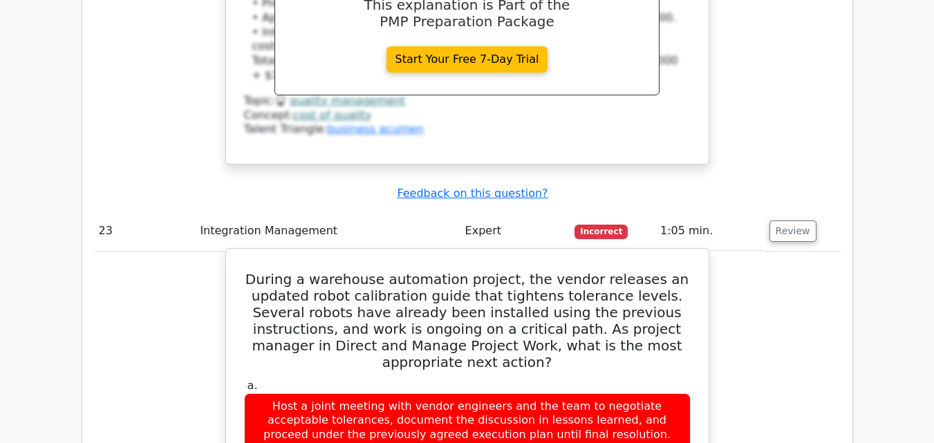
scroll to position [5165, 0]
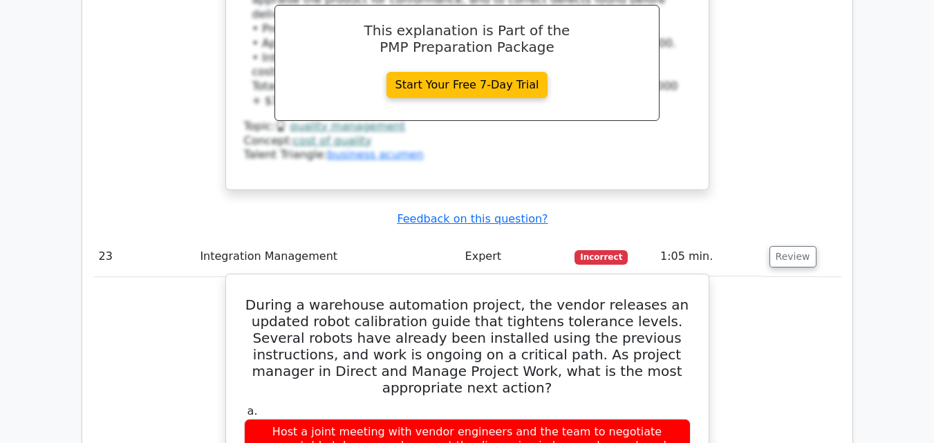
drag, startPoint x: 269, startPoint y: 86, endPoint x: 593, endPoint y: 425, distance: 468.2
copy div "During a warehouse automation project, the vendor releases an updated robot cal…"
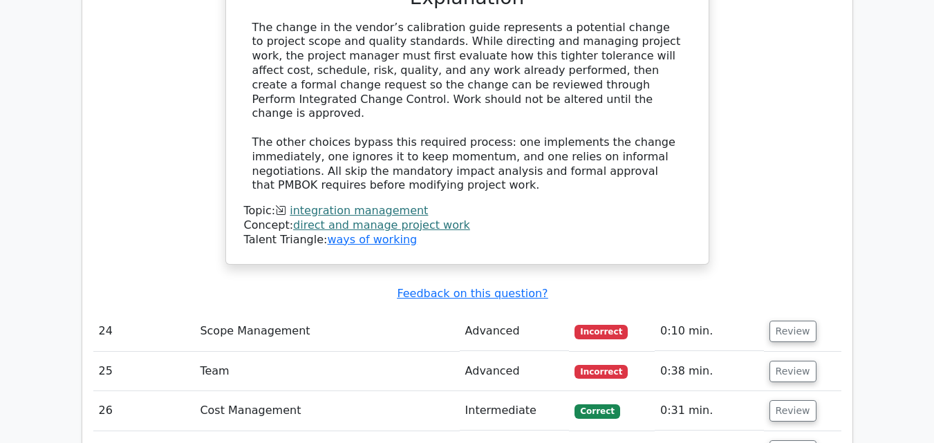
scroll to position [5718, 0]
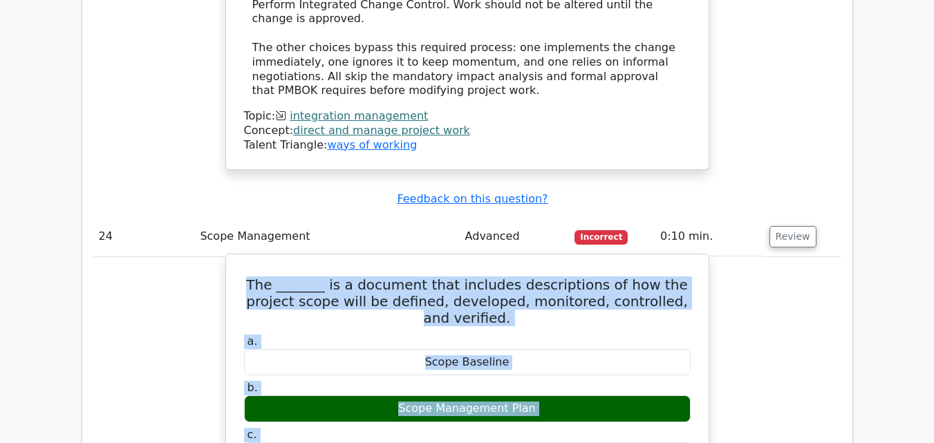
scroll to position [6042, 0]
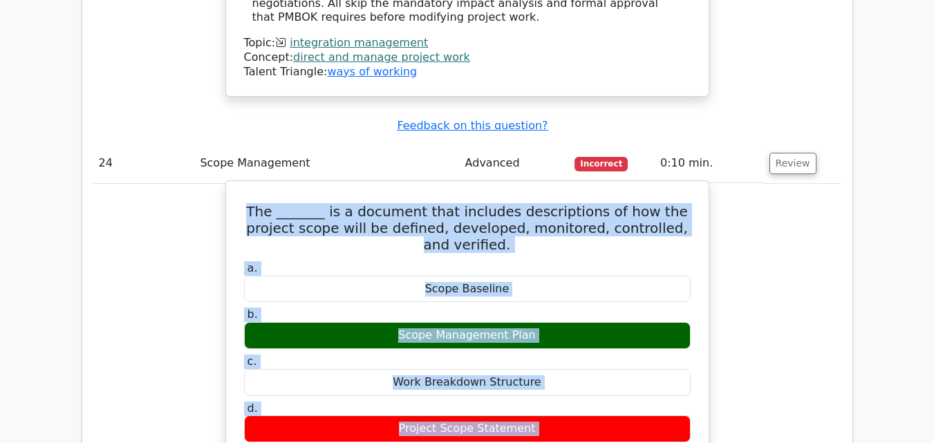
drag, startPoint x: 243, startPoint y: 98, endPoint x: 574, endPoint y: 180, distance: 340.7
copy div "The _______ is a document that includes descriptions of how the project scope w…"
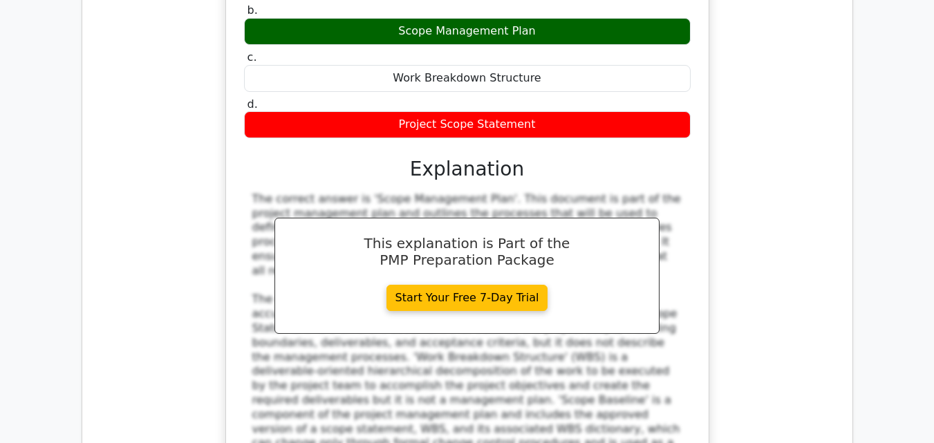
scroll to position [6411, 0]
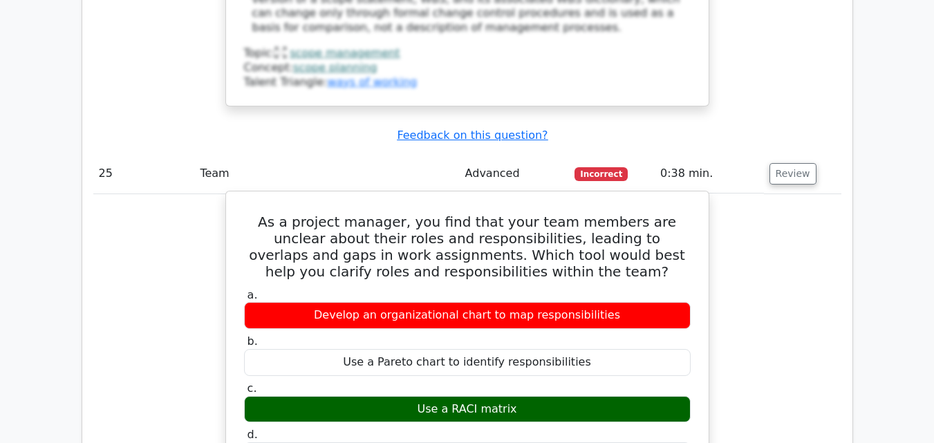
scroll to position [6595, 0]
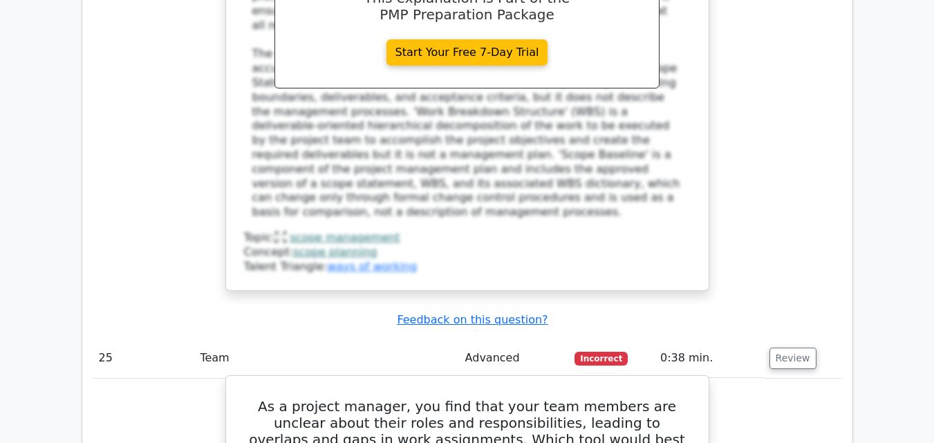
click at [556, 398] on h5 "As a project manager, you find that your team members are unclear about their r…" at bounding box center [468, 431] width 450 height 66
drag, startPoint x: 255, startPoint y: 127, endPoint x: 269, endPoint y: 131, distance: 15.3
click at [269, 398] on h5 "As a project manager, you find that your team members are unclear about their r…" at bounding box center [468, 431] width 450 height 66
click at [259, 398] on h5 "As a project manager, you find that your team members are unclear about their r…" at bounding box center [468, 431] width 450 height 66
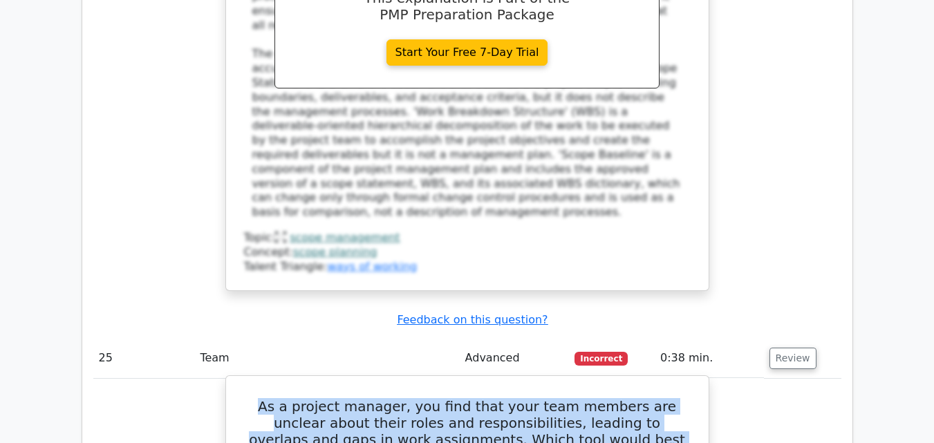
drag, startPoint x: 256, startPoint y: 129, endPoint x: 582, endPoint y: 383, distance: 413.1
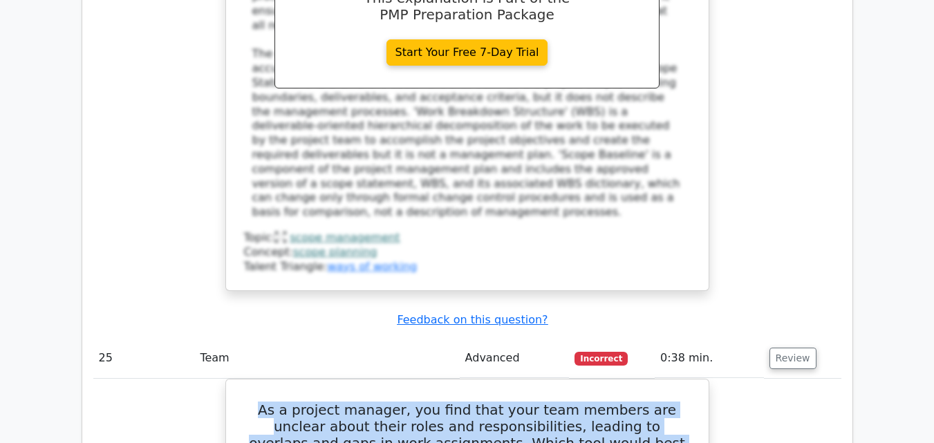
copy div "As a project manager, you find that your team members are unclear about their r…"
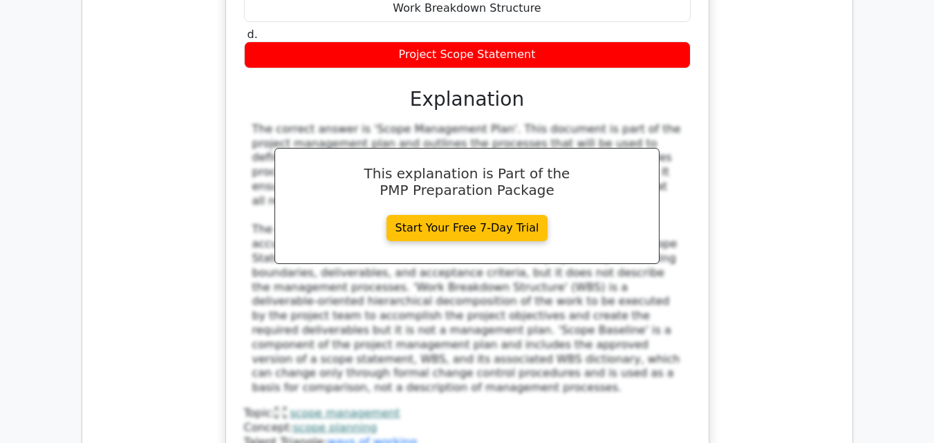
scroll to position [6411, 0]
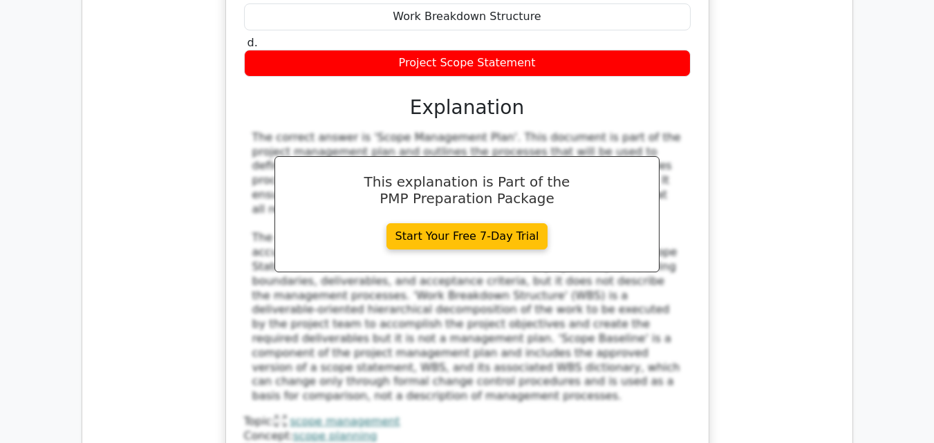
drag, startPoint x: 335, startPoint y: 333, endPoint x: 679, endPoint y: 334, distance: 343.1
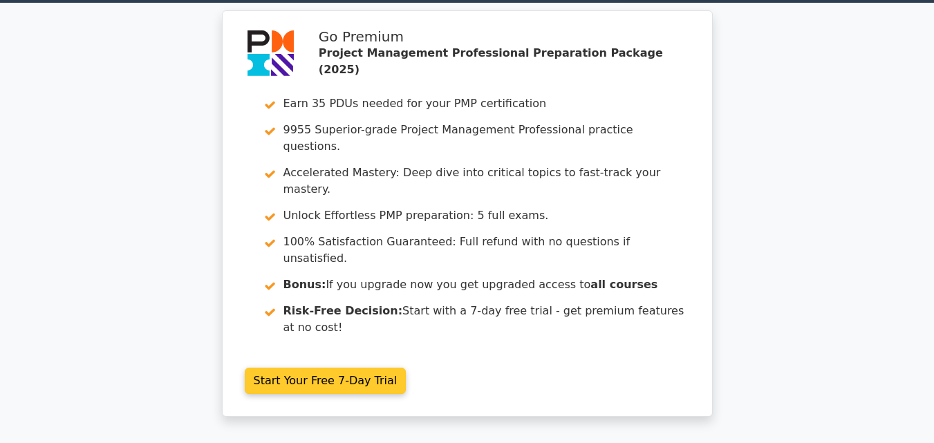
scroll to position [0, 0]
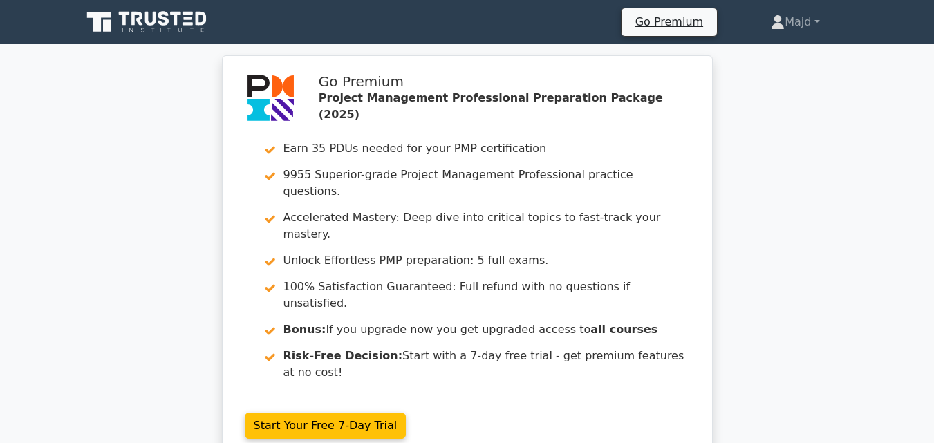
click at [187, 31] on icon at bounding box center [148, 22] width 133 height 26
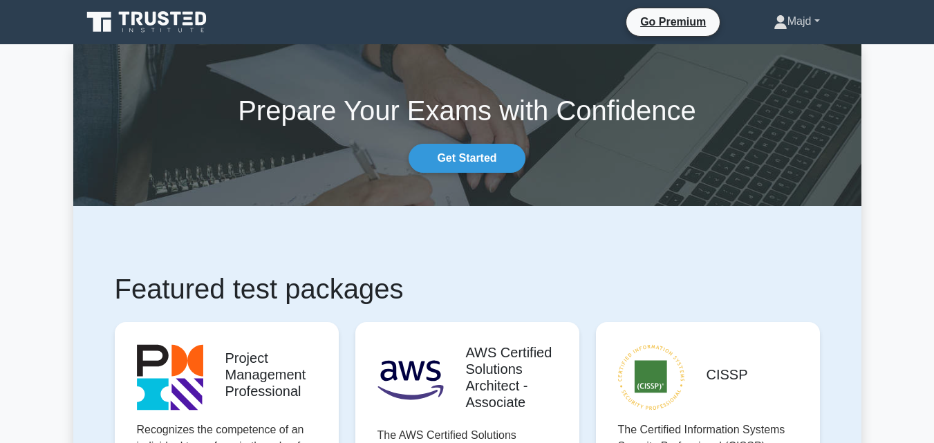
click at [782, 28] on link "Majd" at bounding box center [797, 22] width 113 height 28
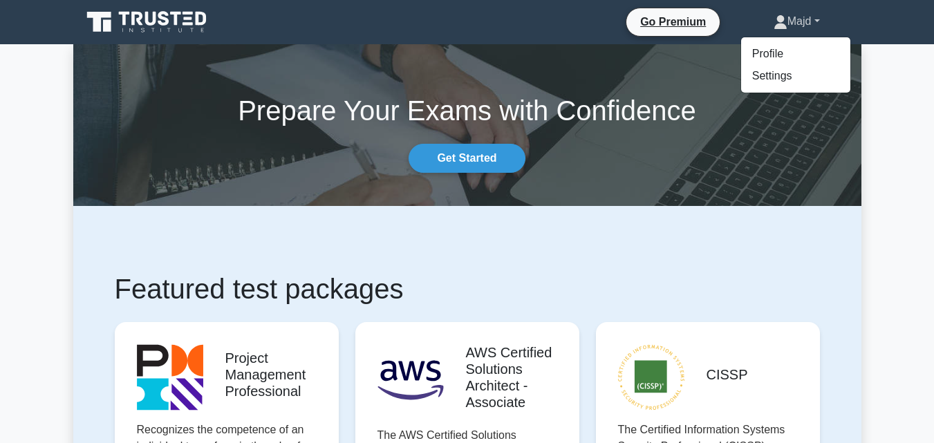
click at [797, 21] on link "Majd" at bounding box center [797, 22] width 113 height 28
click at [804, 21] on link "Majd" at bounding box center [797, 22] width 113 height 28
click at [780, 49] on link "Profile" at bounding box center [796, 54] width 109 height 22
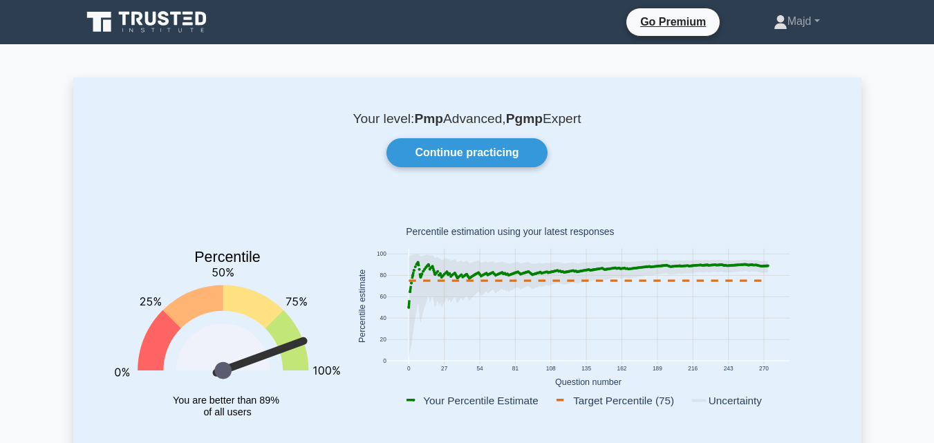
drag, startPoint x: 420, startPoint y: 261, endPoint x: 769, endPoint y: 262, distance: 349.3
click at [769, 262] on icon "0 27 54 81 108 135 162 189 216 243 270 0 20 40 60 80 100 Your Percentile Estima…" at bounding box center [589, 309] width 480 height 216
